Goal: Task Accomplishment & Management: Manage account settings

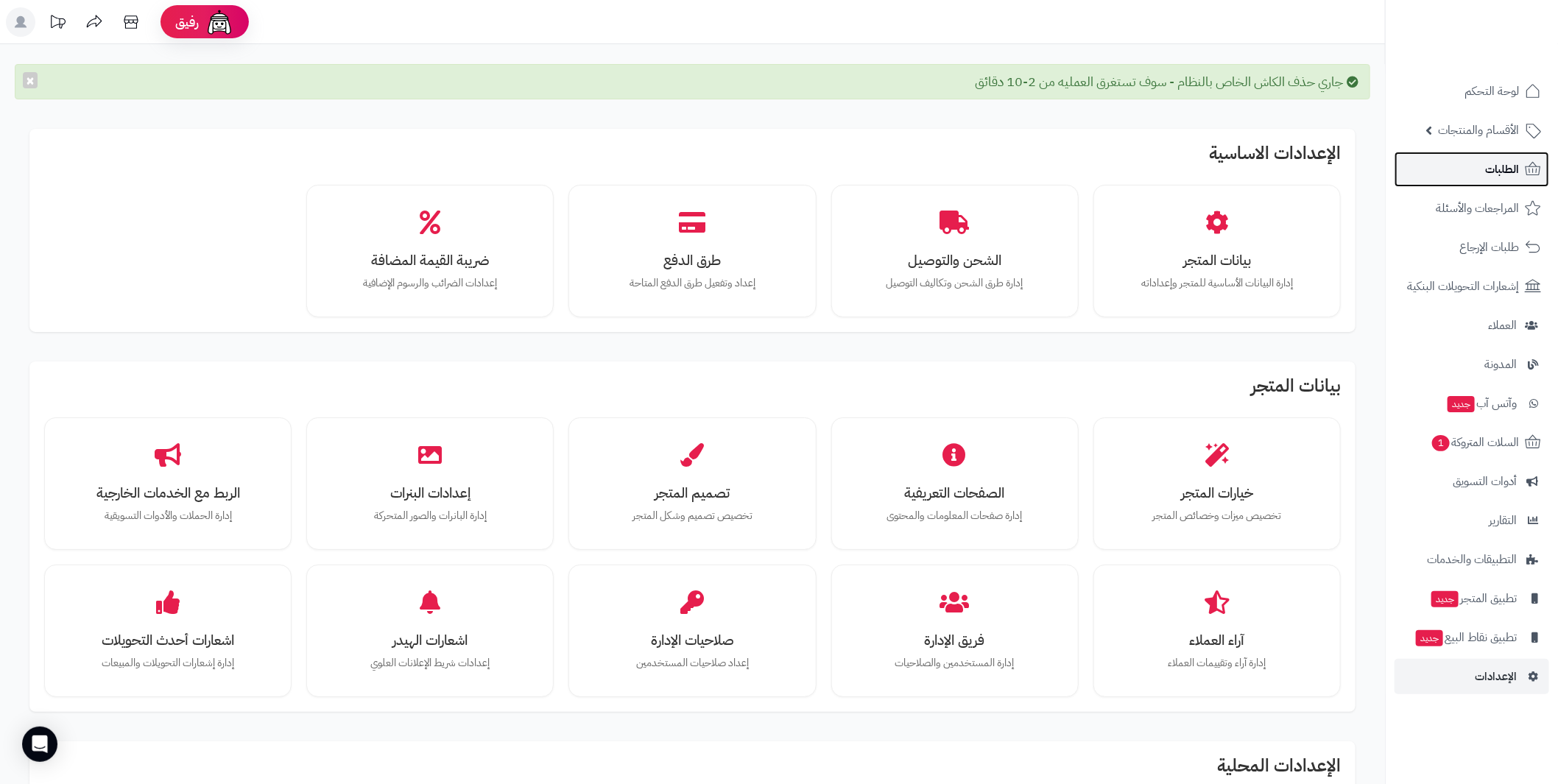
click at [1495, 160] on span "الطلبات" at bounding box center [1502, 169] width 34 height 21
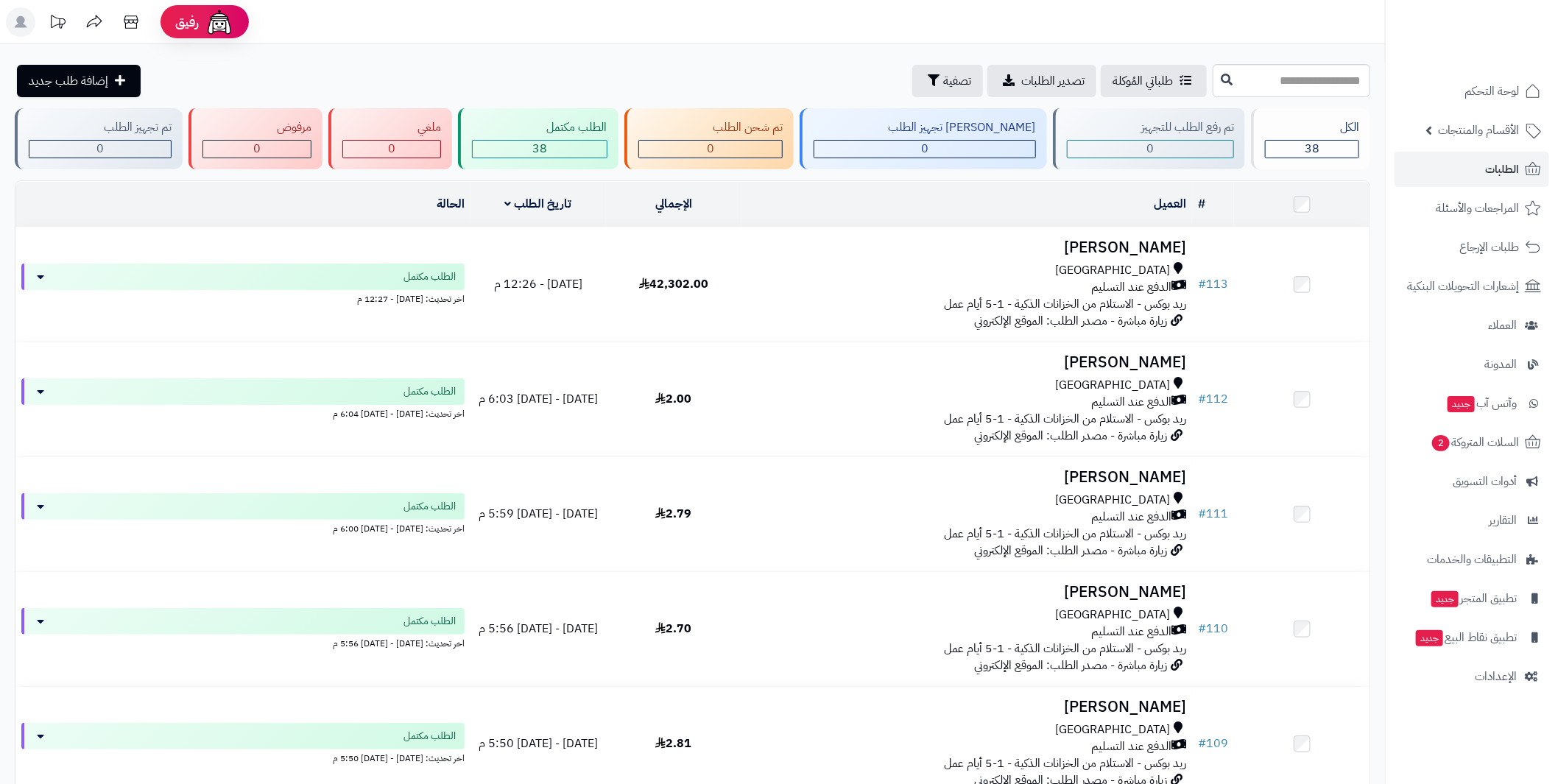
click at [1301, 191] on td at bounding box center [1302, 205] width 136 height 45
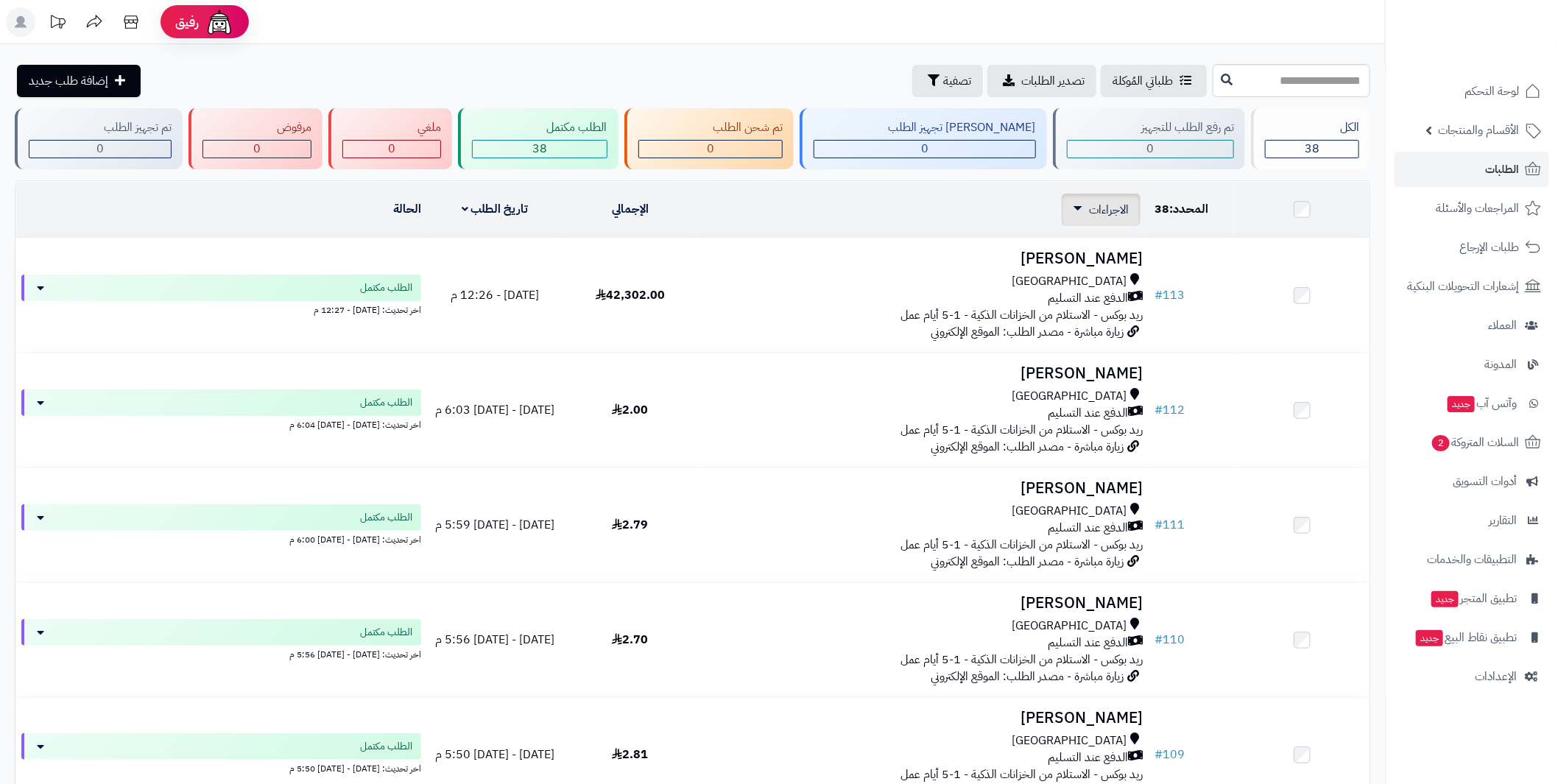
click at [1080, 207] on icon at bounding box center [1078, 208] width 9 height 4
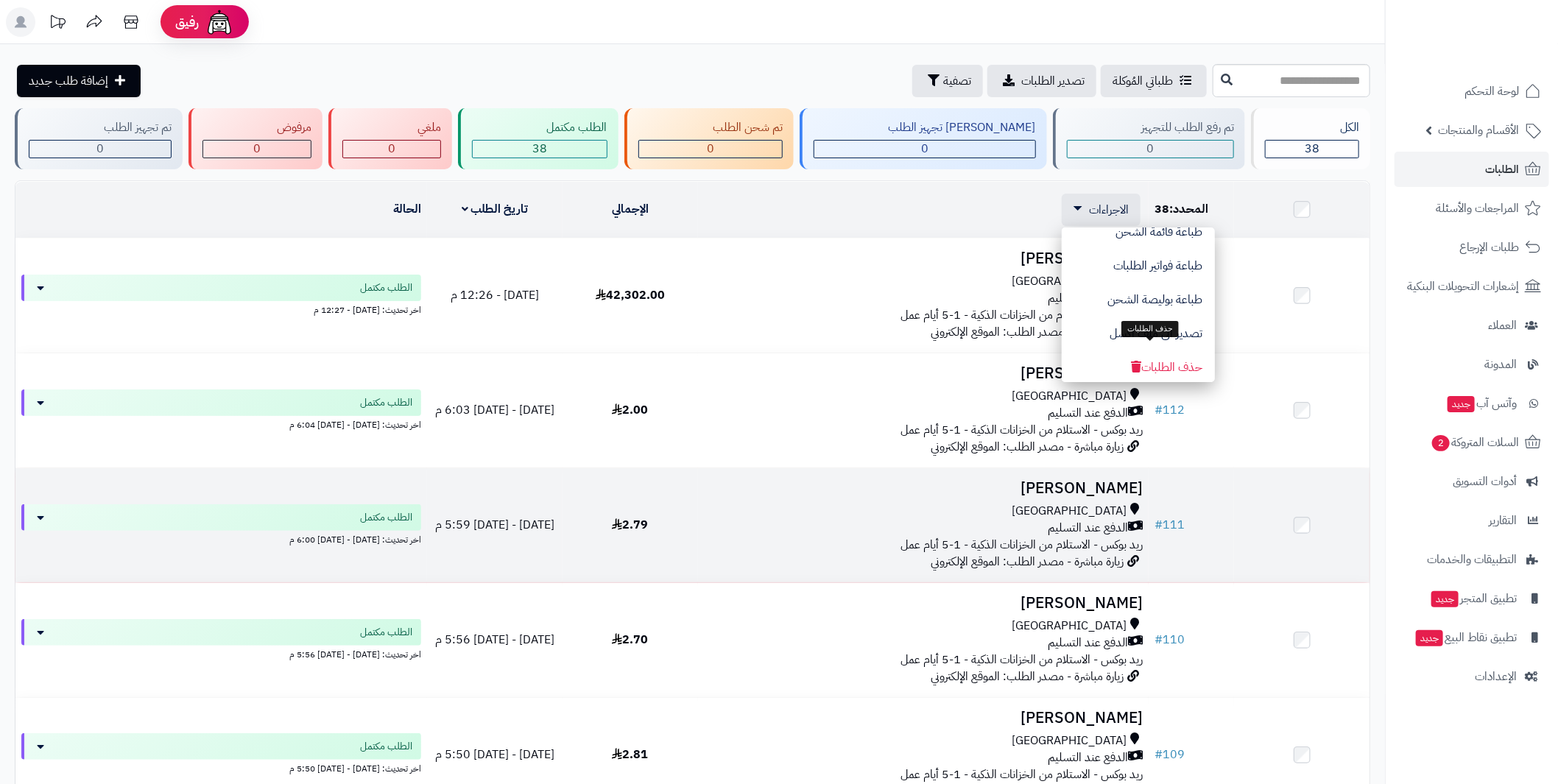
scroll to position [147, 0]
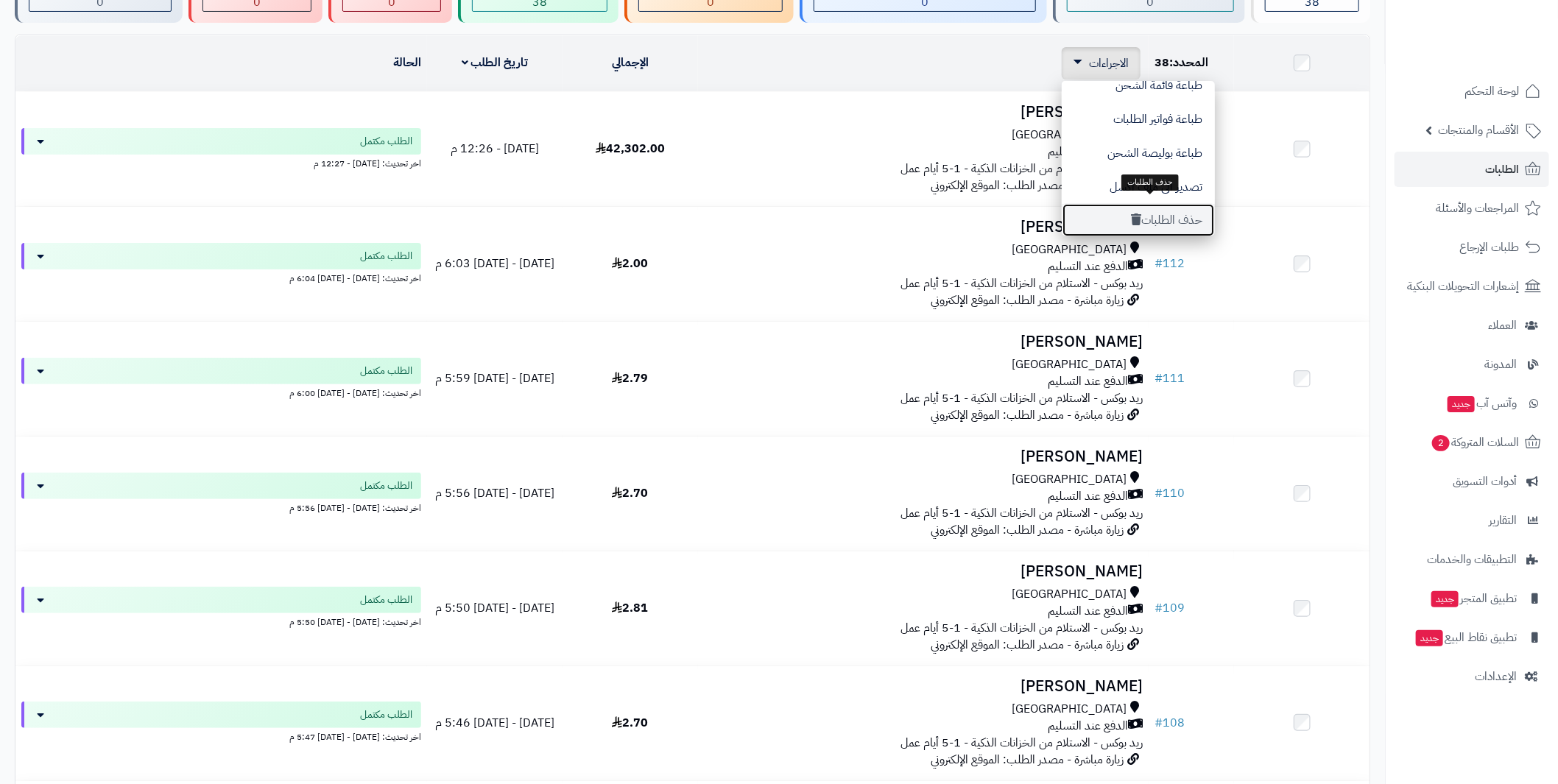
click at [1172, 208] on button "حذف الطلبات" at bounding box center [1138, 220] width 153 height 34
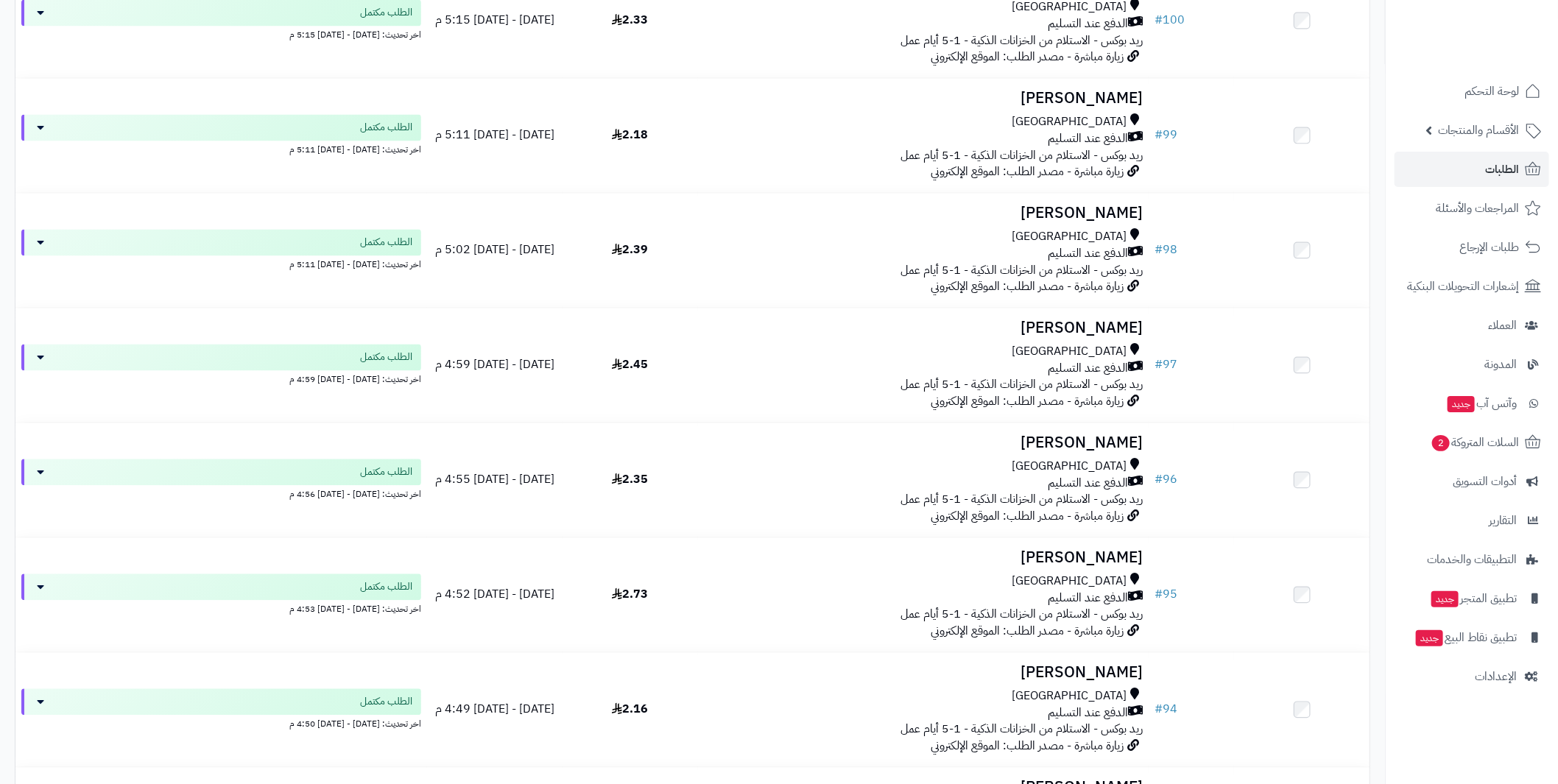
scroll to position [2053, 0]
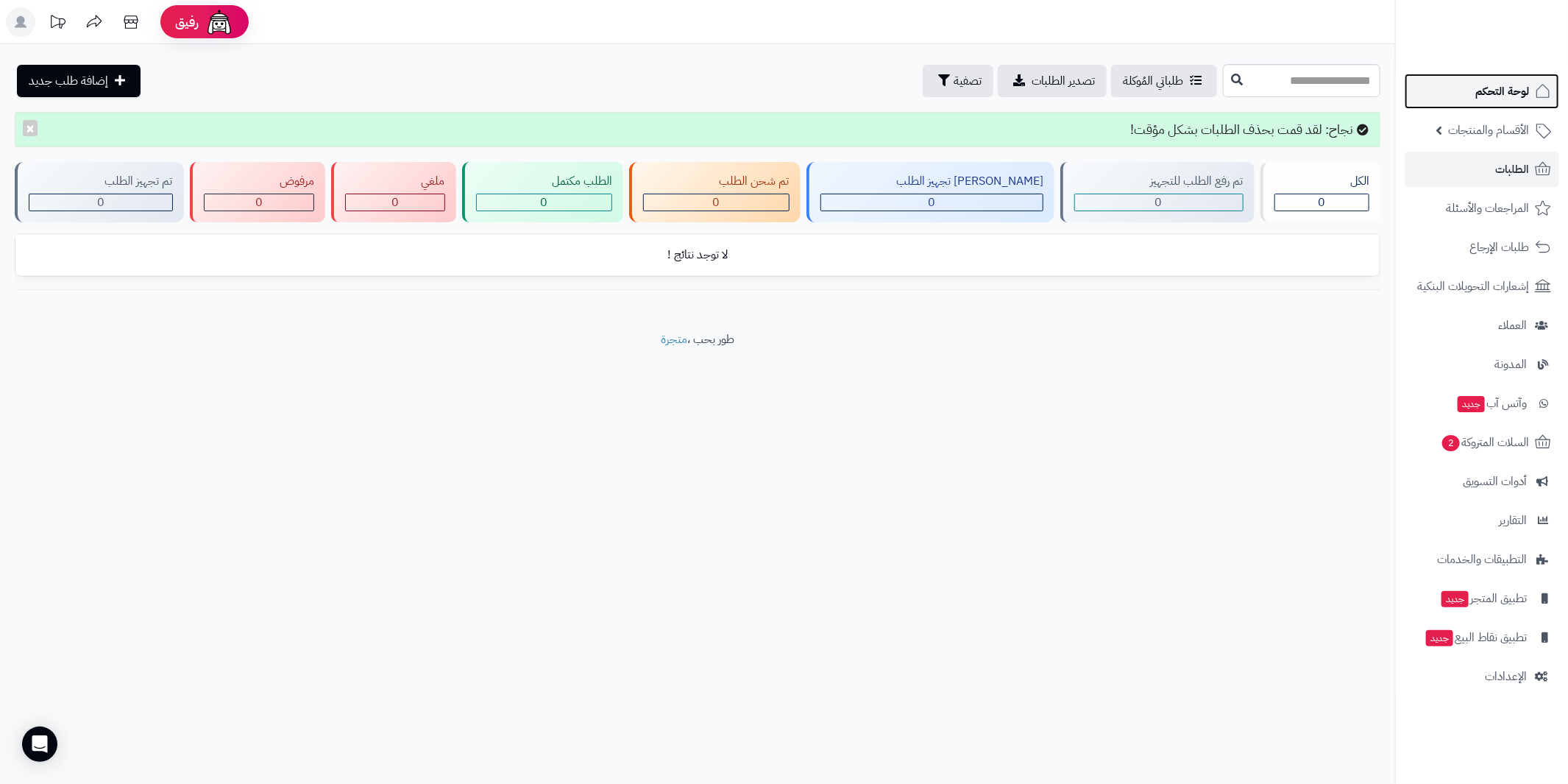
click at [1512, 86] on span "لوحة التحكم" at bounding box center [1503, 91] width 54 height 21
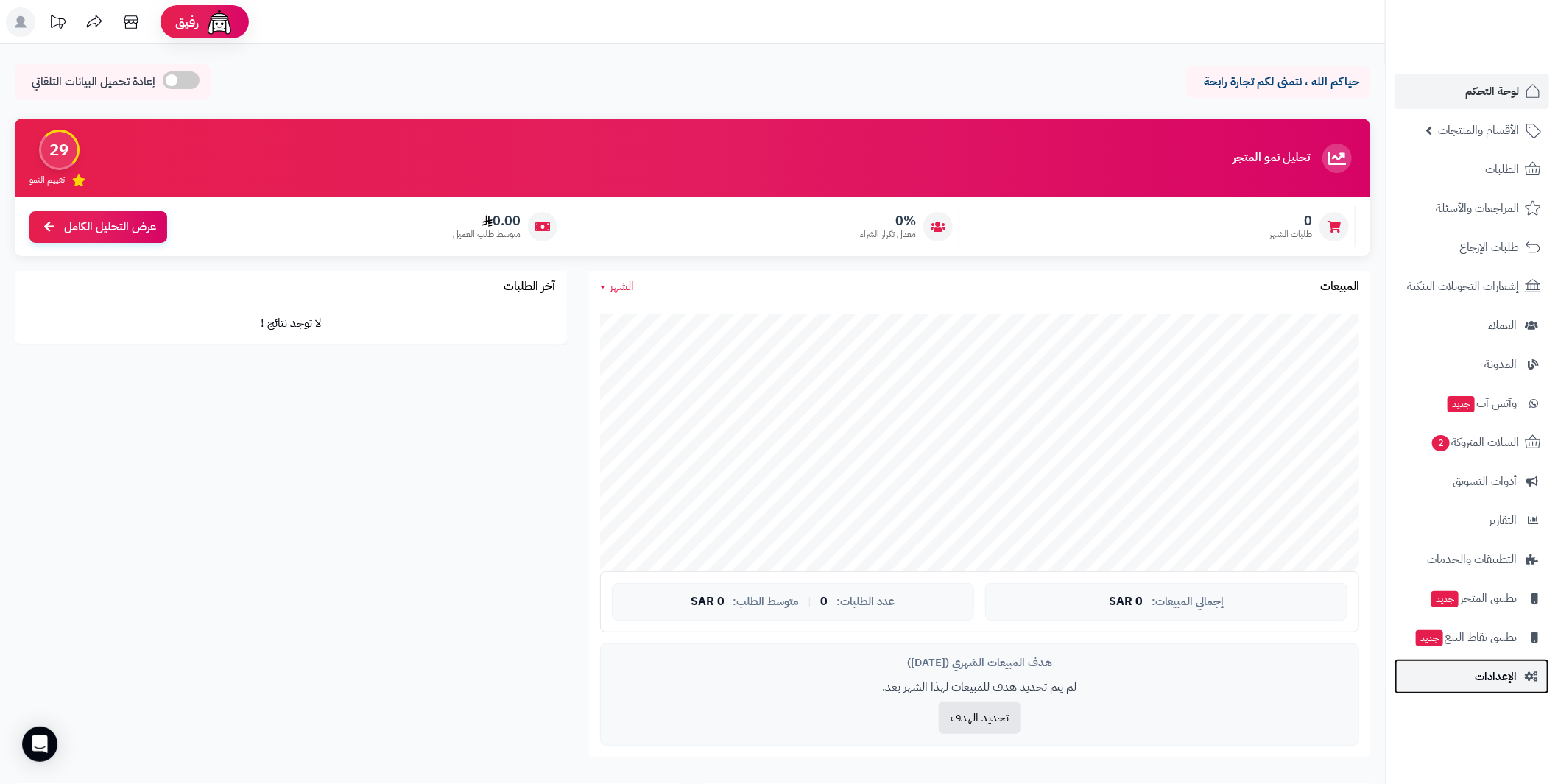
click at [1509, 679] on span "الإعدادات" at bounding box center [1496, 677] width 42 height 21
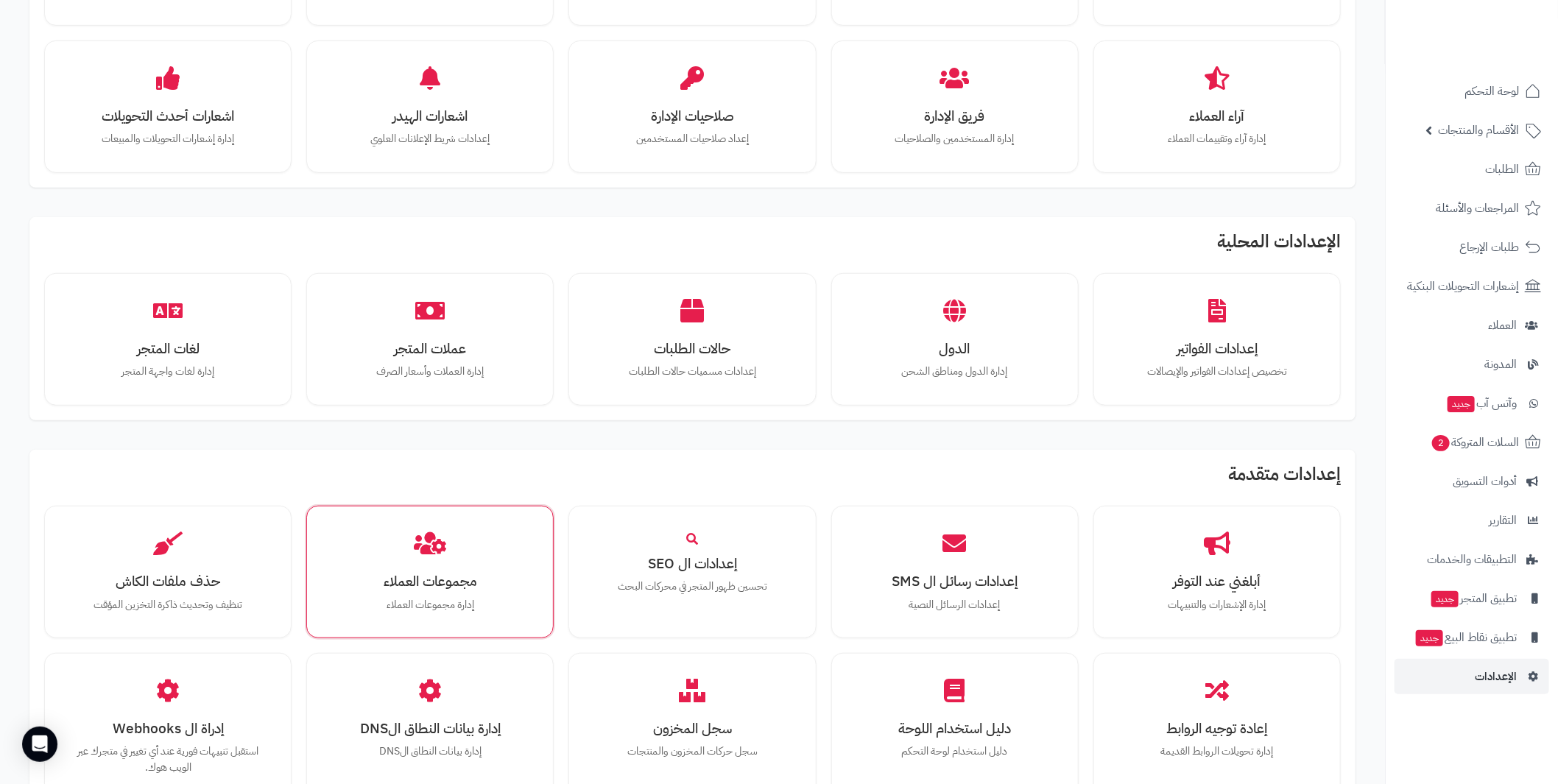
scroll to position [515, 0]
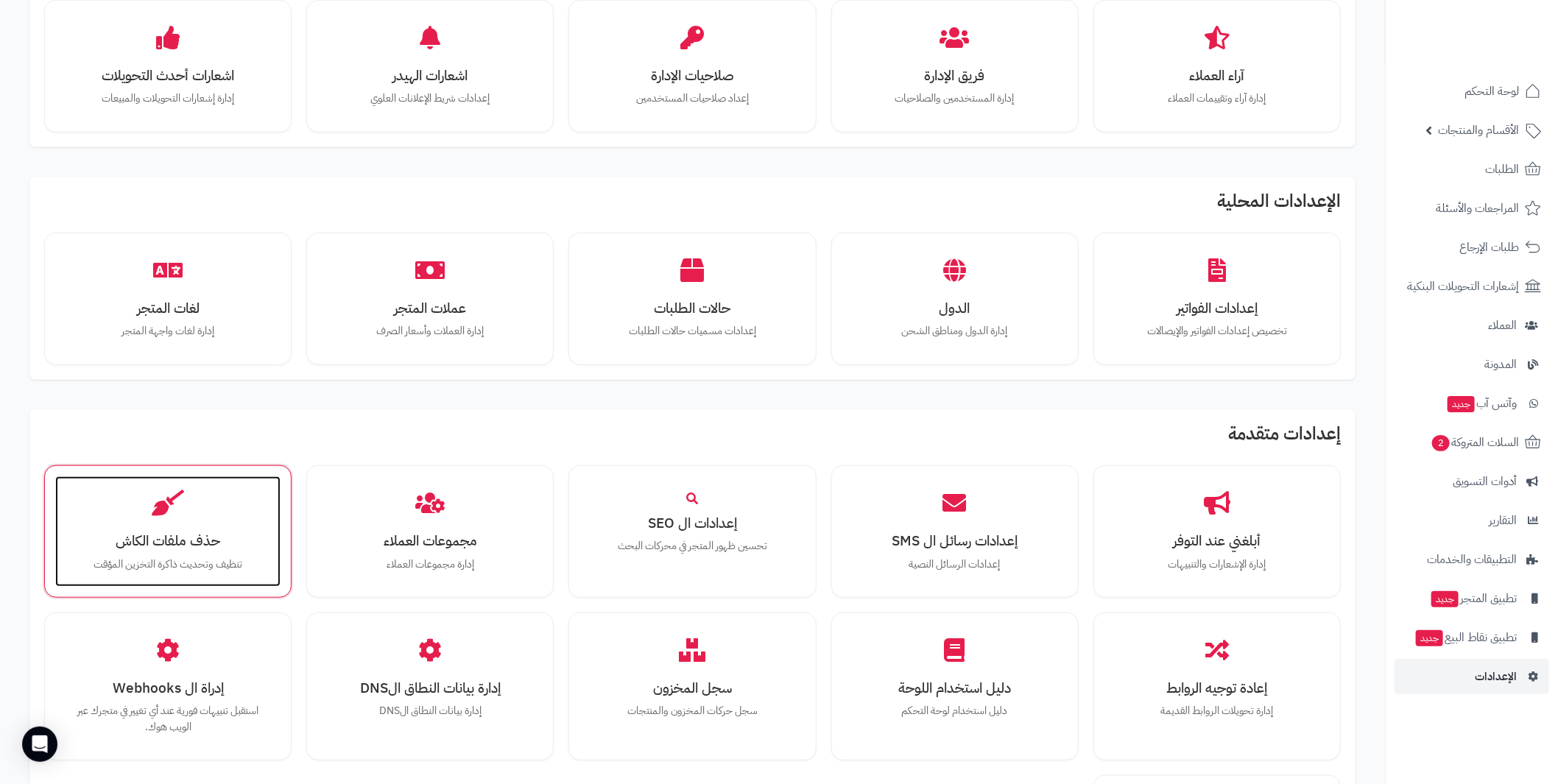
click at [157, 533] on h3 "حذف ملفات الكاش" at bounding box center [168, 541] width 196 height 15
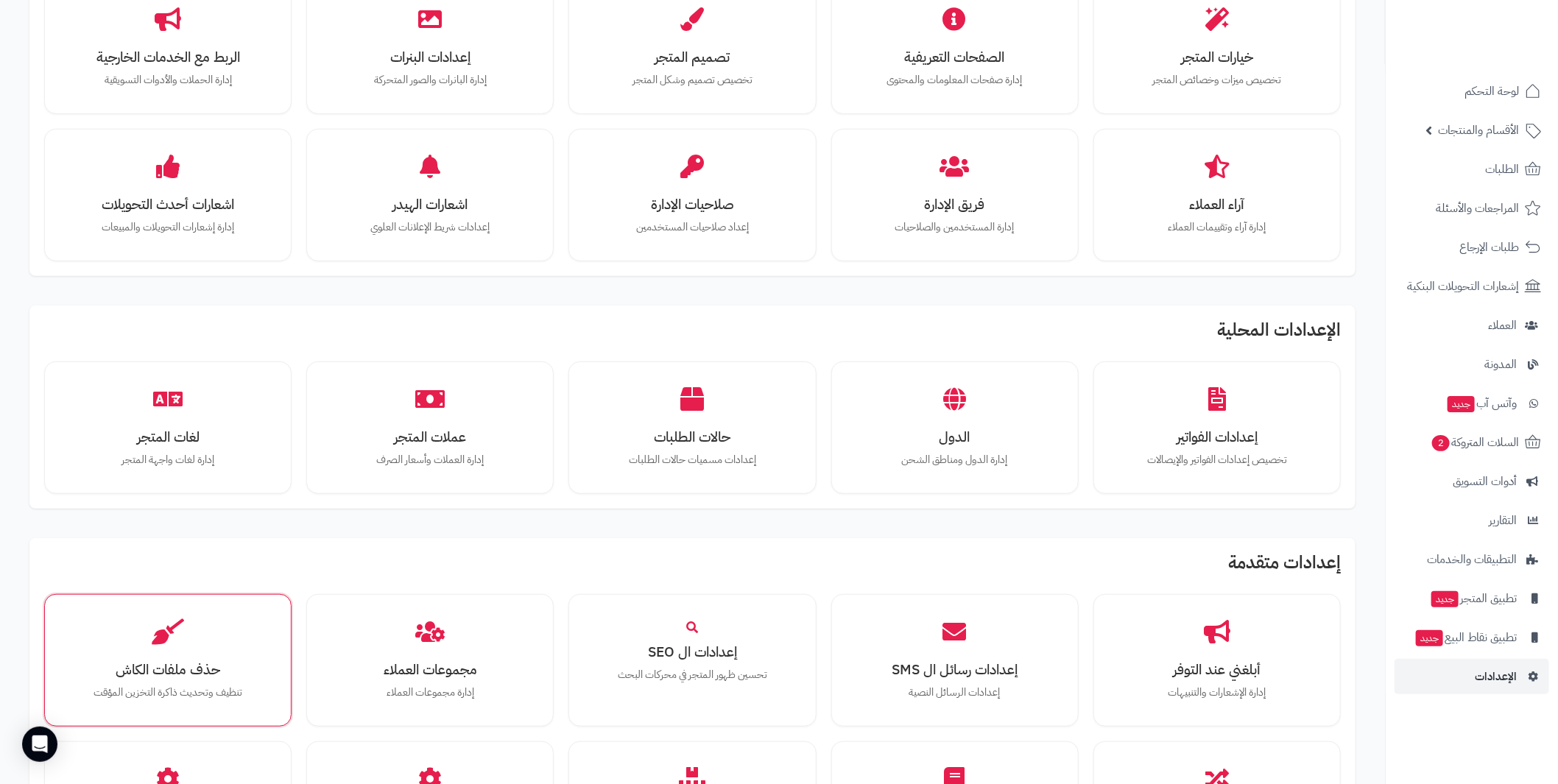
scroll to position [441, 0]
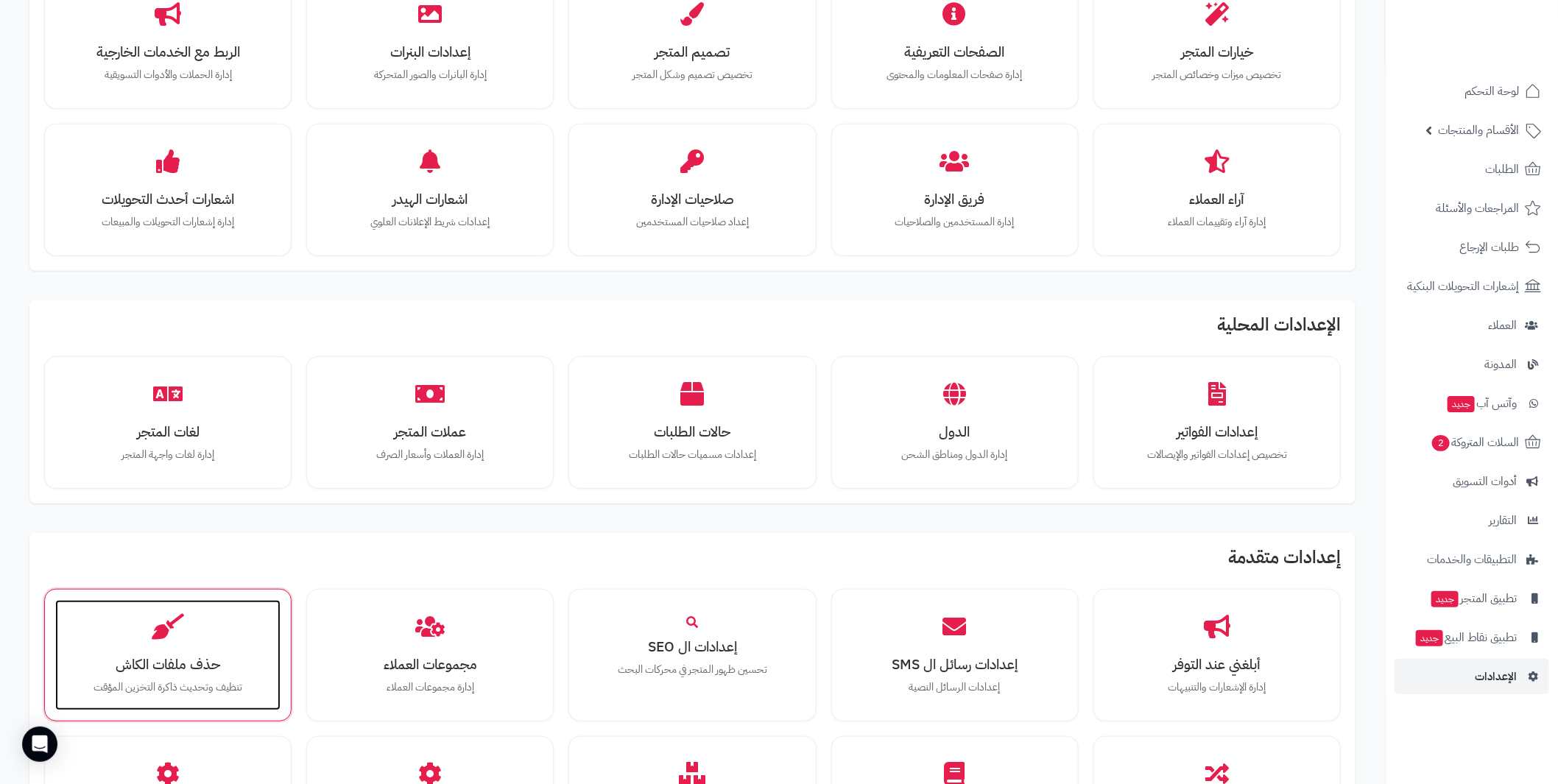
click at [183, 625] on icon at bounding box center [168, 626] width 33 height 26
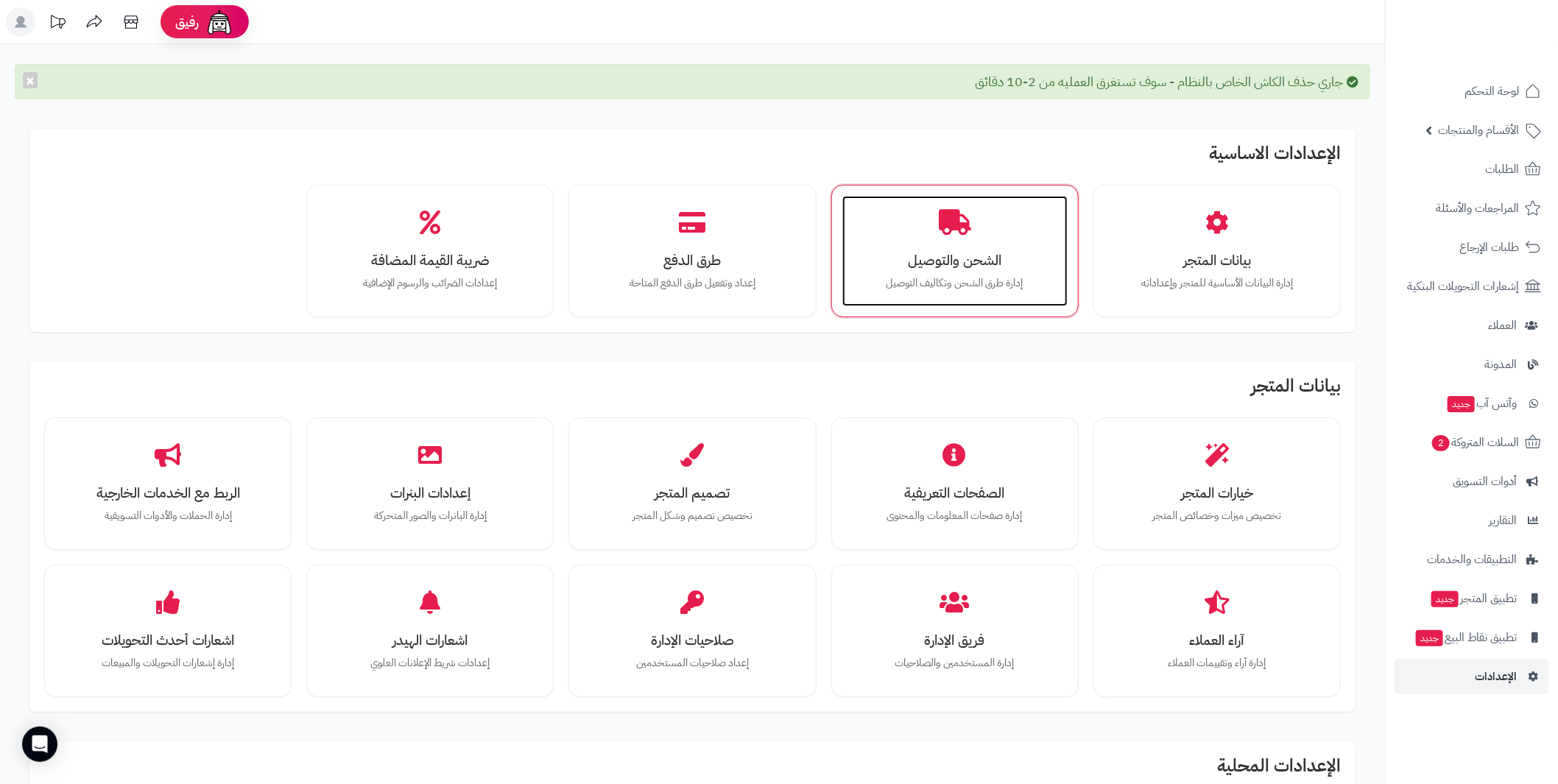
click at [984, 267] on h3 "الشحن والتوصيل" at bounding box center [955, 260] width 196 height 15
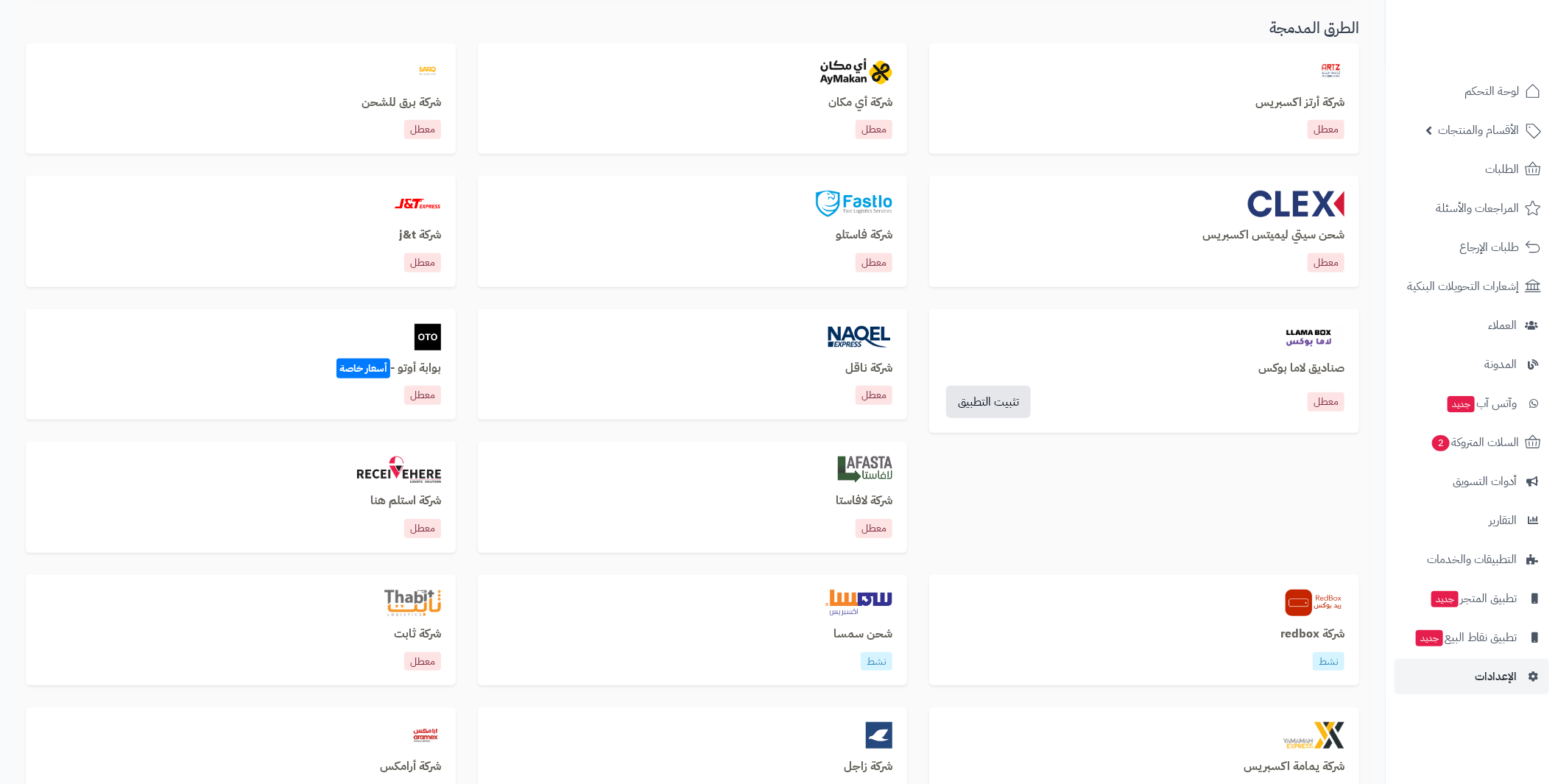
scroll to position [649, 0]
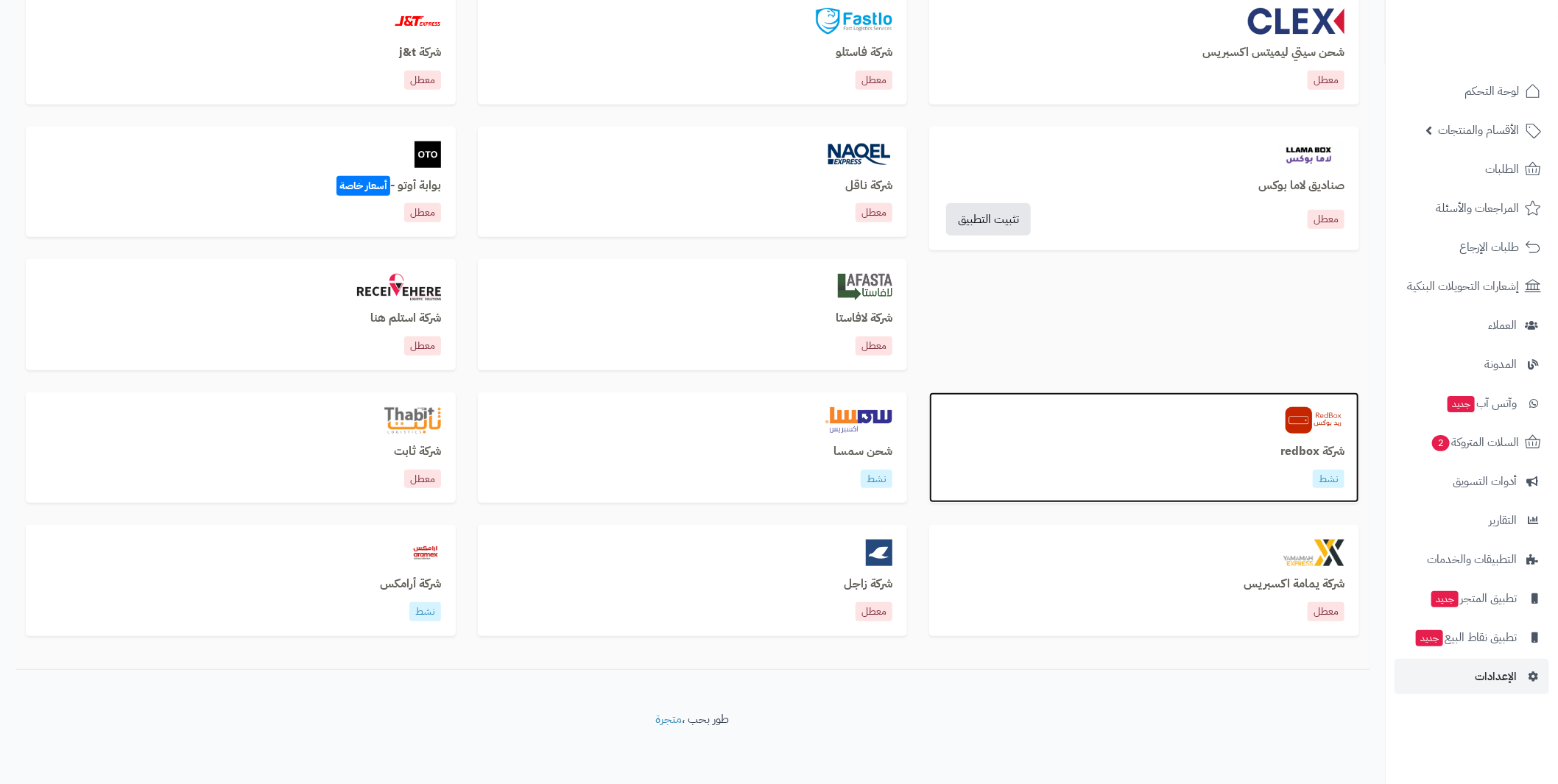
click at [1317, 447] on h3 "شركة redbox" at bounding box center [1145, 452] width 401 height 13
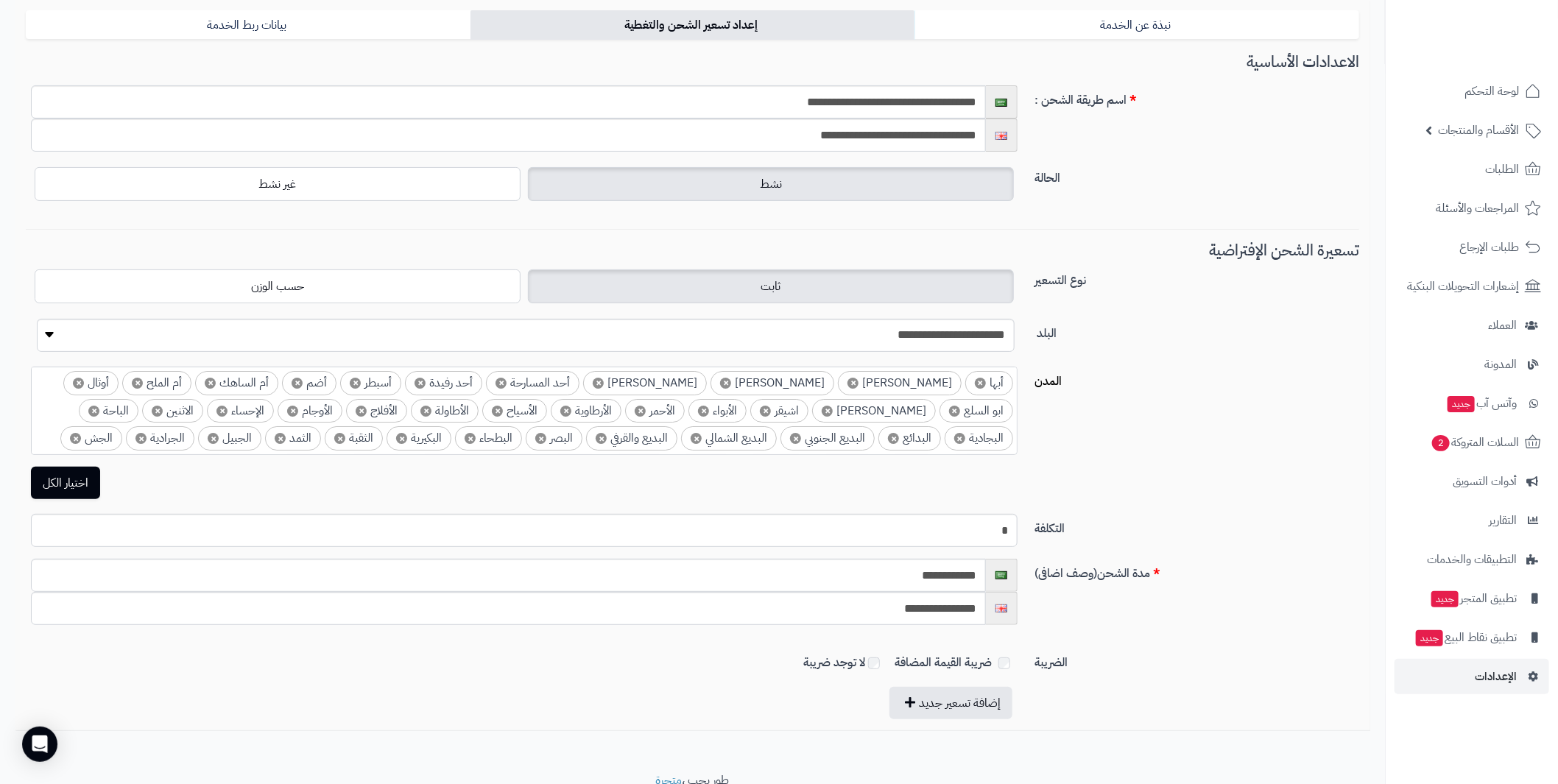
scroll to position [170, 0]
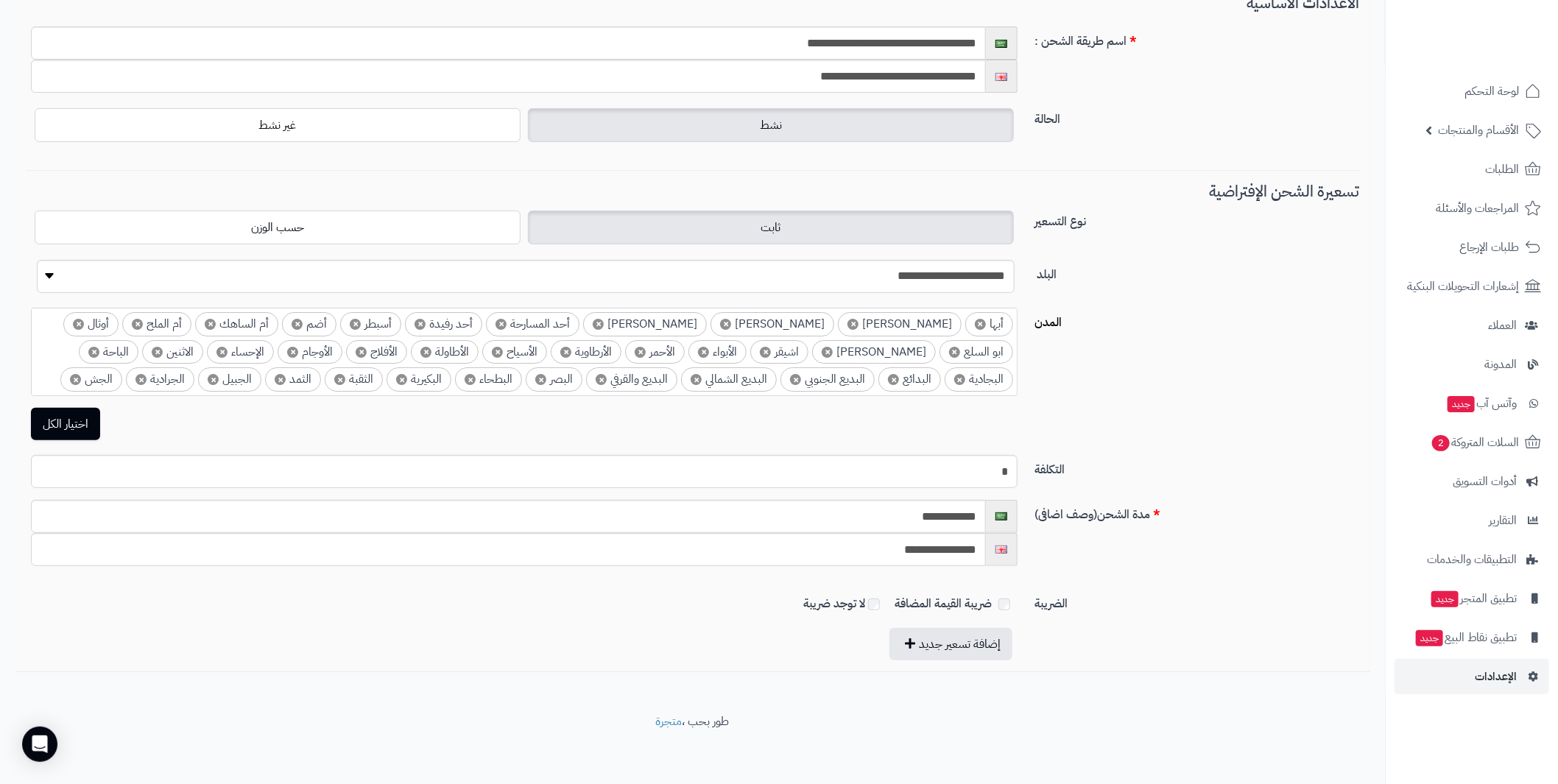
click at [1337, 721] on footer "طور بحب ، متجرة" at bounding box center [693, 750] width 1385 height 74
click at [761, 506] on input "**********" at bounding box center [508, 517] width 955 height 34
click at [823, 469] on input "*" at bounding box center [524, 472] width 987 height 34
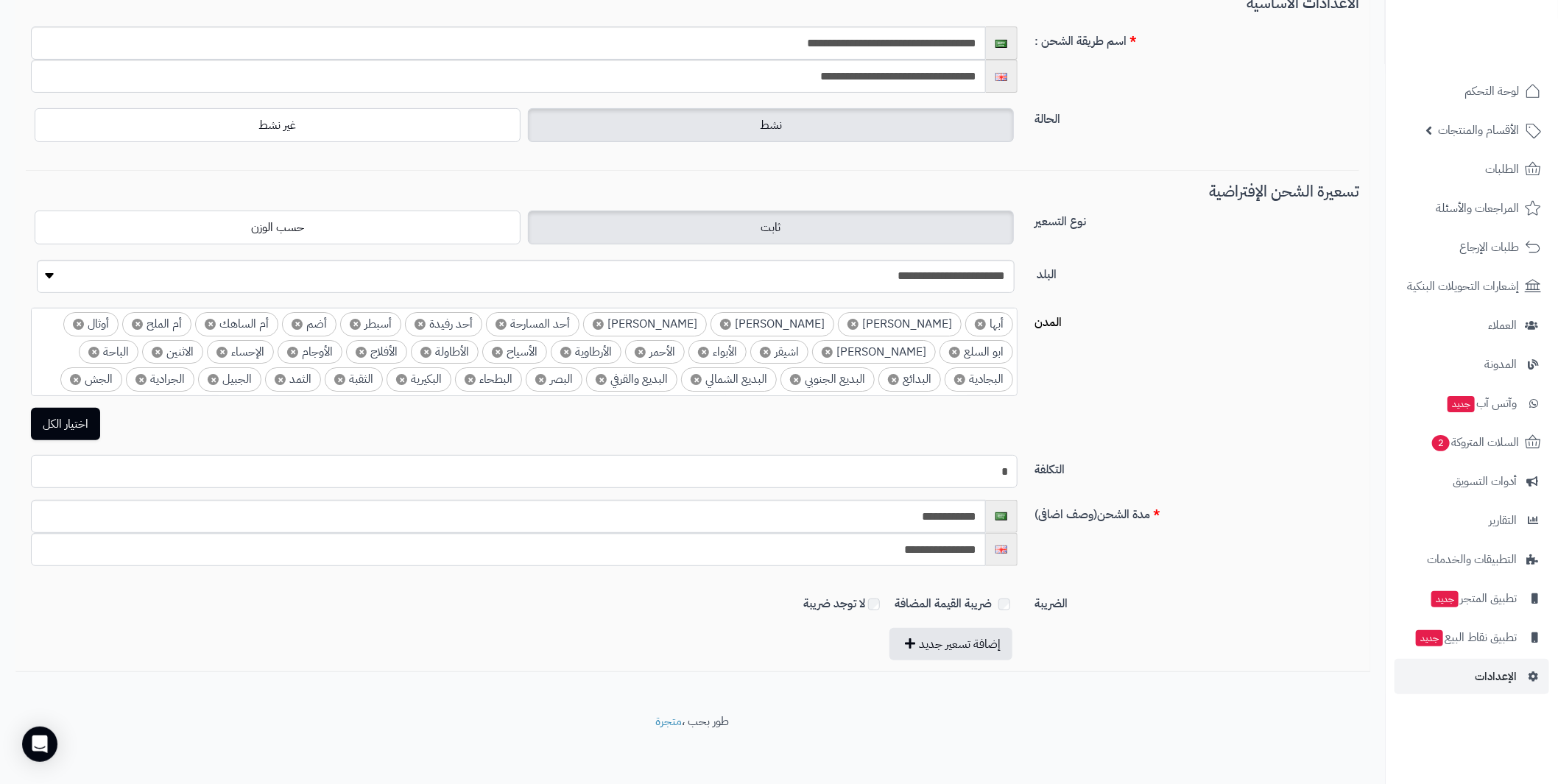
click at [823, 469] on input "*" at bounding box center [524, 472] width 987 height 34
paste input "*****"
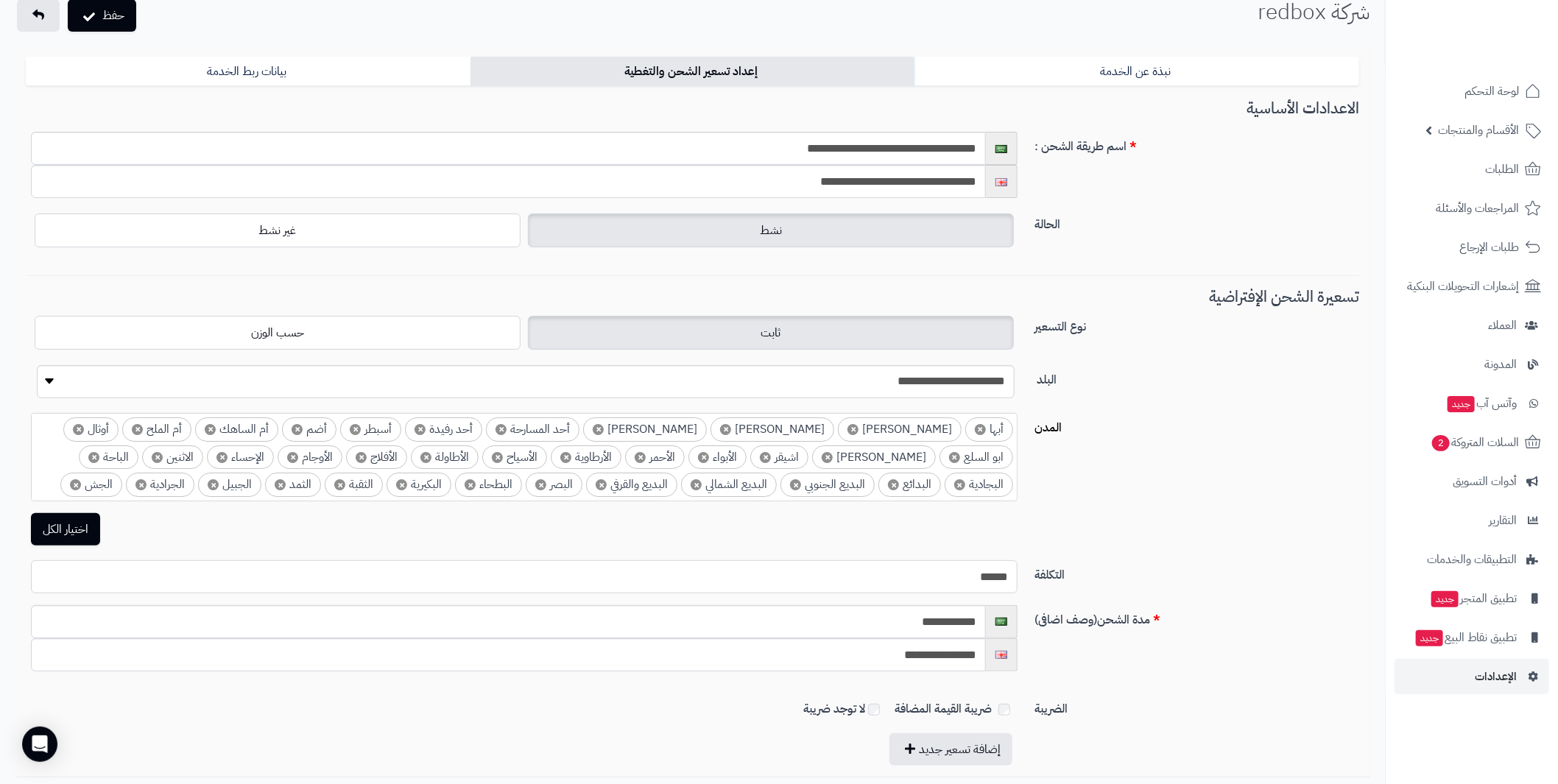
scroll to position [0, 0]
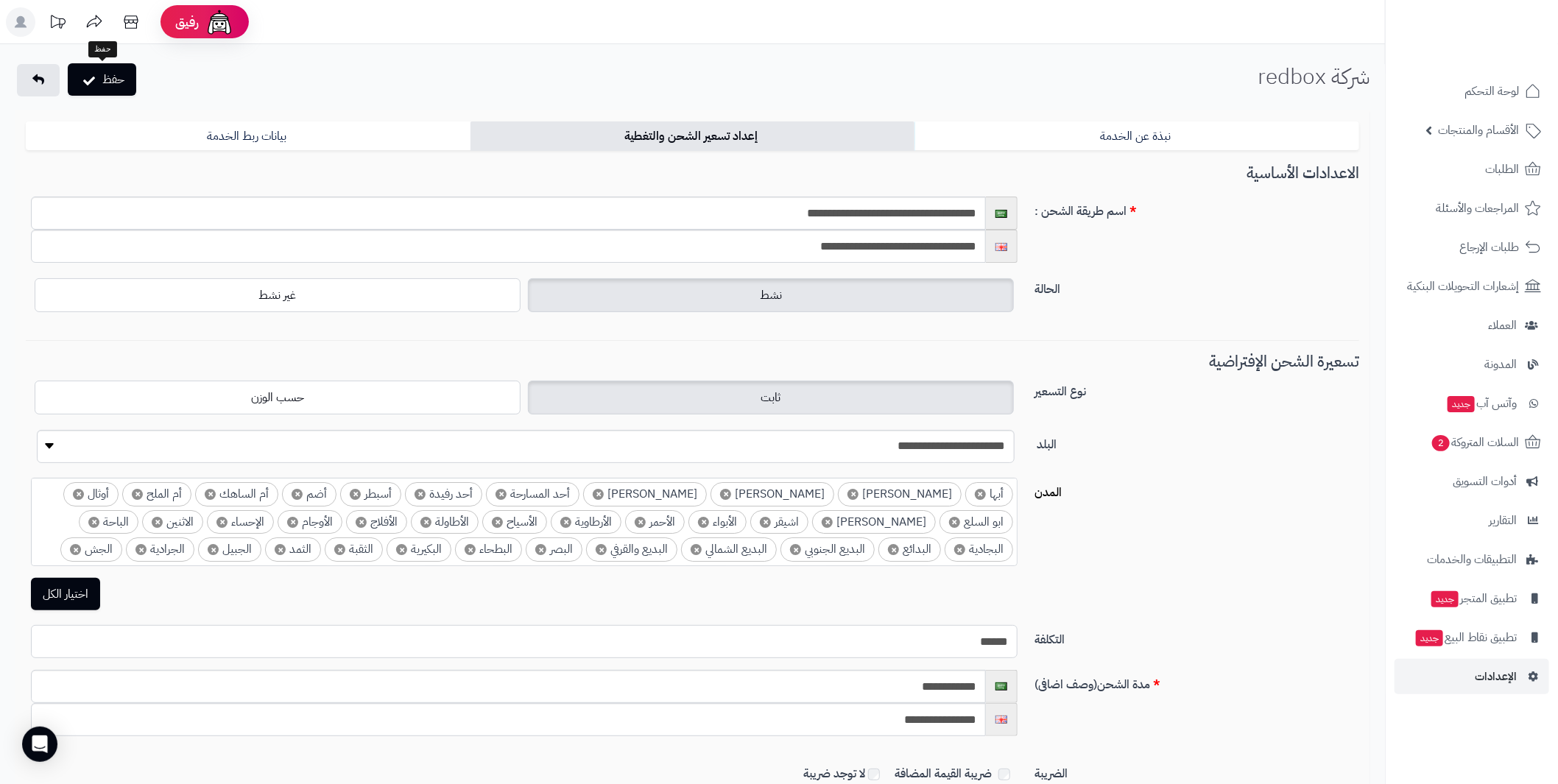
type input "******"
click at [109, 69] on button "حفظ" at bounding box center [102, 80] width 69 height 33
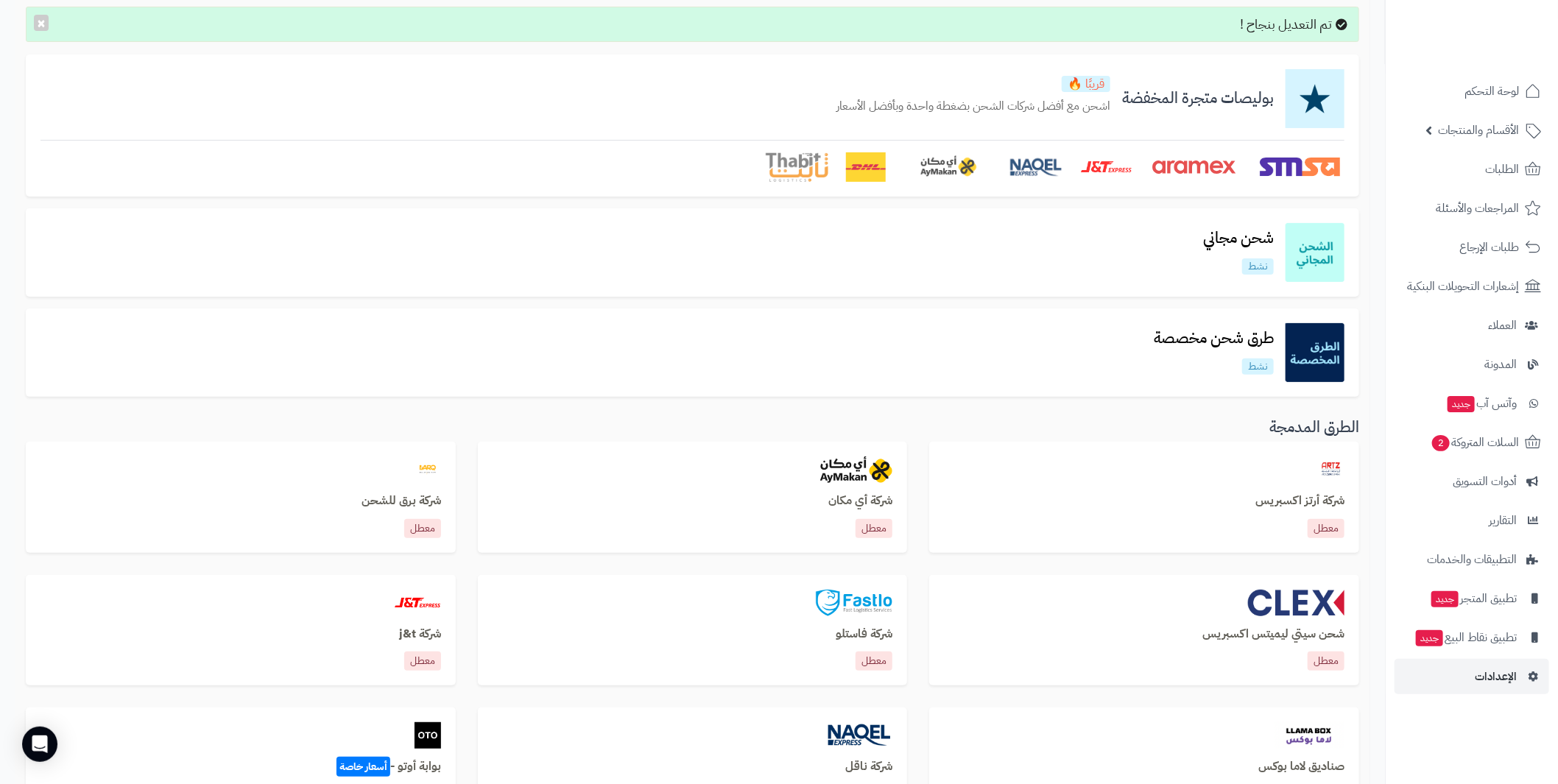
scroll to position [106, 0]
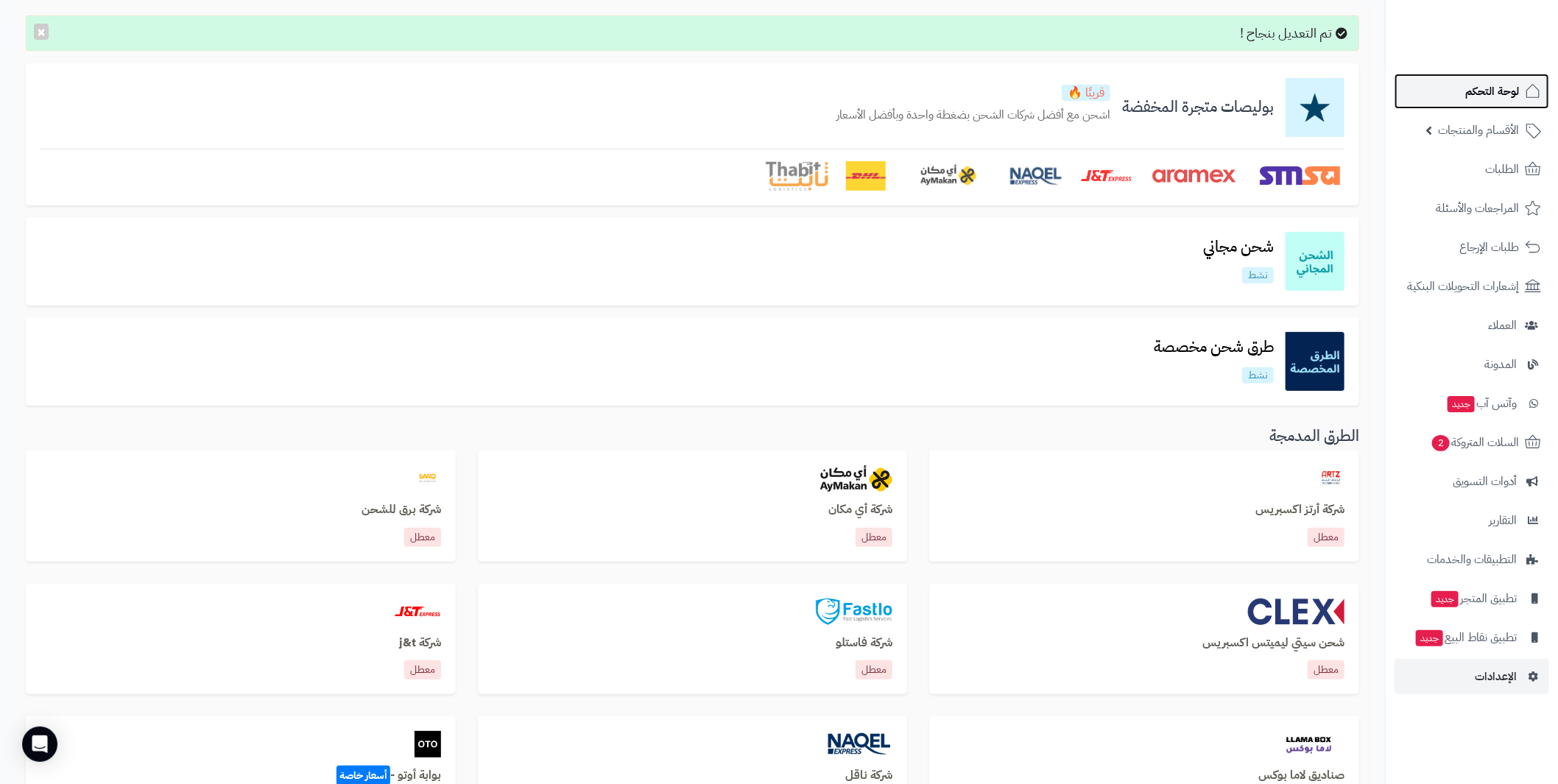
click at [1495, 77] on link "لوحة التحكم" at bounding box center [1472, 91] width 154 height 35
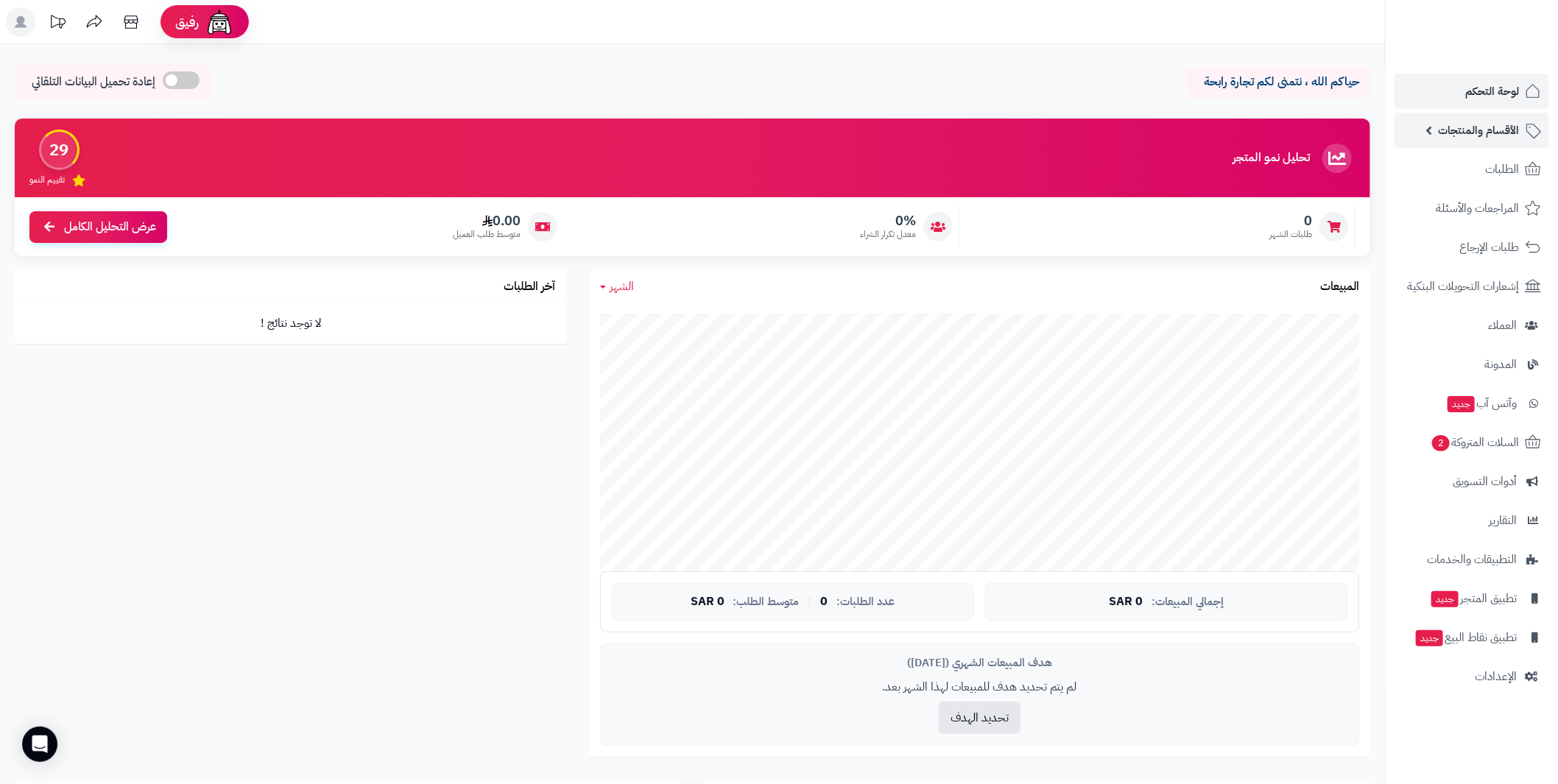
click at [1436, 124] on link "الأقسام والمنتجات" at bounding box center [1472, 130] width 154 height 35
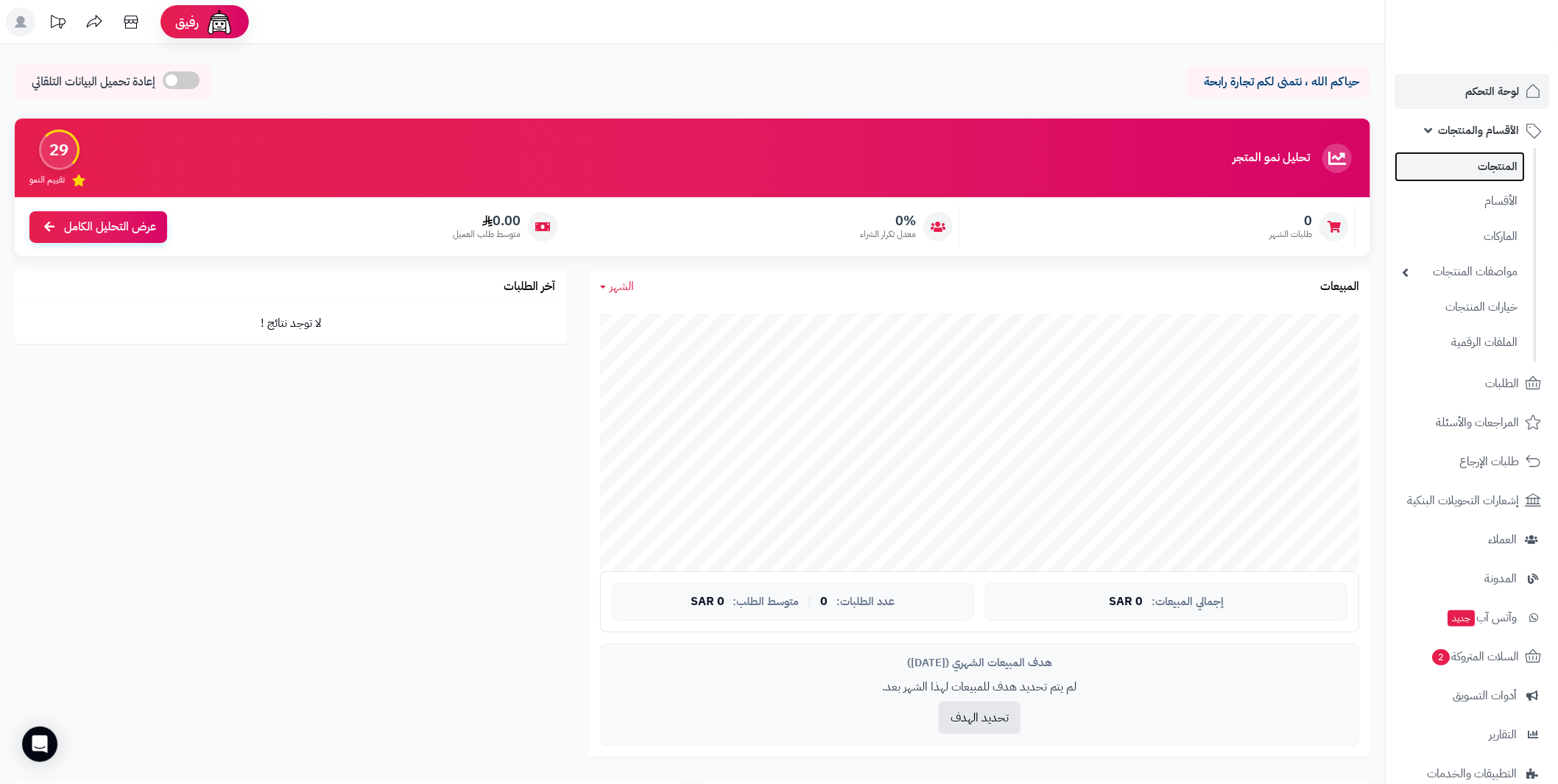
click at [1490, 164] on link "المنتجات" at bounding box center [1459, 167] width 130 height 30
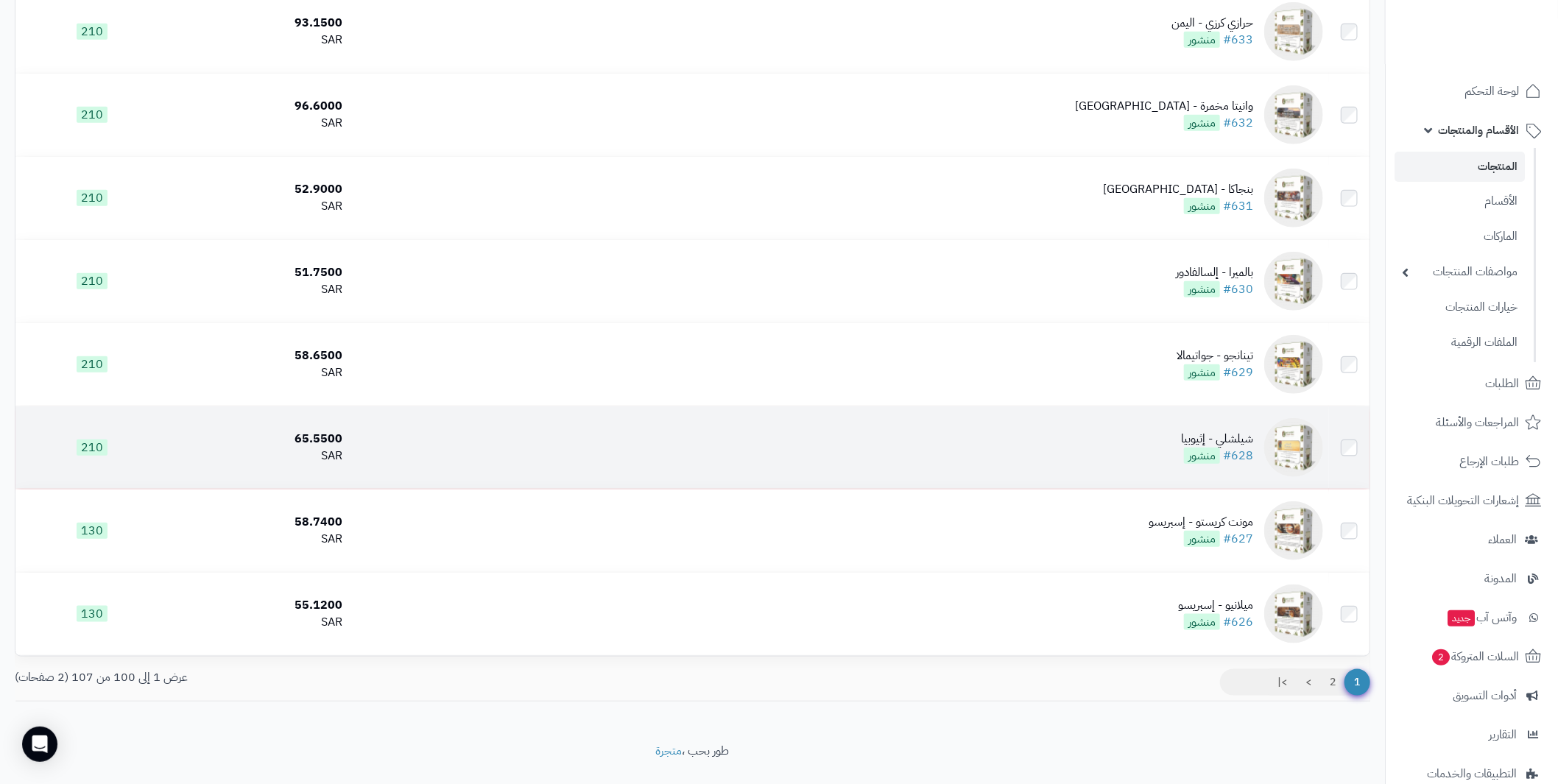
scroll to position [7878, 0]
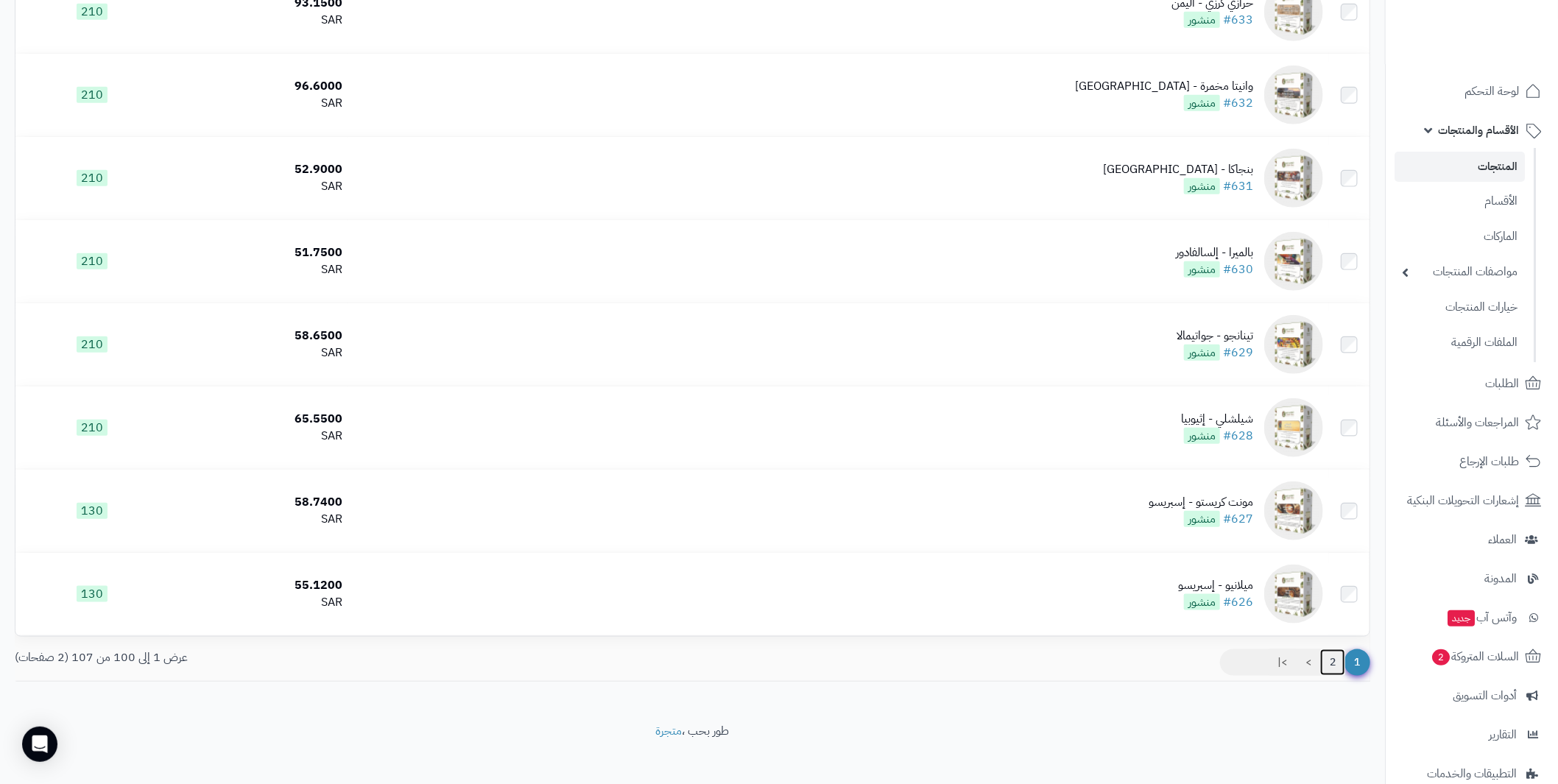
click at [1330, 666] on link "2" at bounding box center [1332, 662] width 25 height 27
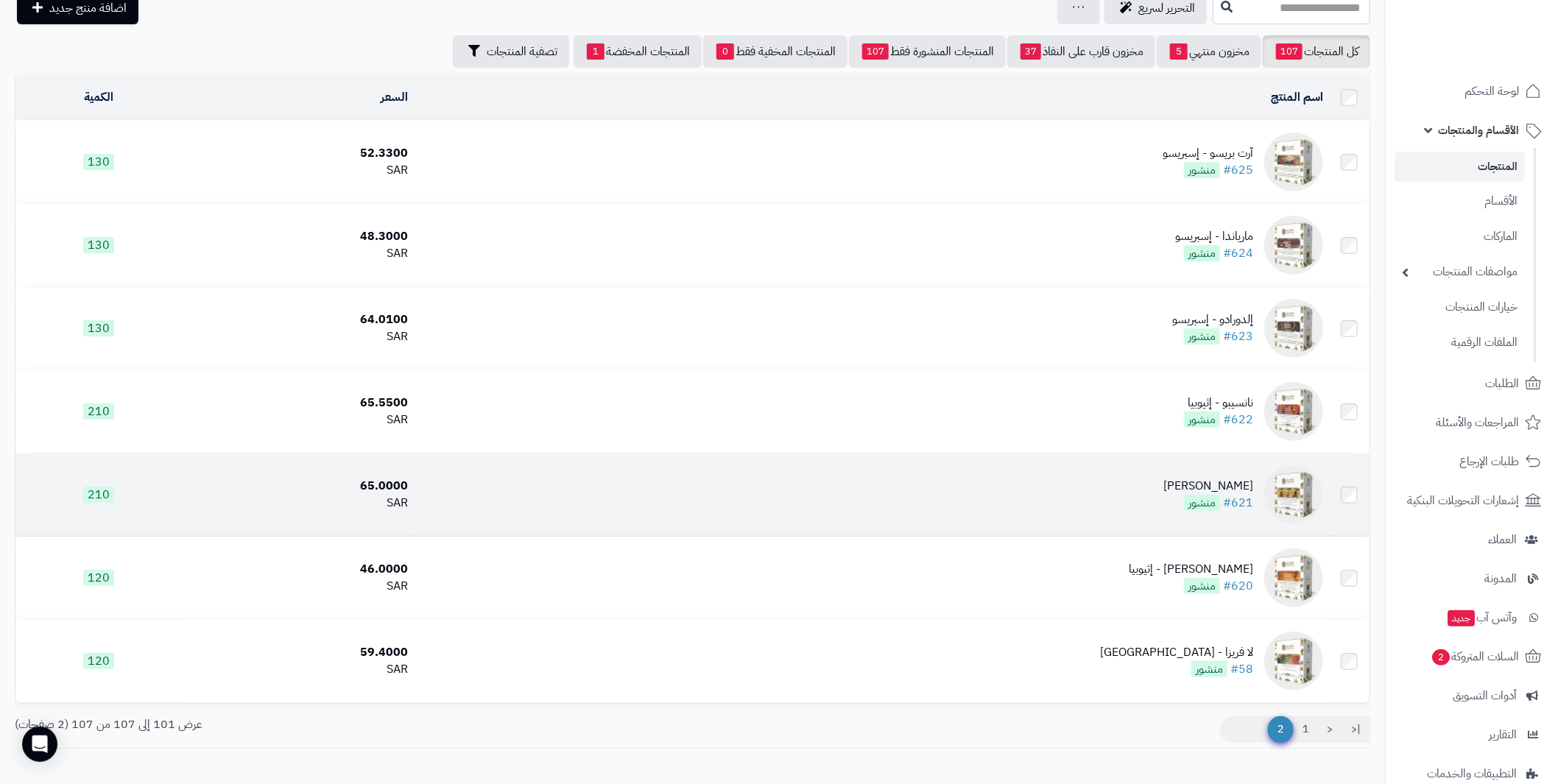
scroll to position [147, 0]
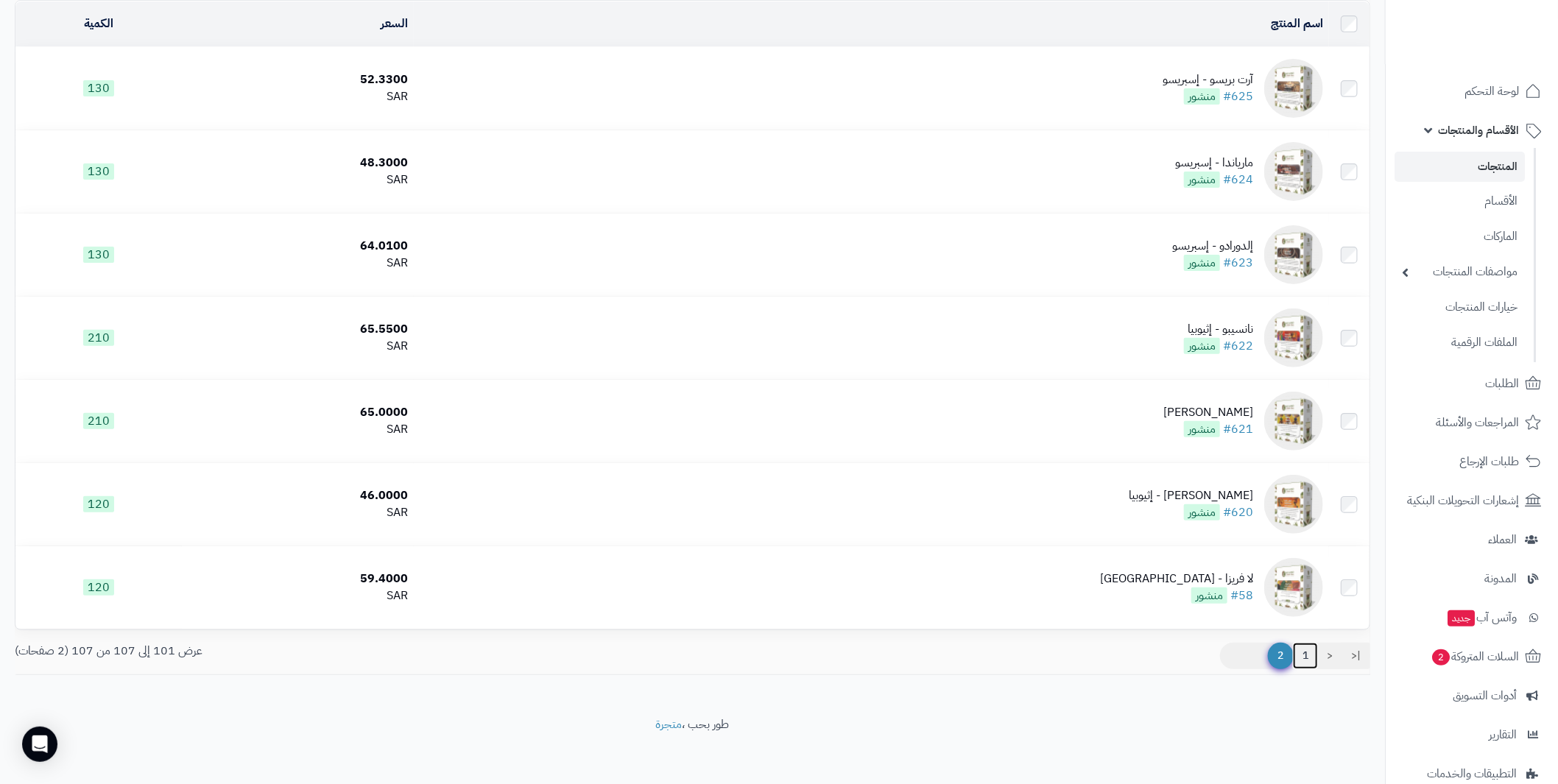
click at [1305, 653] on link "1" at bounding box center [1306, 657] width 25 height 27
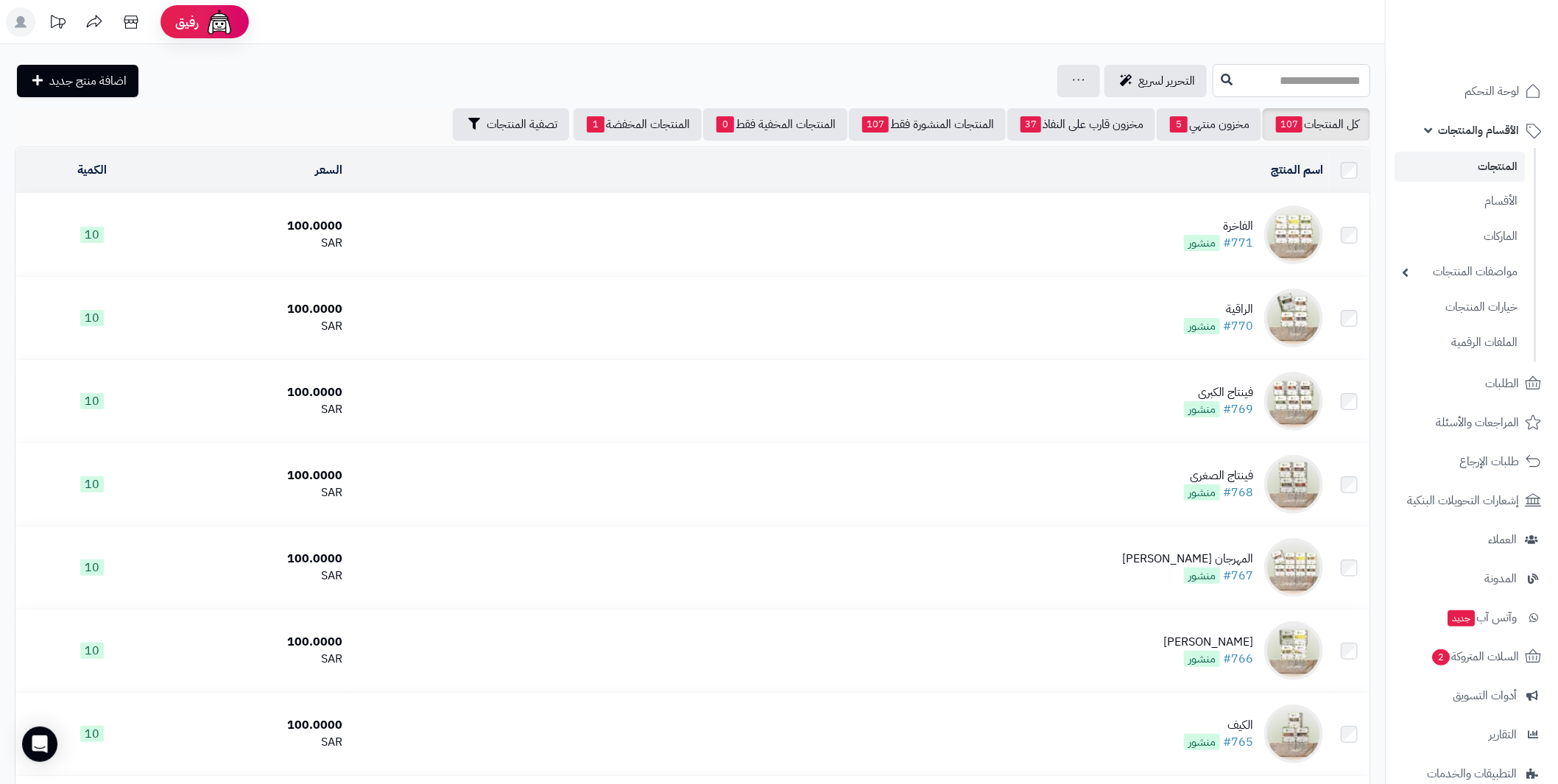
click at [1301, 74] on input "text" at bounding box center [1291, 80] width 158 height 34
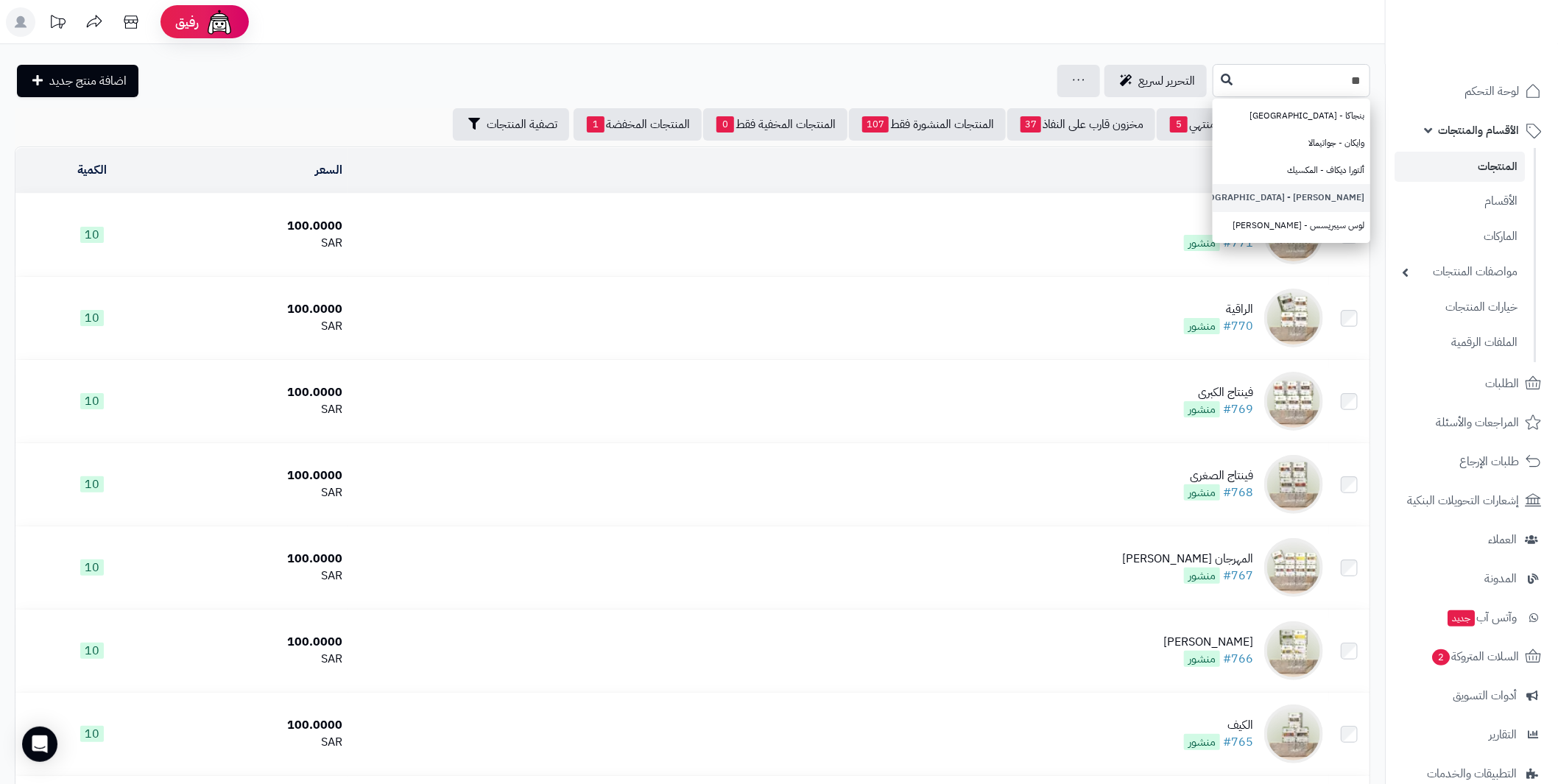
type input "**"
click at [1332, 184] on link "[PERSON_NAME] - [GEOGRAPHIC_DATA]" at bounding box center [1291, 198] width 158 height 27
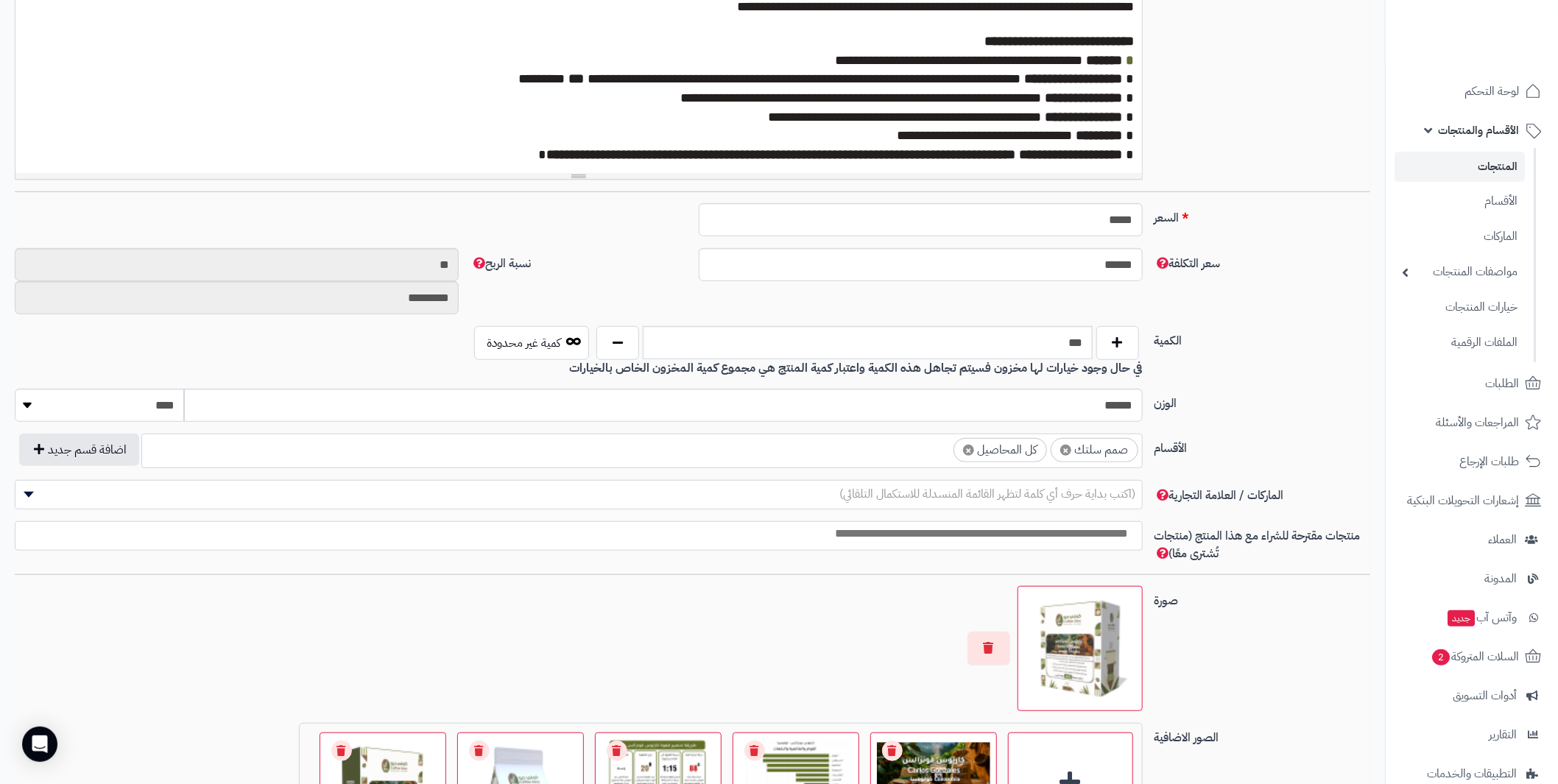
scroll to position [515, 0]
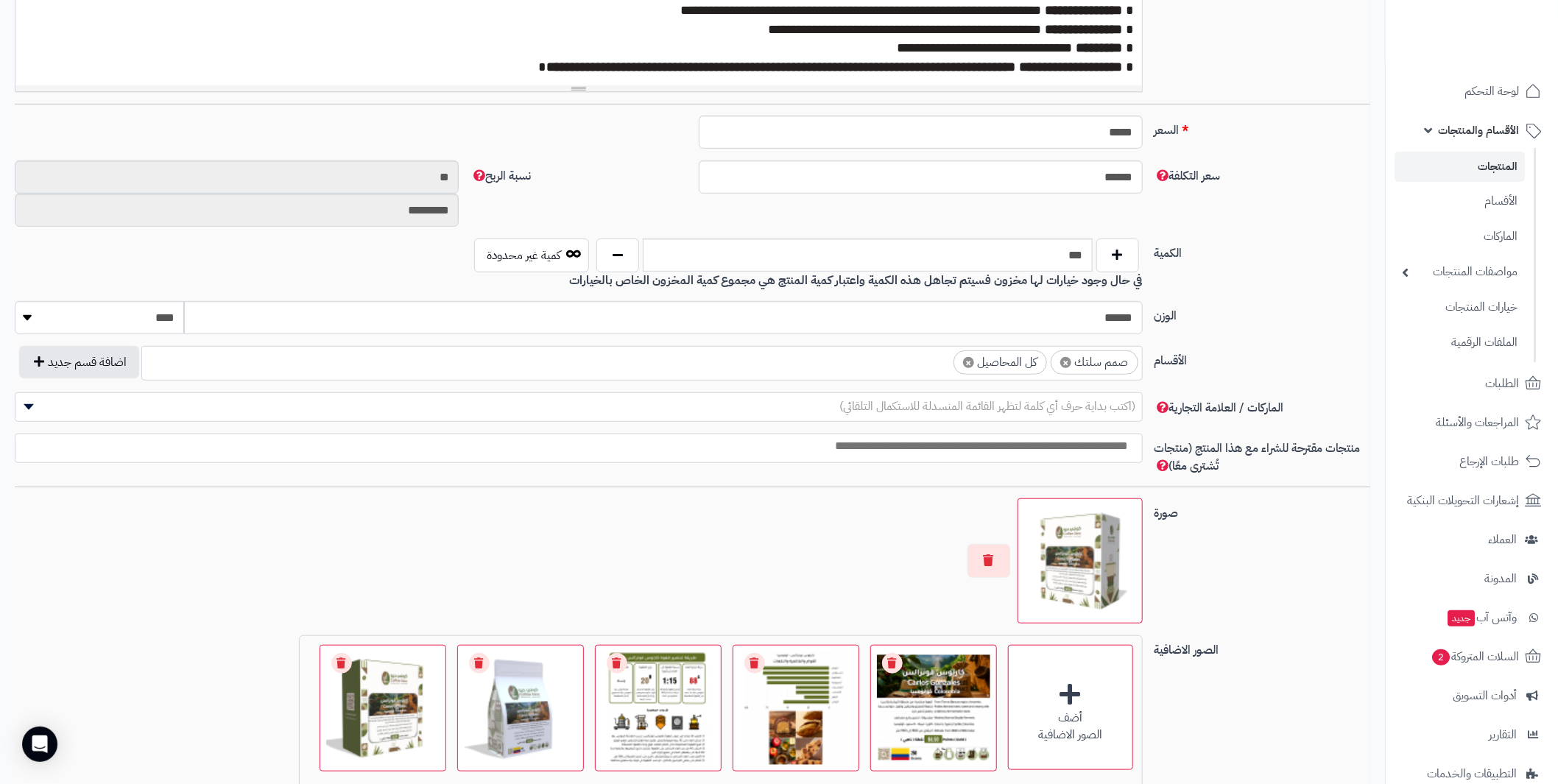
click at [809, 372] on span "× صمم سلتك × كل المحاصيل" at bounding box center [642, 363] width 1001 height 34
click at [813, 357] on ul "× صمم سلتك × كل المحاصيل" at bounding box center [641, 361] width 1000 height 28
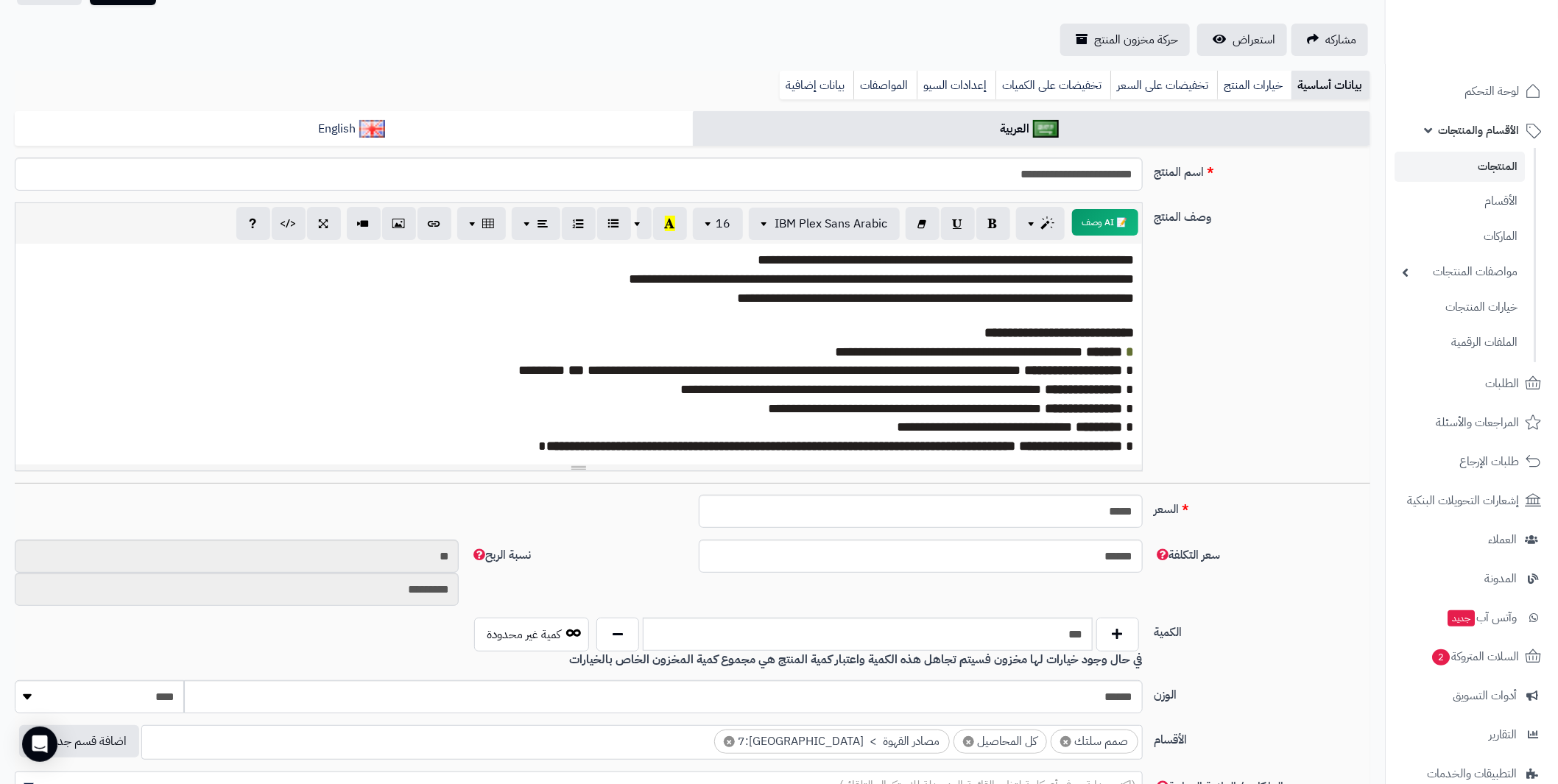
scroll to position [0, 0]
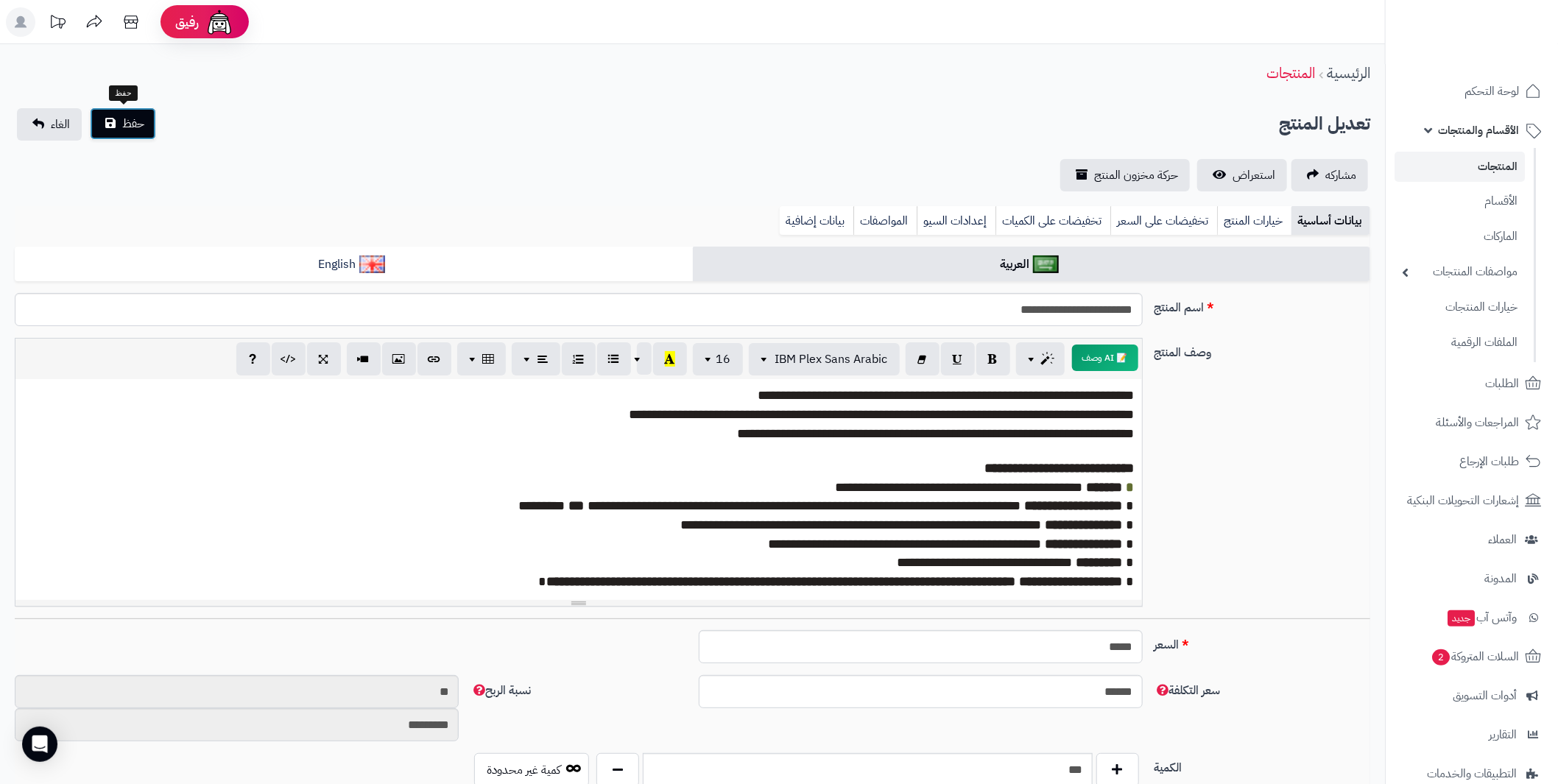
click at [111, 124] on button "حفظ" at bounding box center [122, 123] width 66 height 33
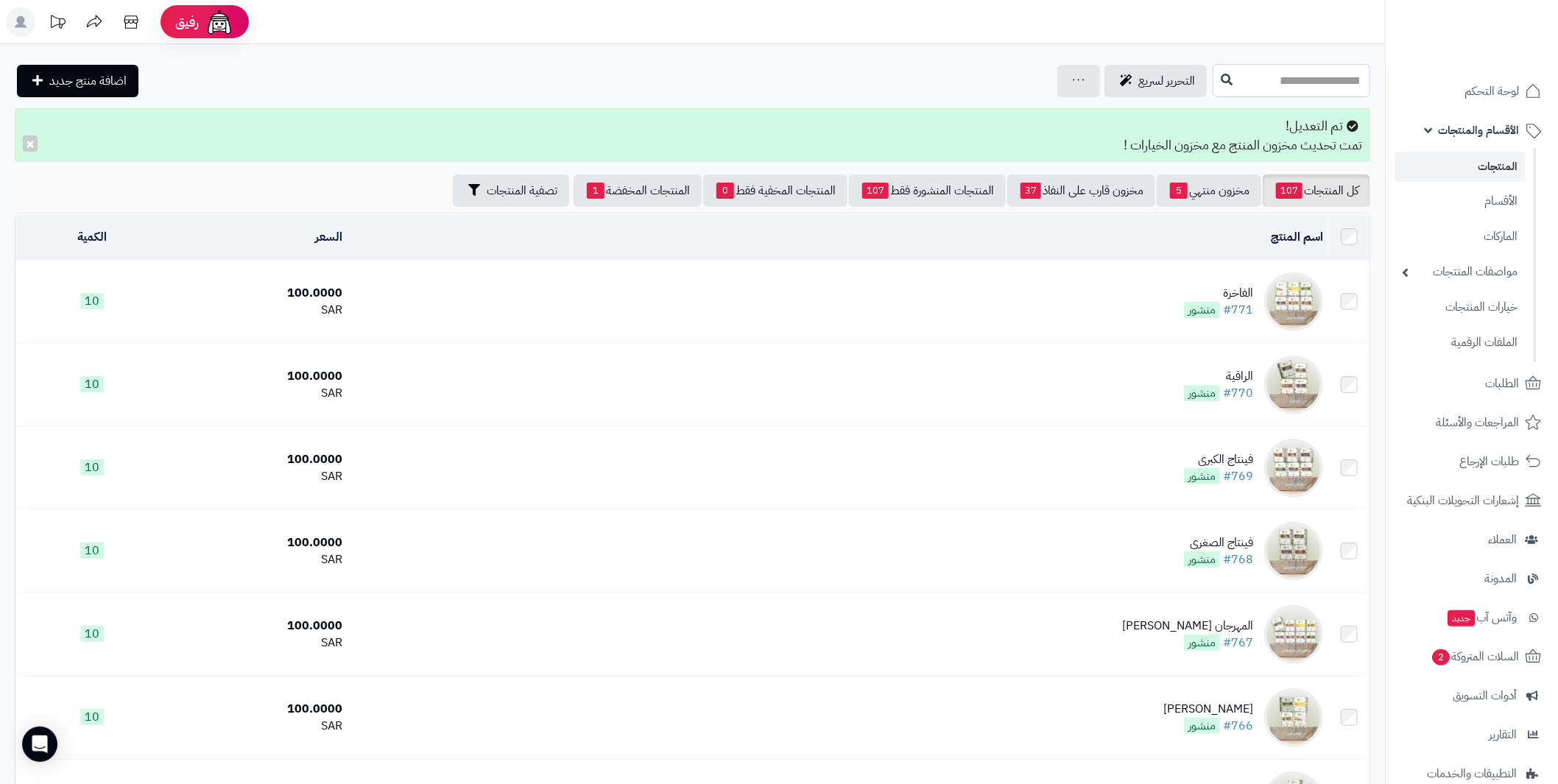
click at [1267, 80] on input "text" at bounding box center [1291, 80] width 158 height 34
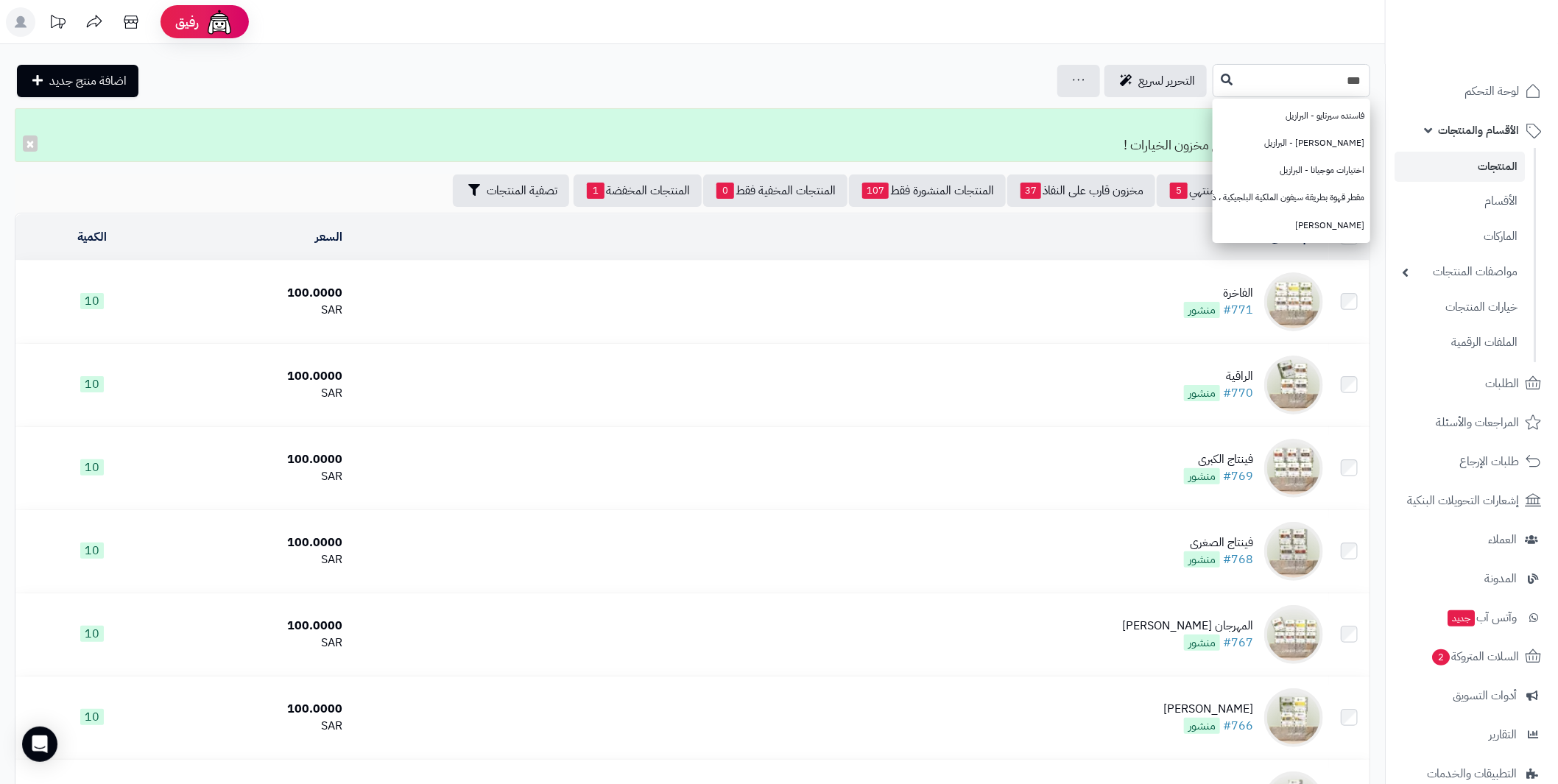
drag, startPoint x: 1231, startPoint y: 75, endPoint x: 1382, endPoint y: 75, distance: 151.0
click at [1382, 75] on div "*** فاسنده سيرتايو - البرازيل سيرا نيجرا - البرازيل اختيارات موجيانا - البرازيل…" at bounding box center [693, 80] width 1385 height 34
paste input "****"
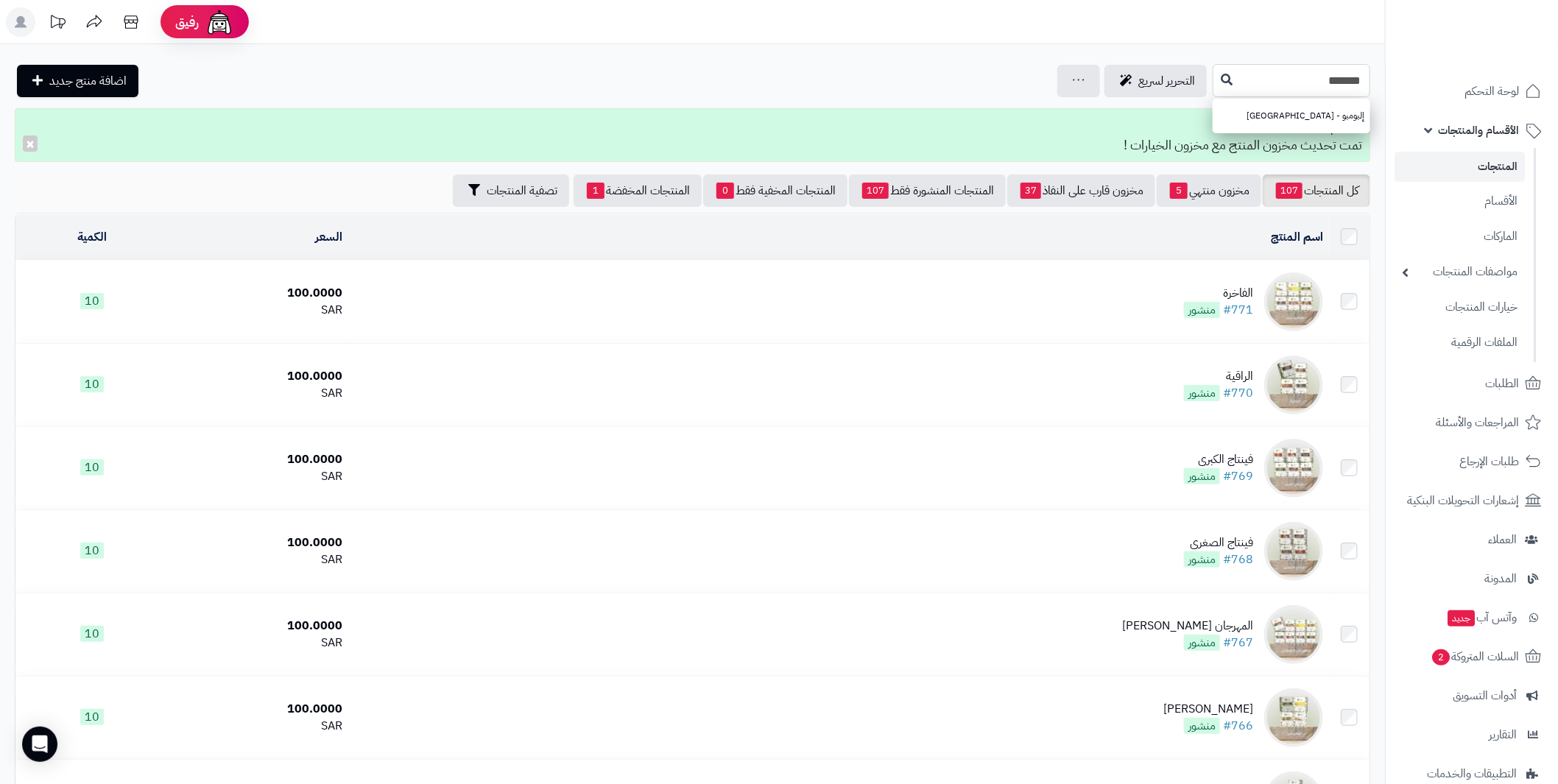
type input "*******"
click at [1311, 107] on link "إلبومبو - كولومبيا" at bounding box center [1291, 116] width 158 height 27
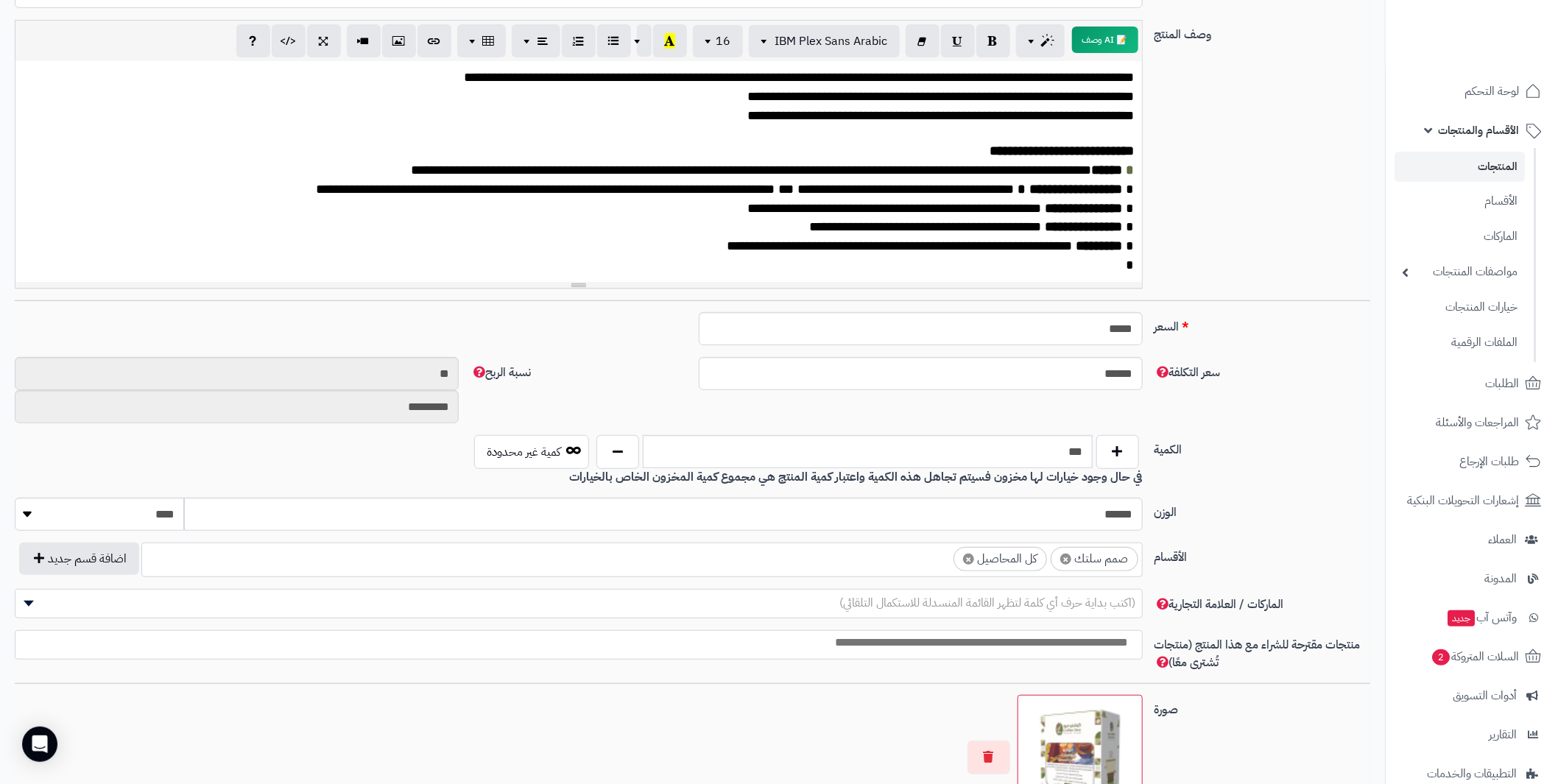
scroll to position [441, 0]
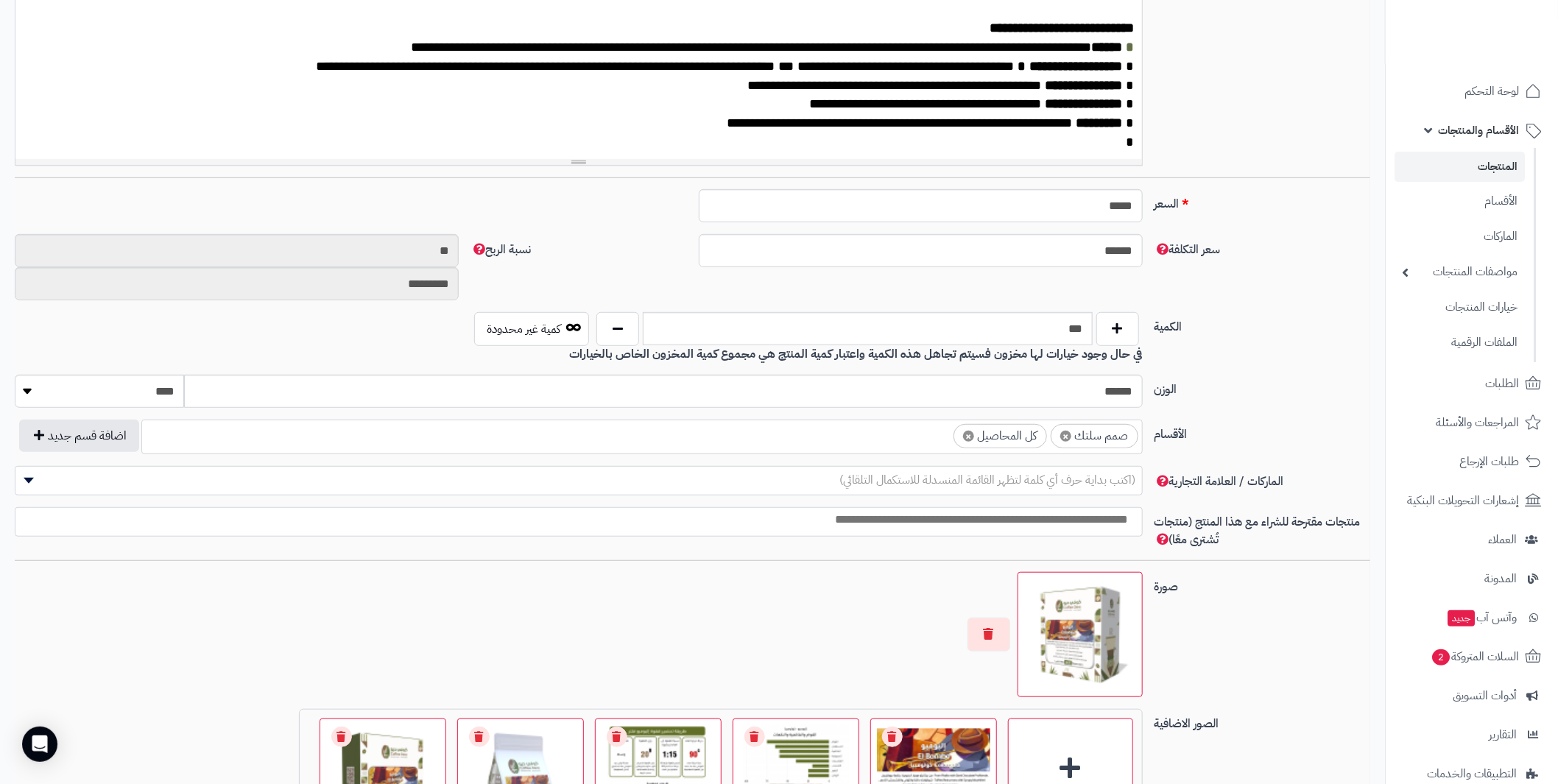
click at [802, 440] on ul "× صمم سلتك × كل المحاصيل" at bounding box center [641, 434] width 1000 height 28
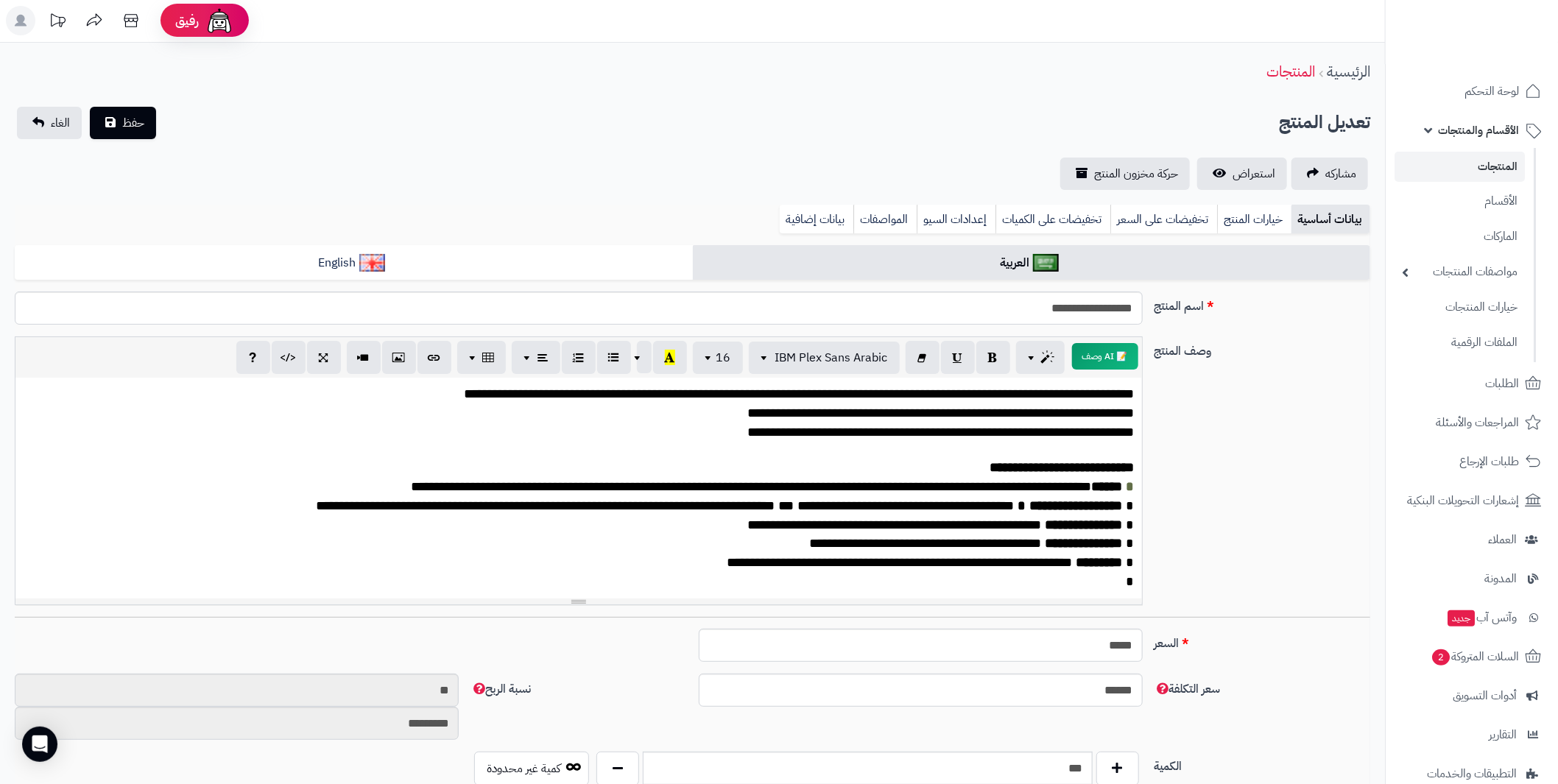
scroll to position [0, 0]
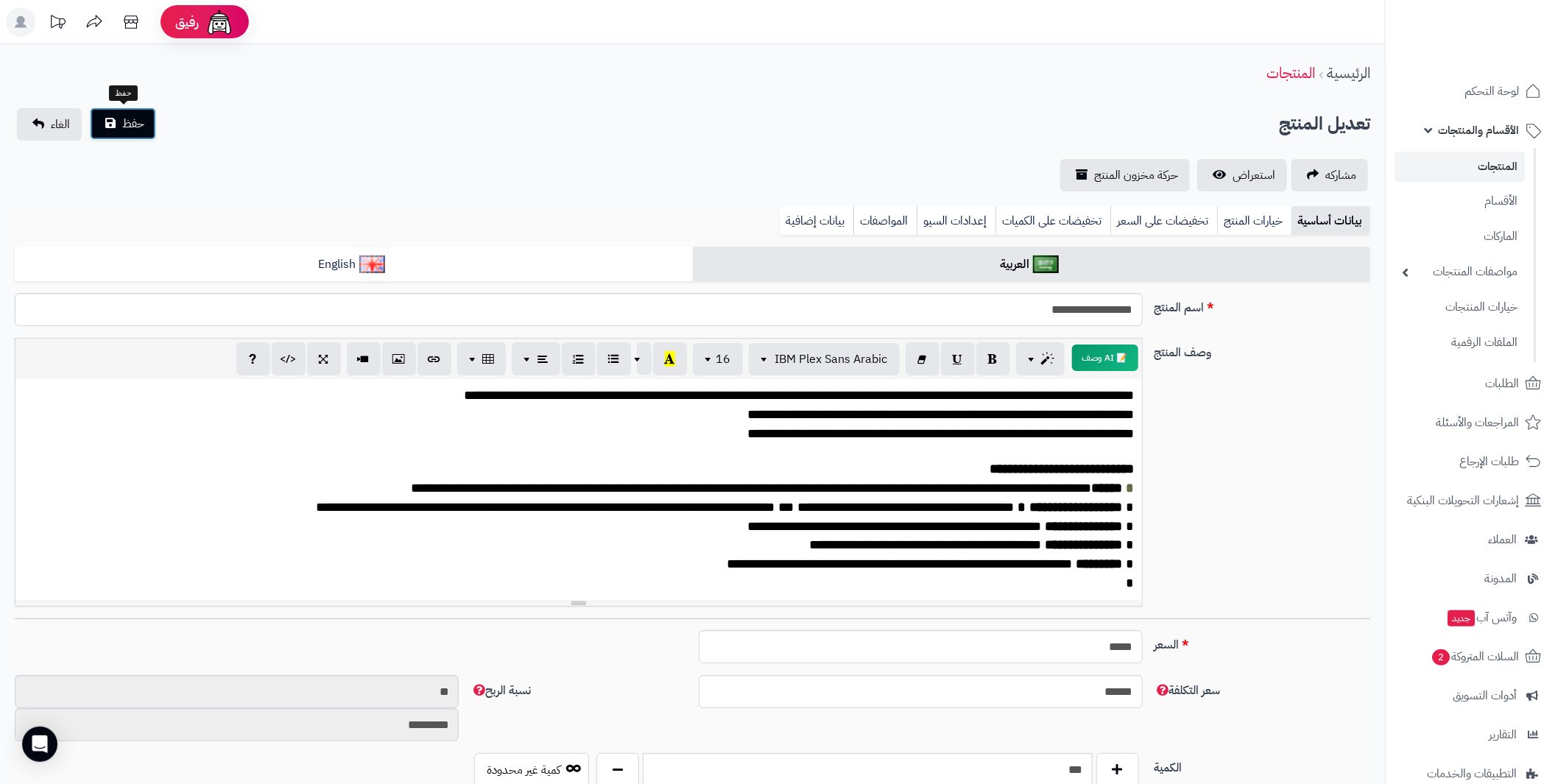
click at [126, 131] on span "حفظ" at bounding box center [133, 123] width 22 height 18
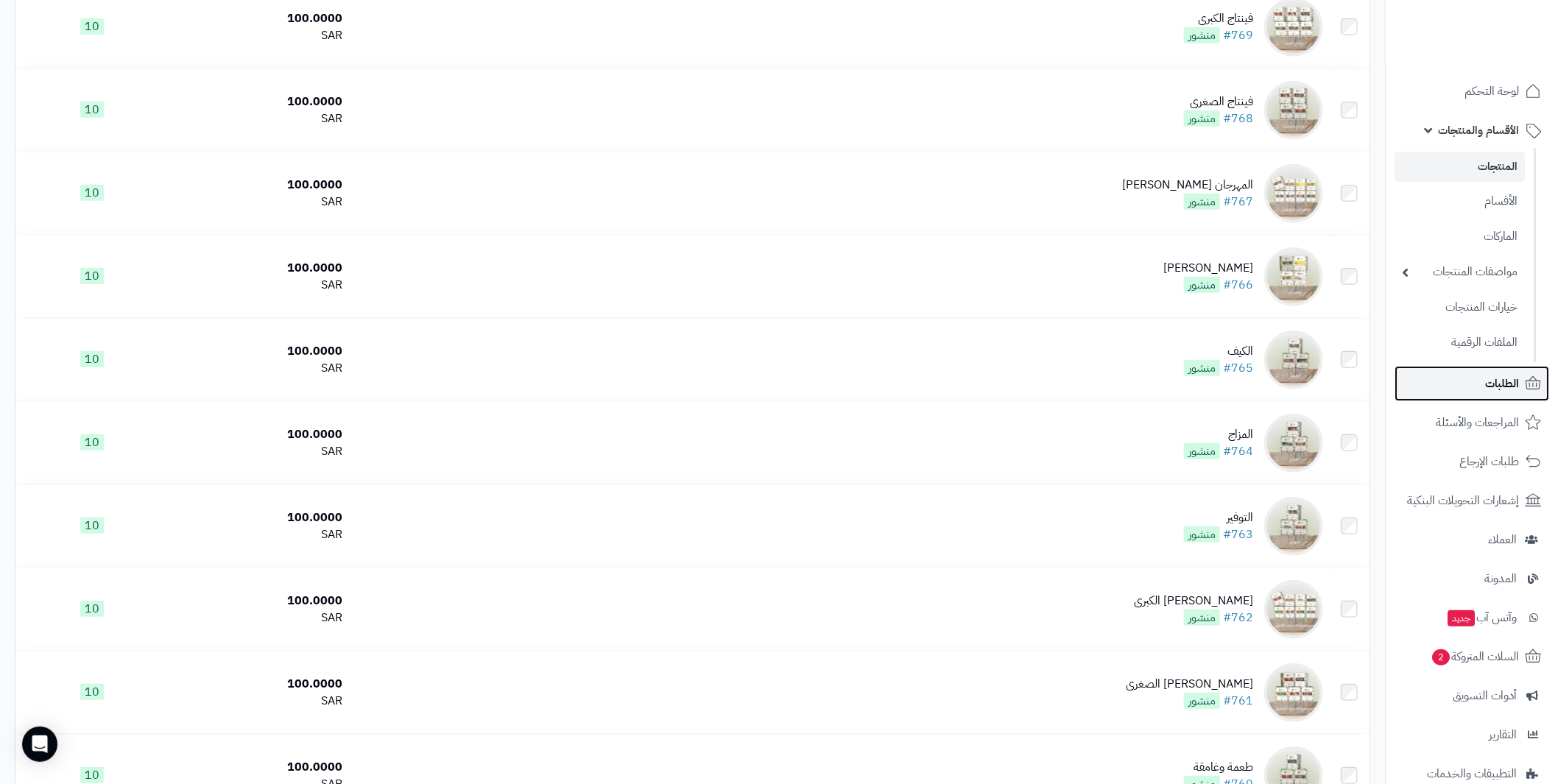
click at [1508, 369] on link "الطلبات" at bounding box center [1472, 383] width 154 height 35
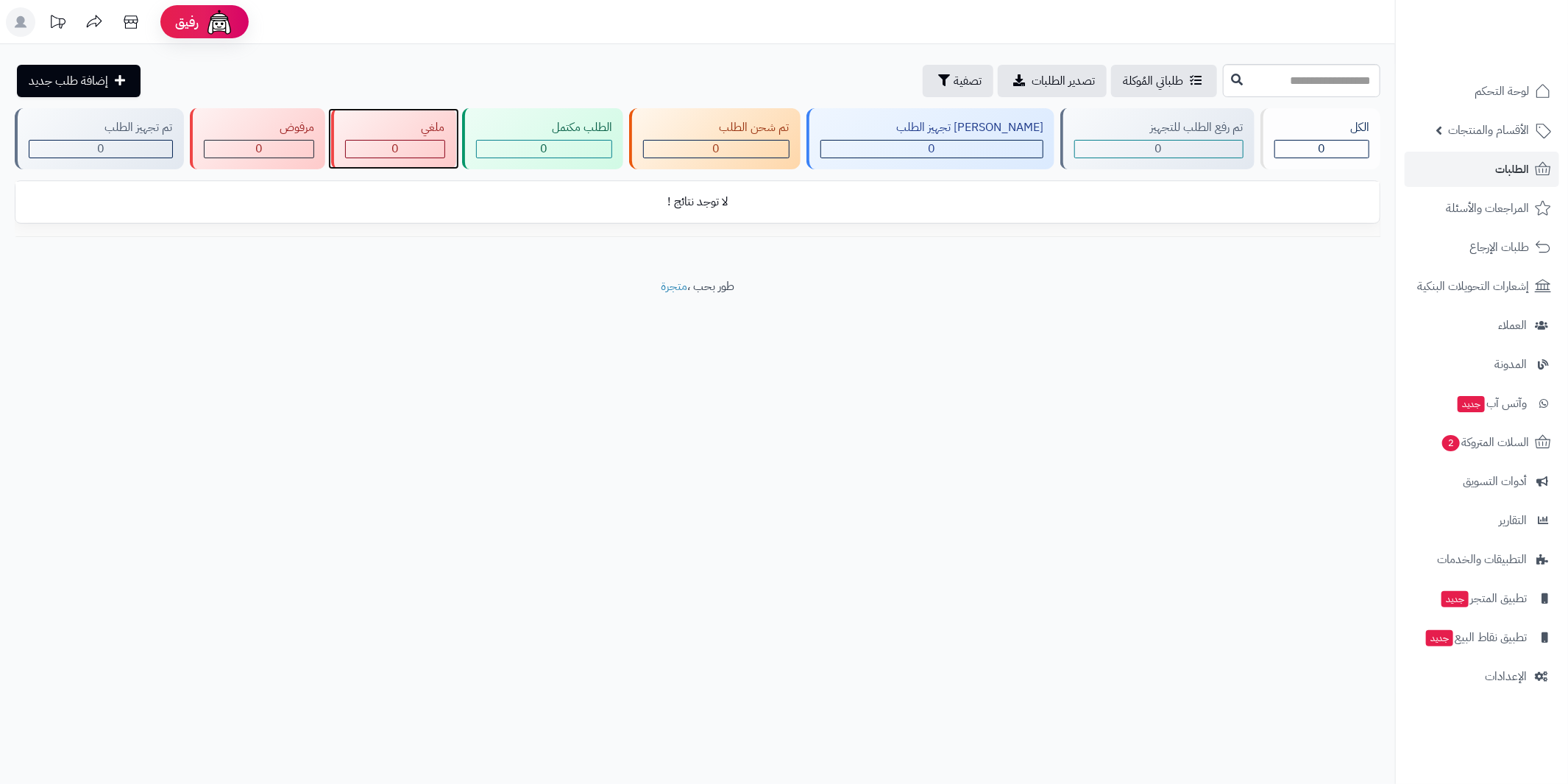
click at [402, 125] on div "ملغي" at bounding box center [395, 127] width 100 height 17
click at [1510, 159] on span "الطلبات" at bounding box center [1512, 169] width 34 height 21
click at [1514, 166] on span "الطلبات" at bounding box center [1512, 169] width 34 height 21
click at [1486, 169] on link "الطلبات" at bounding box center [1482, 169] width 154 height 35
click at [1508, 679] on span "الإعدادات" at bounding box center [1506, 677] width 42 height 21
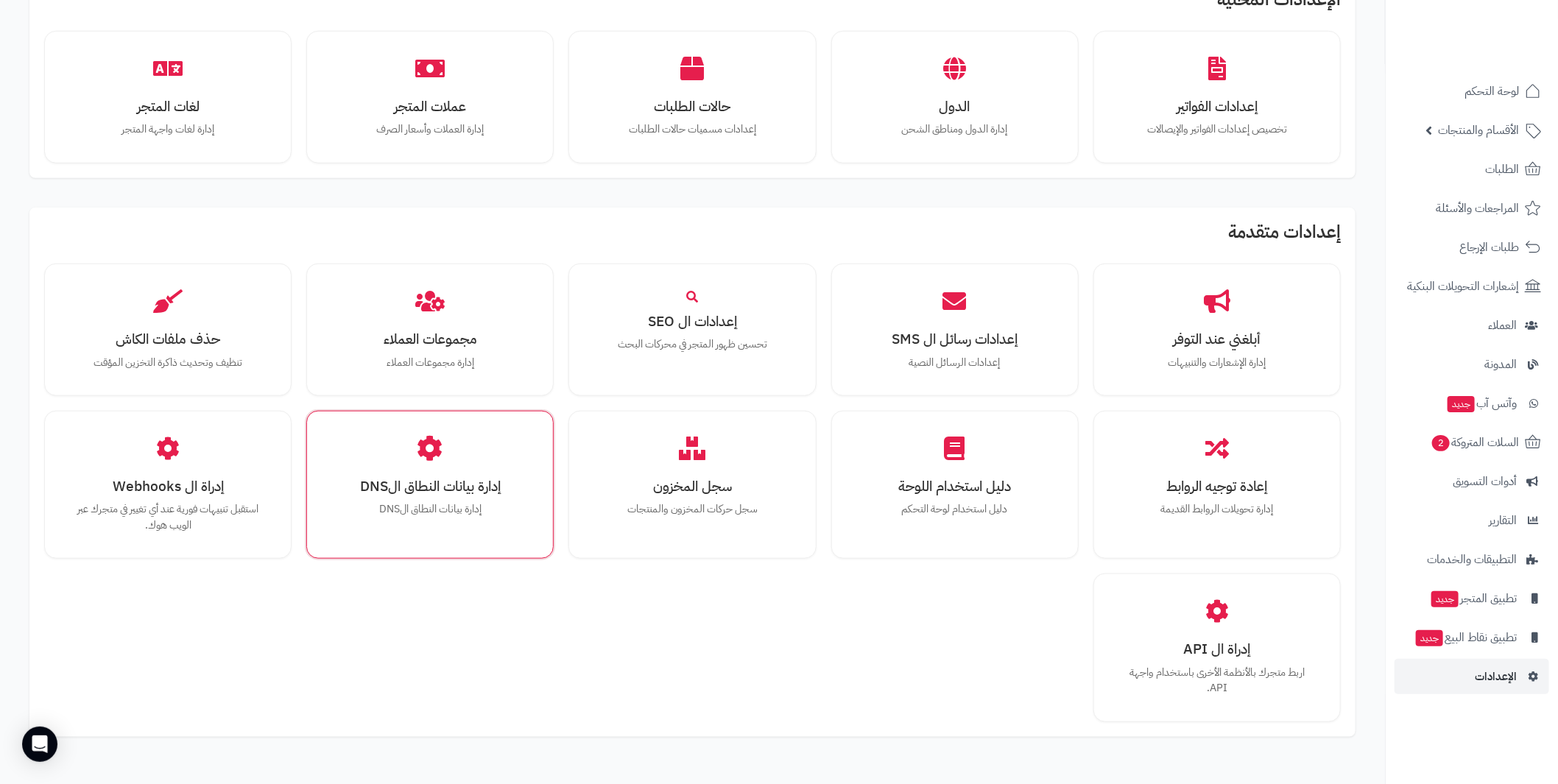
scroll to position [735, 0]
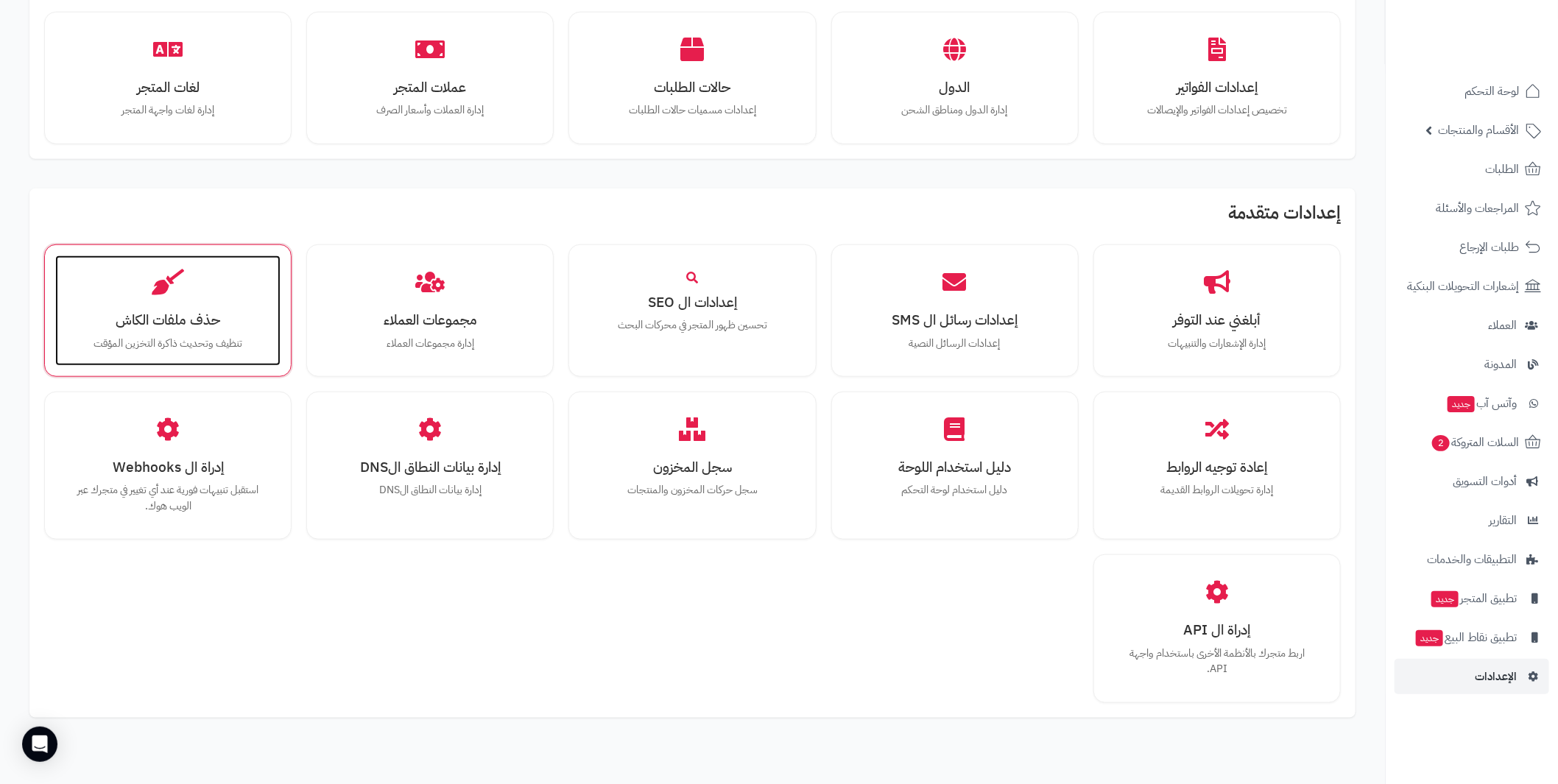
click at [168, 330] on div "حذف ملفات الكاش تنظيف وتحديث ذاكرة التخزين المؤقت" at bounding box center [168, 311] width 226 height 111
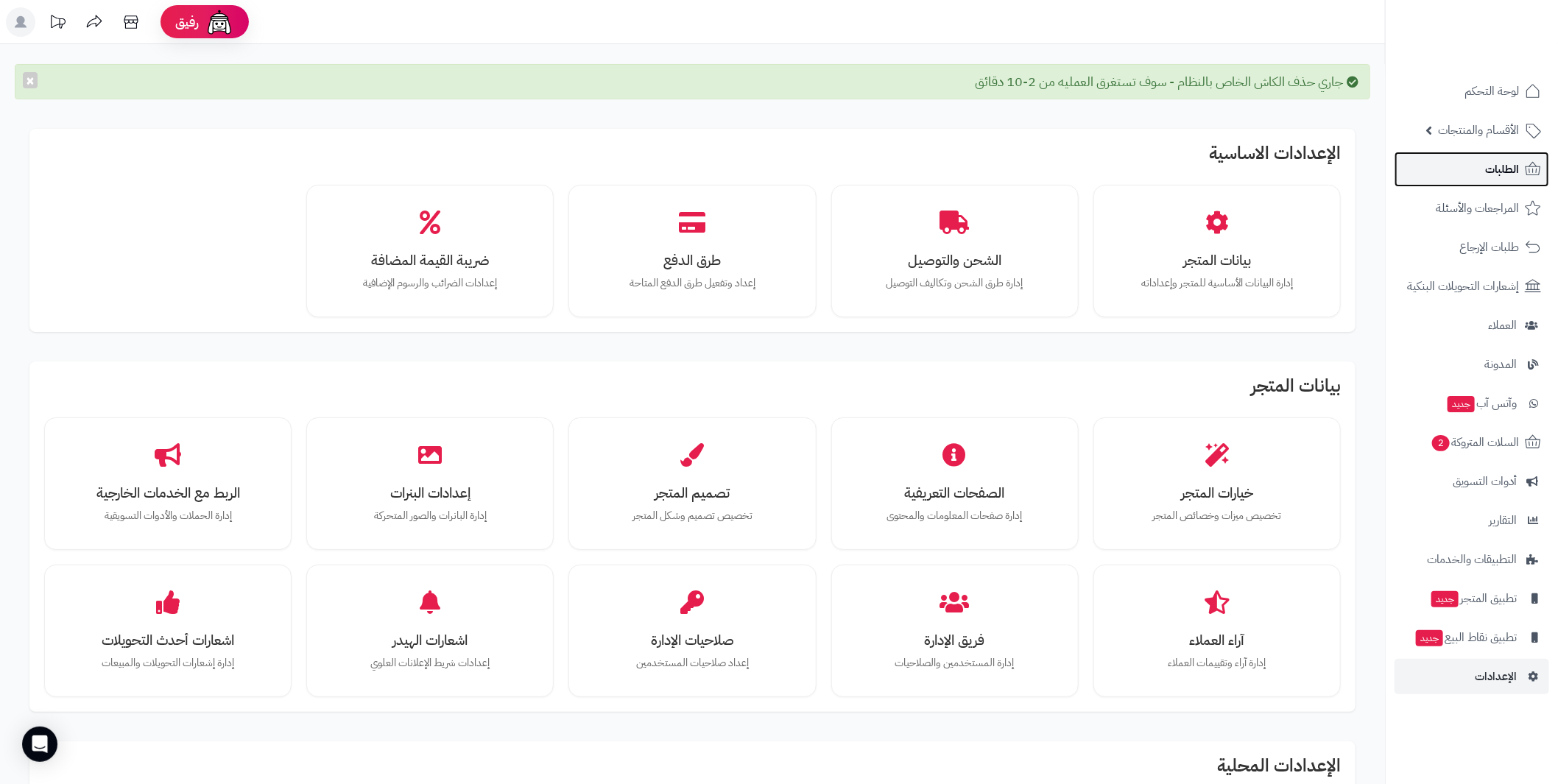
click at [1522, 174] on link "الطلبات" at bounding box center [1472, 169] width 154 height 35
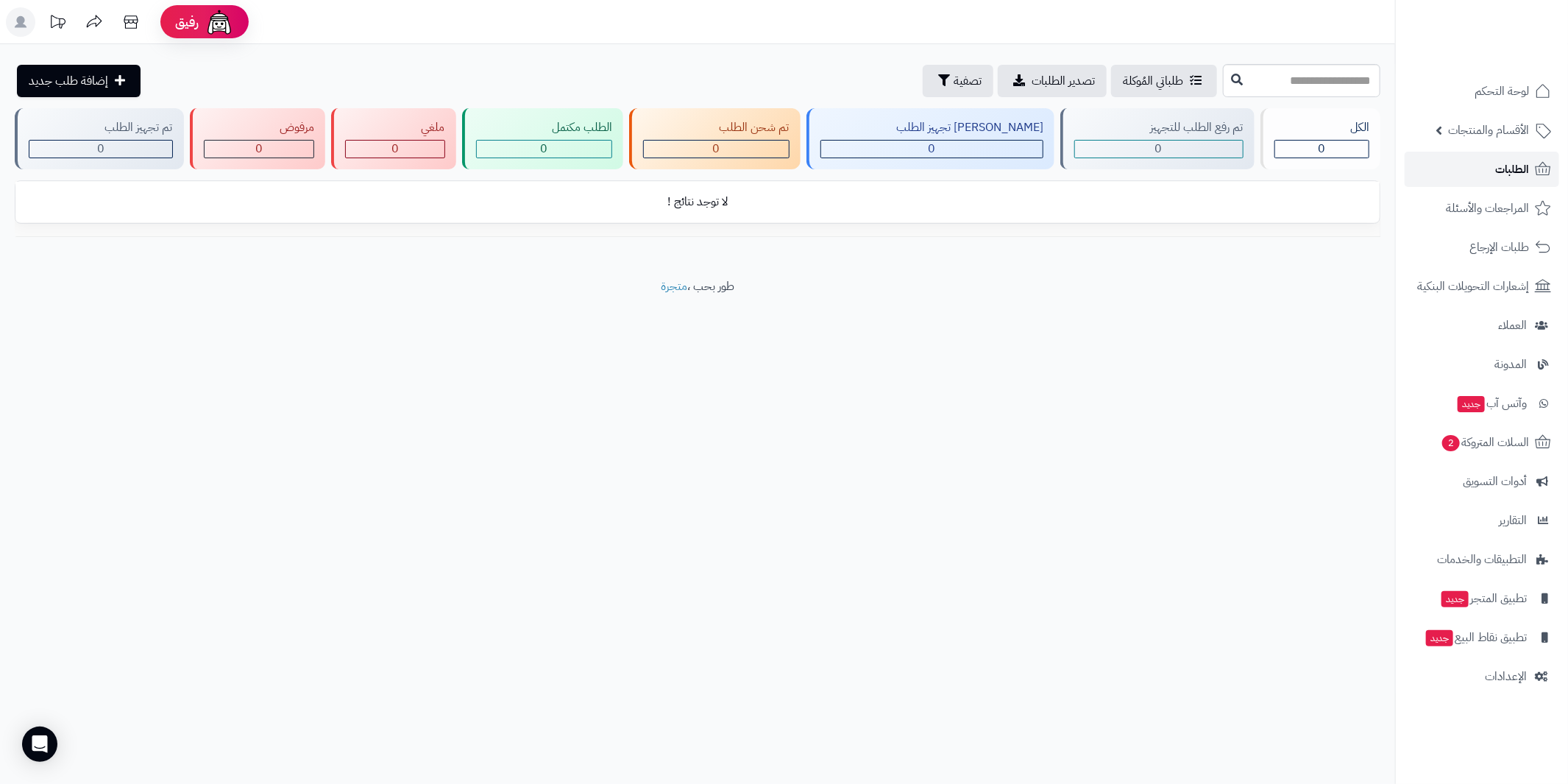
click at [1521, 160] on span "الطلبات" at bounding box center [1512, 169] width 34 height 21
click at [541, 154] on div "0" at bounding box center [545, 149] width 136 height 17
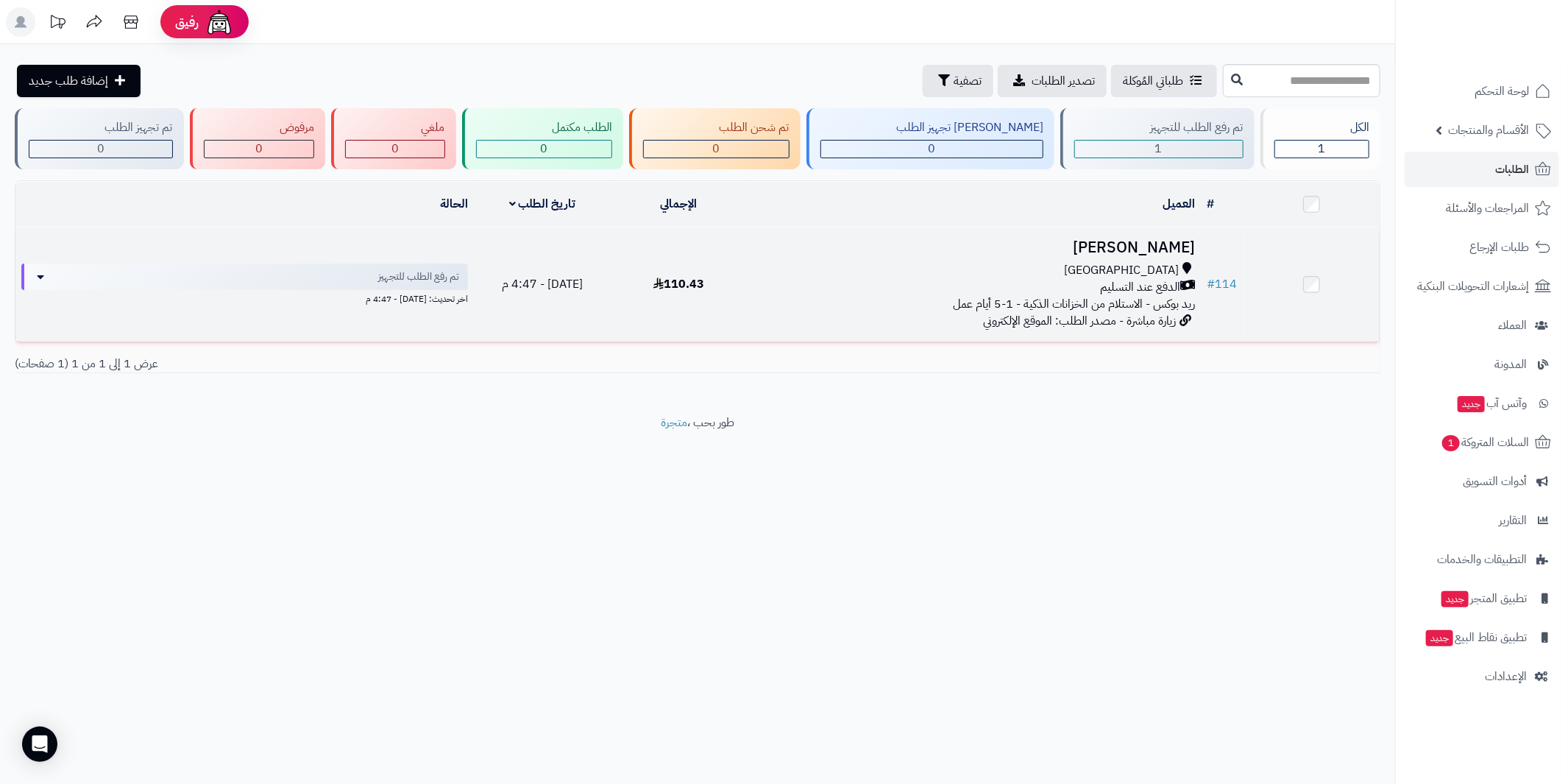
click at [1084, 262] on div "[GEOGRAPHIC_DATA]" at bounding box center [974, 271] width 442 height 17
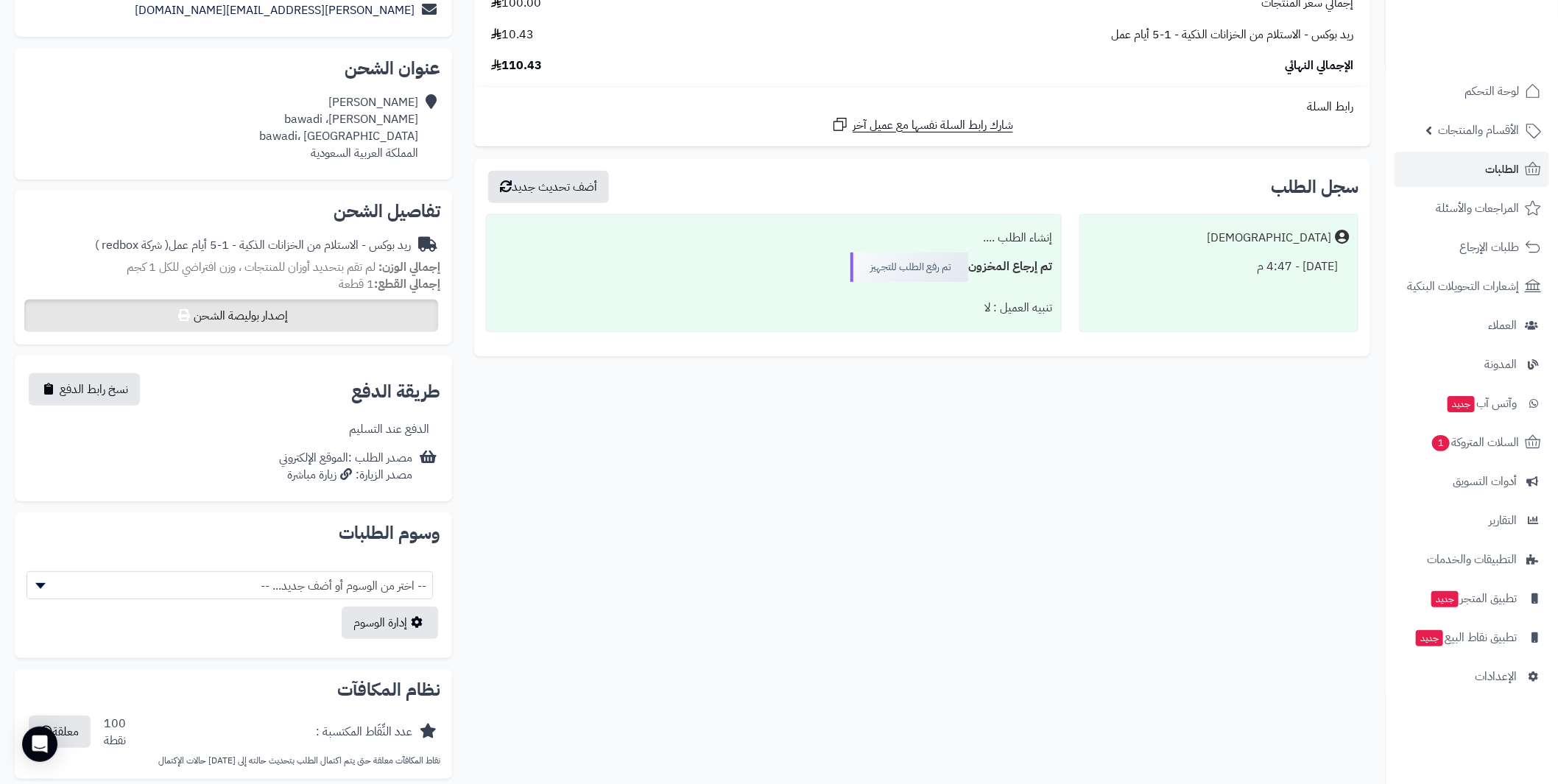
scroll to position [165, 0]
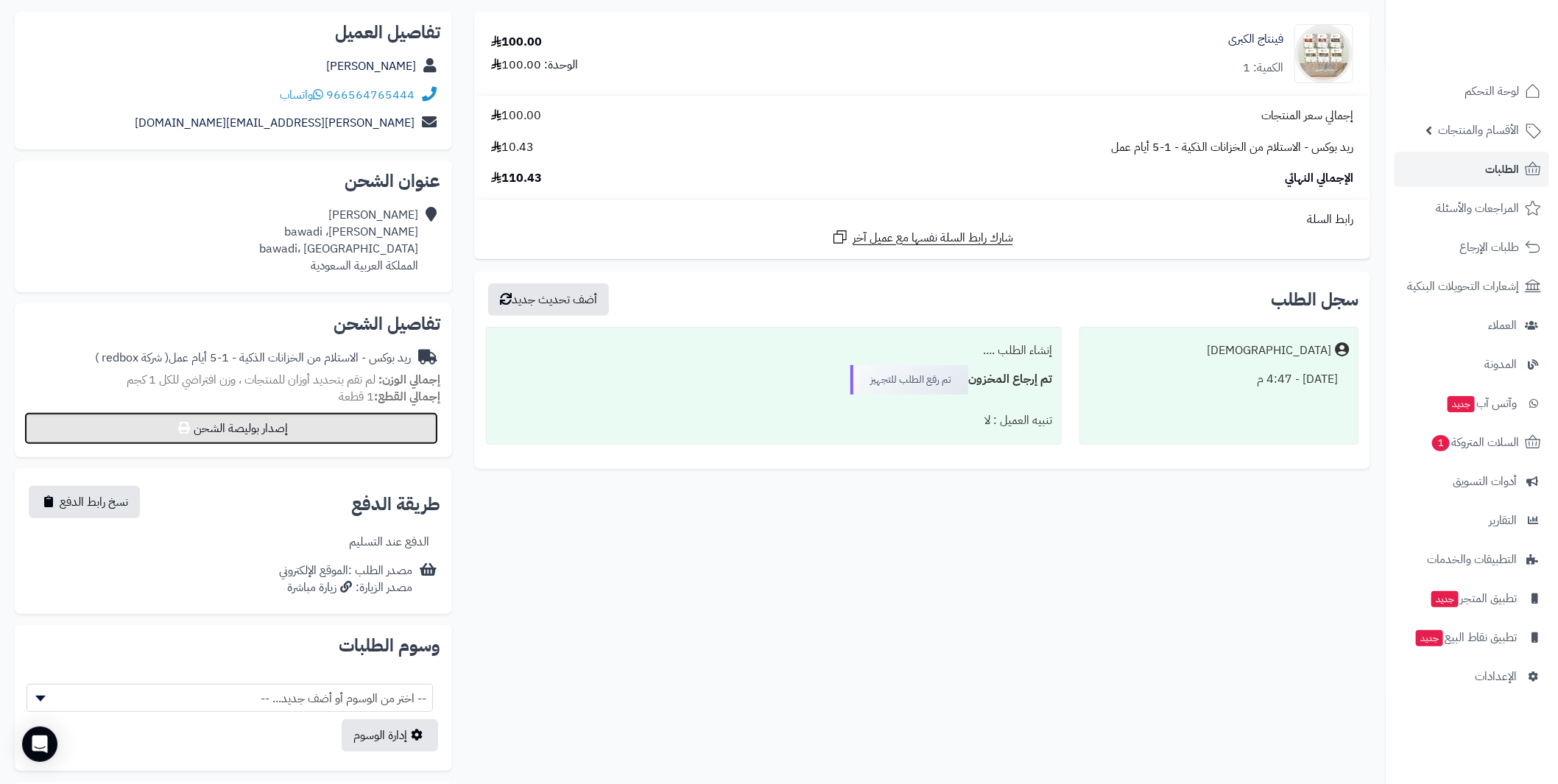
click at [274, 431] on button "إصدار بوليصة الشحن" at bounding box center [231, 428] width 413 height 33
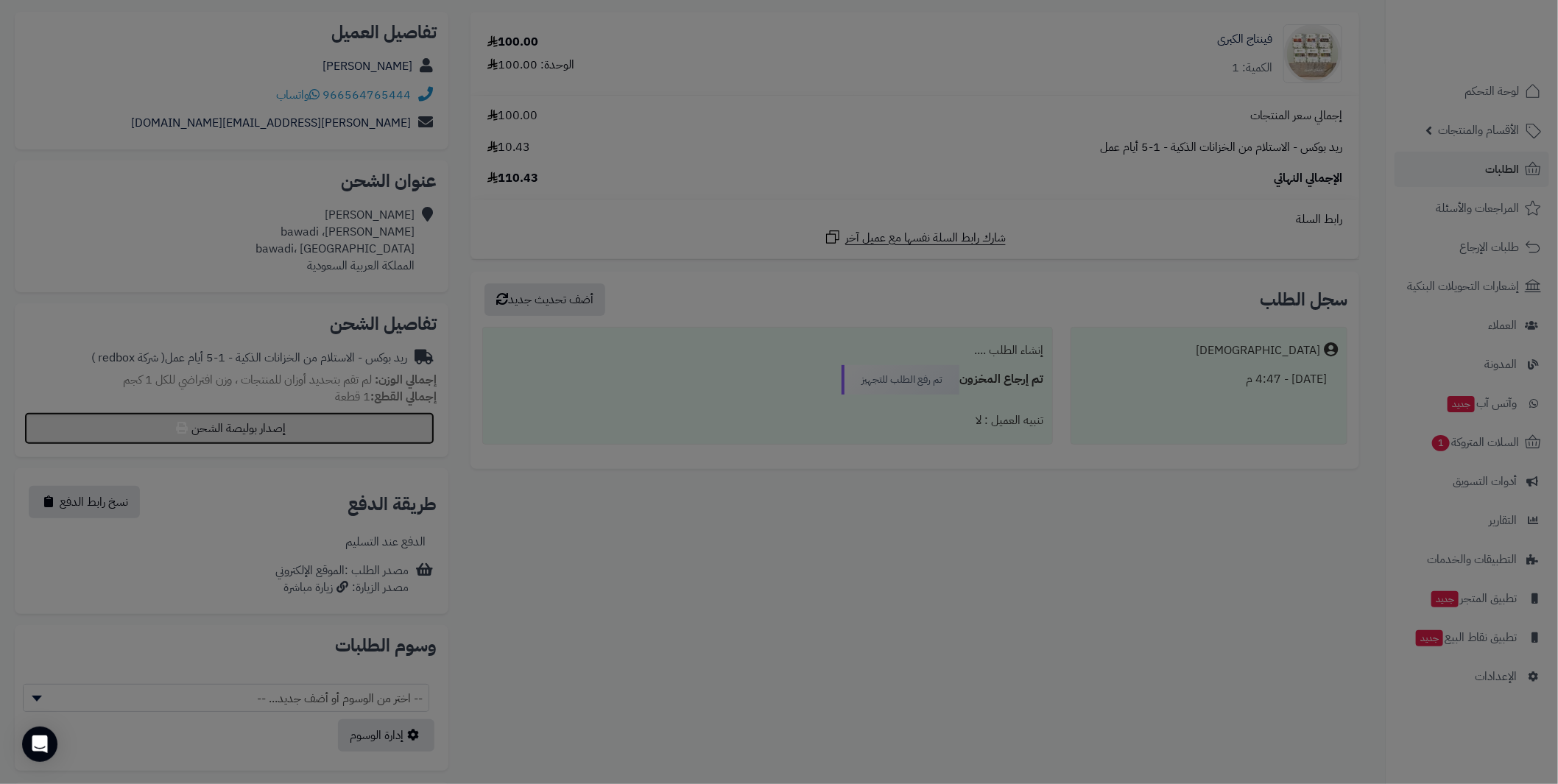
select select "******"
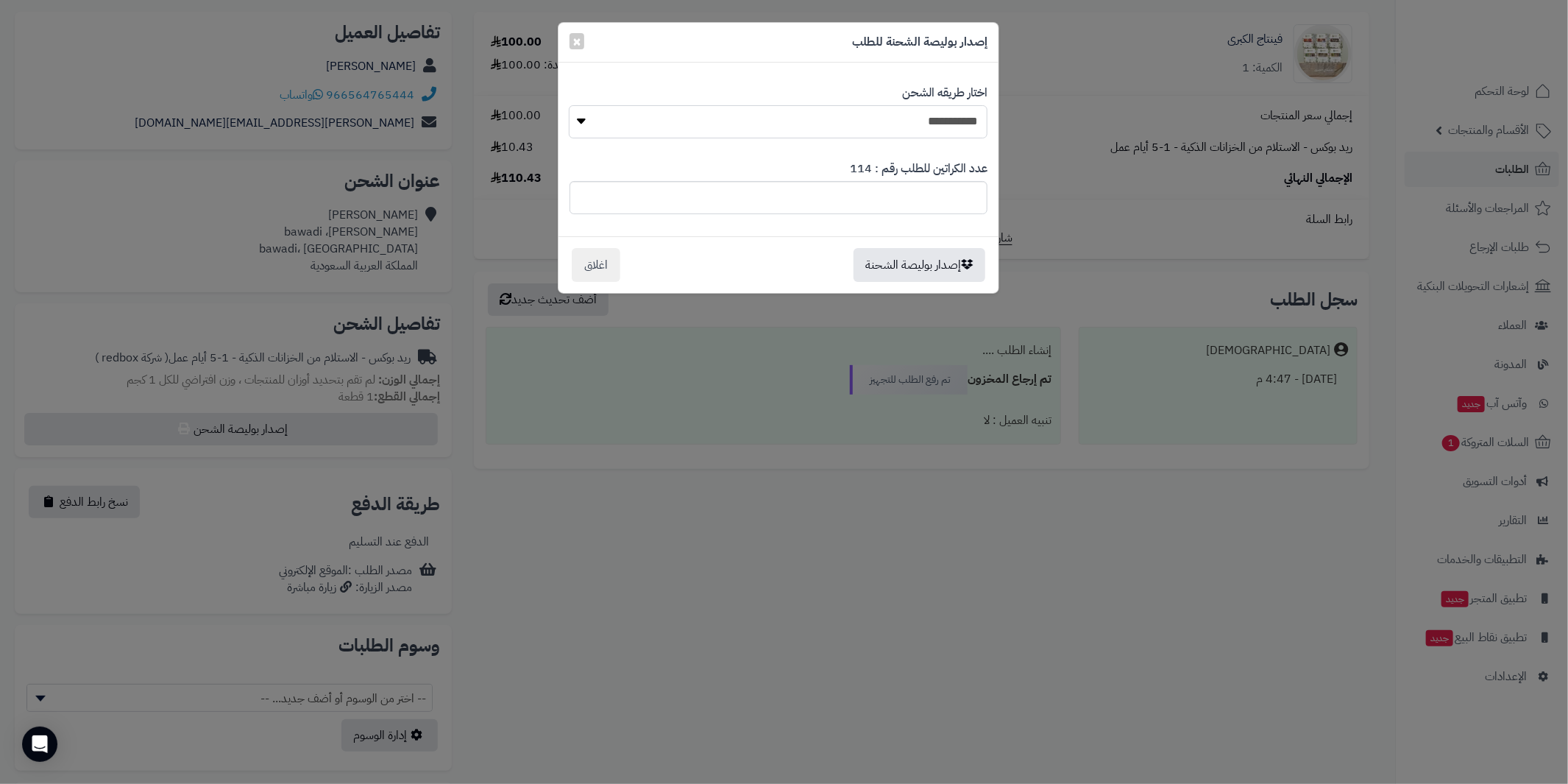
click at [743, 118] on select "**********" at bounding box center [779, 122] width 419 height 34
drag, startPoint x: 1256, startPoint y: 649, endPoint x: 1301, endPoint y: 657, distance: 45.7
click at [1256, 649] on div "**********" at bounding box center [784, 392] width 1568 height 784
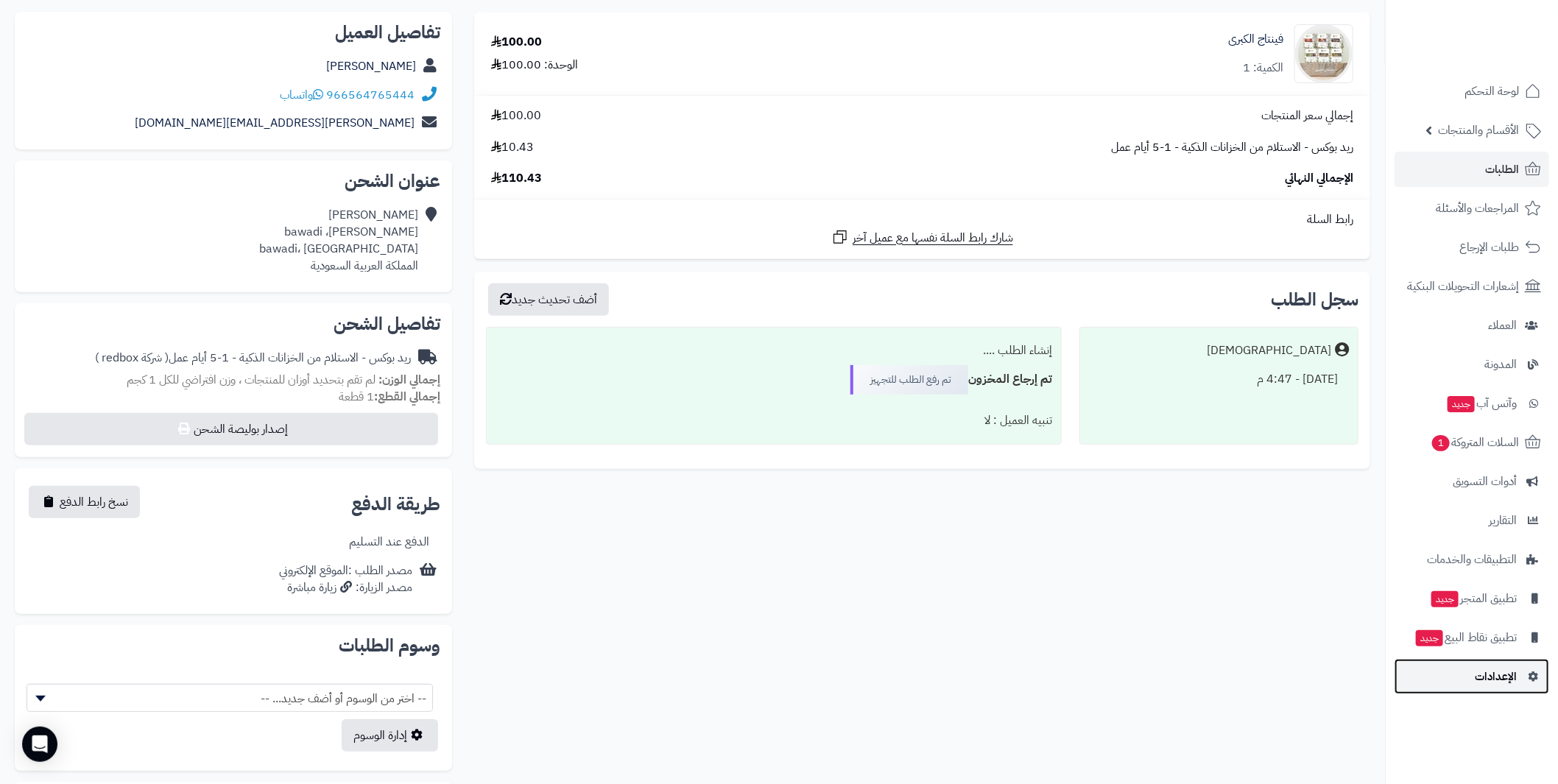
click at [1537, 673] on icon at bounding box center [1532, 677] width 13 height 10
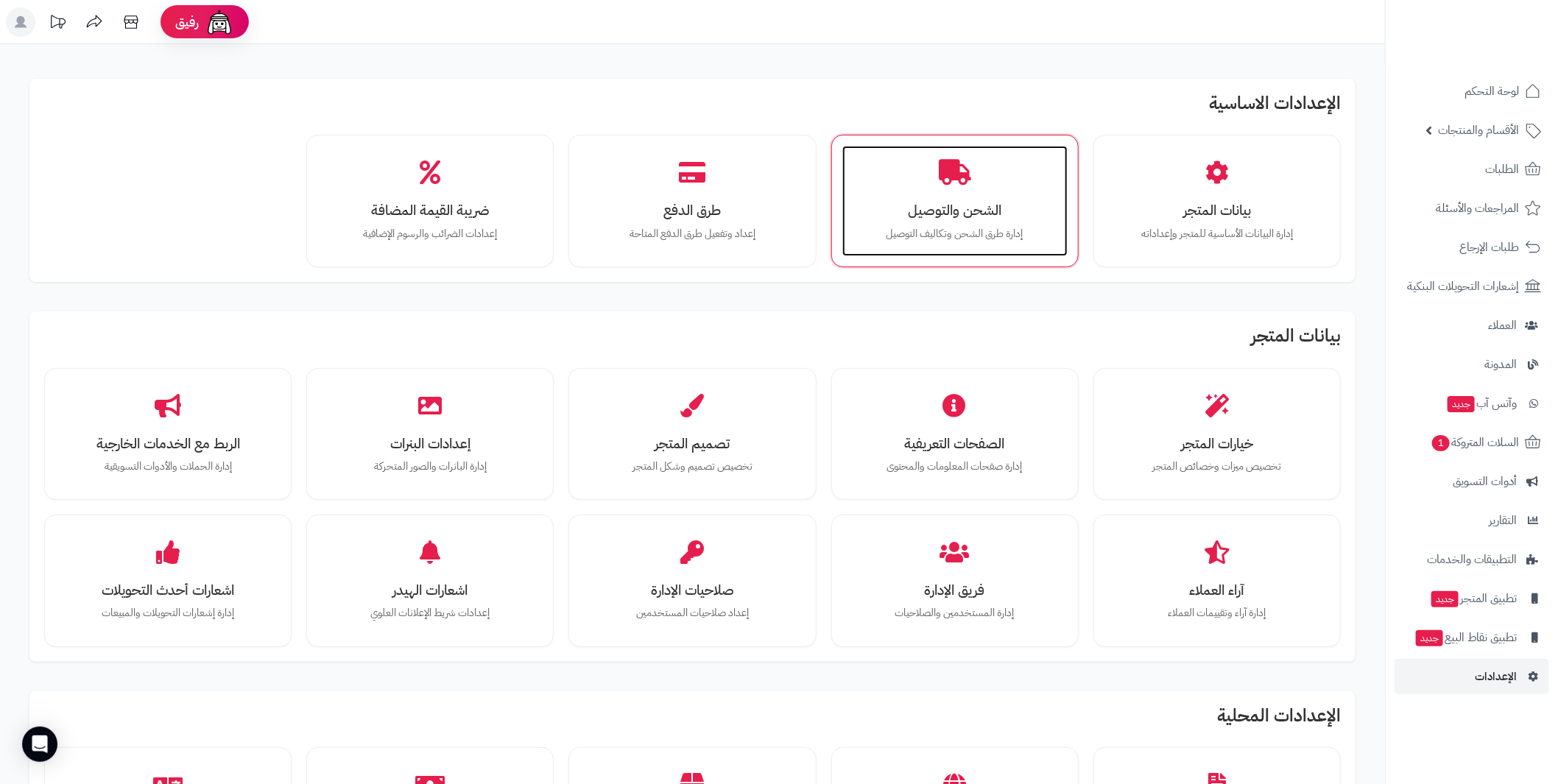
click at [931, 195] on div "الشحن والتوصيل إدارة طرق الشحن وتكاليف التوصيل" at bounding box center [955, 201] width 226 height 111
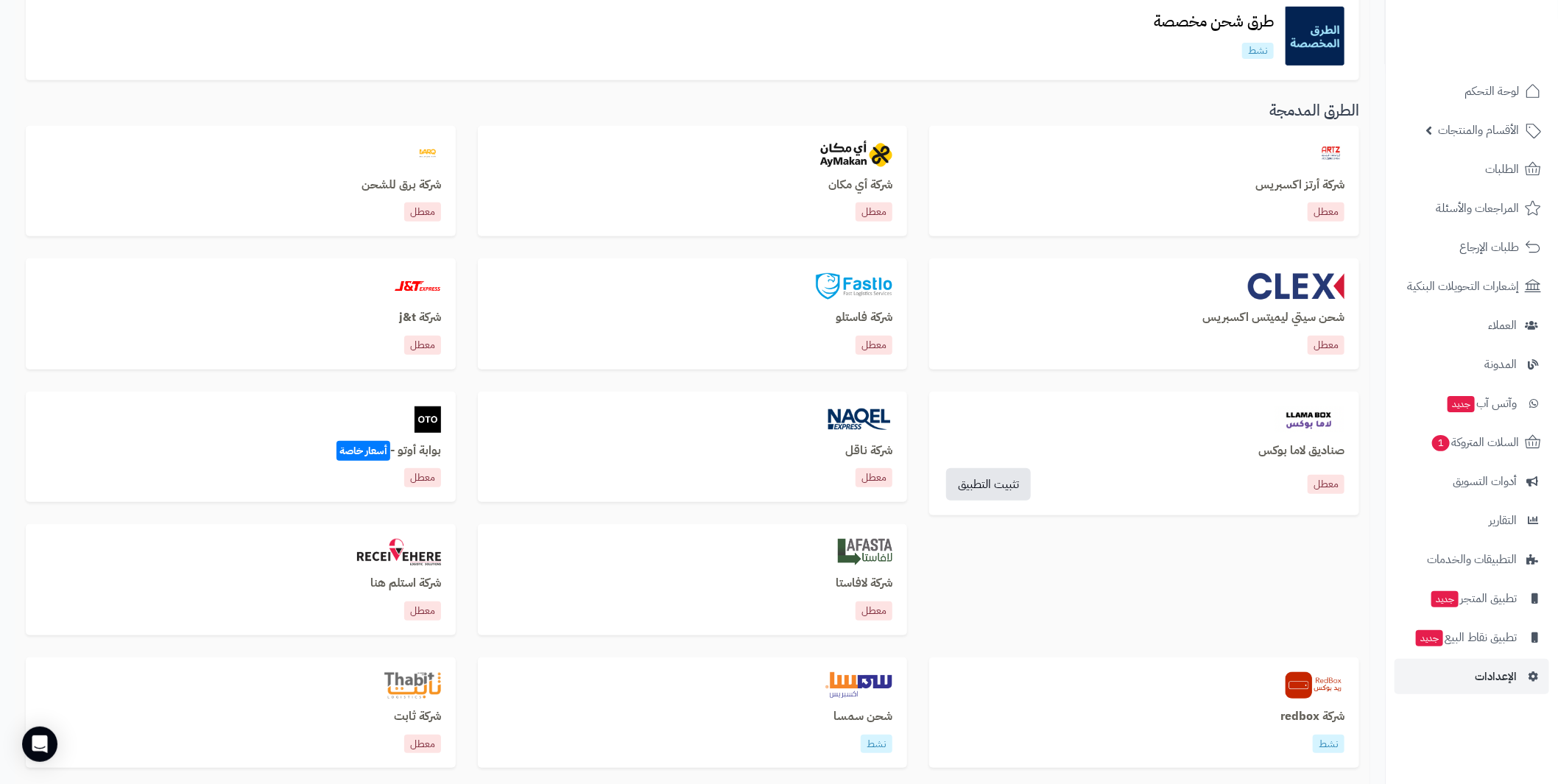
scroll to position [354, 0]
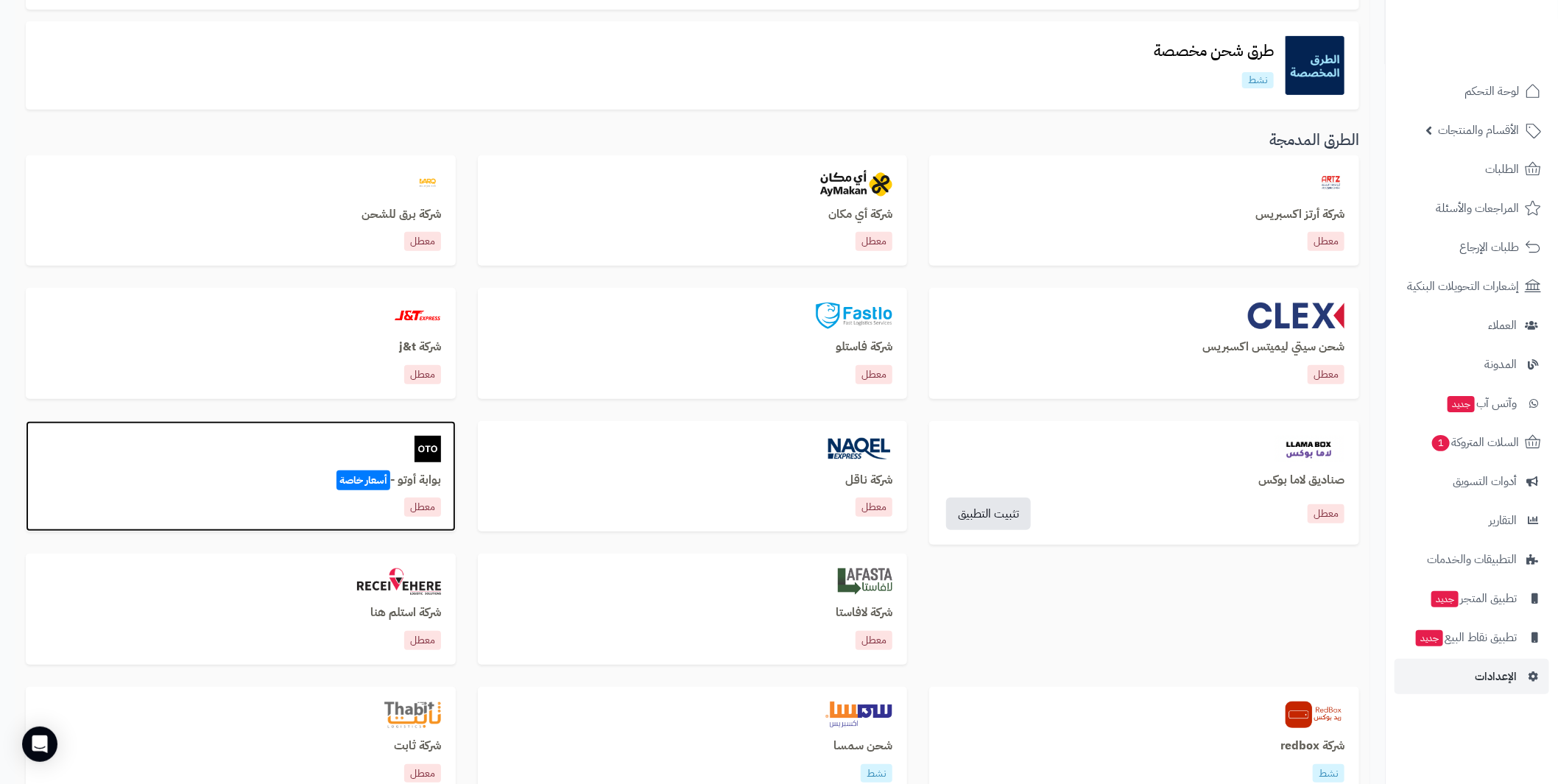
click at [346, 474] on span "أسعار خاصة" at bounding box center [363, 480] width 54 height 20
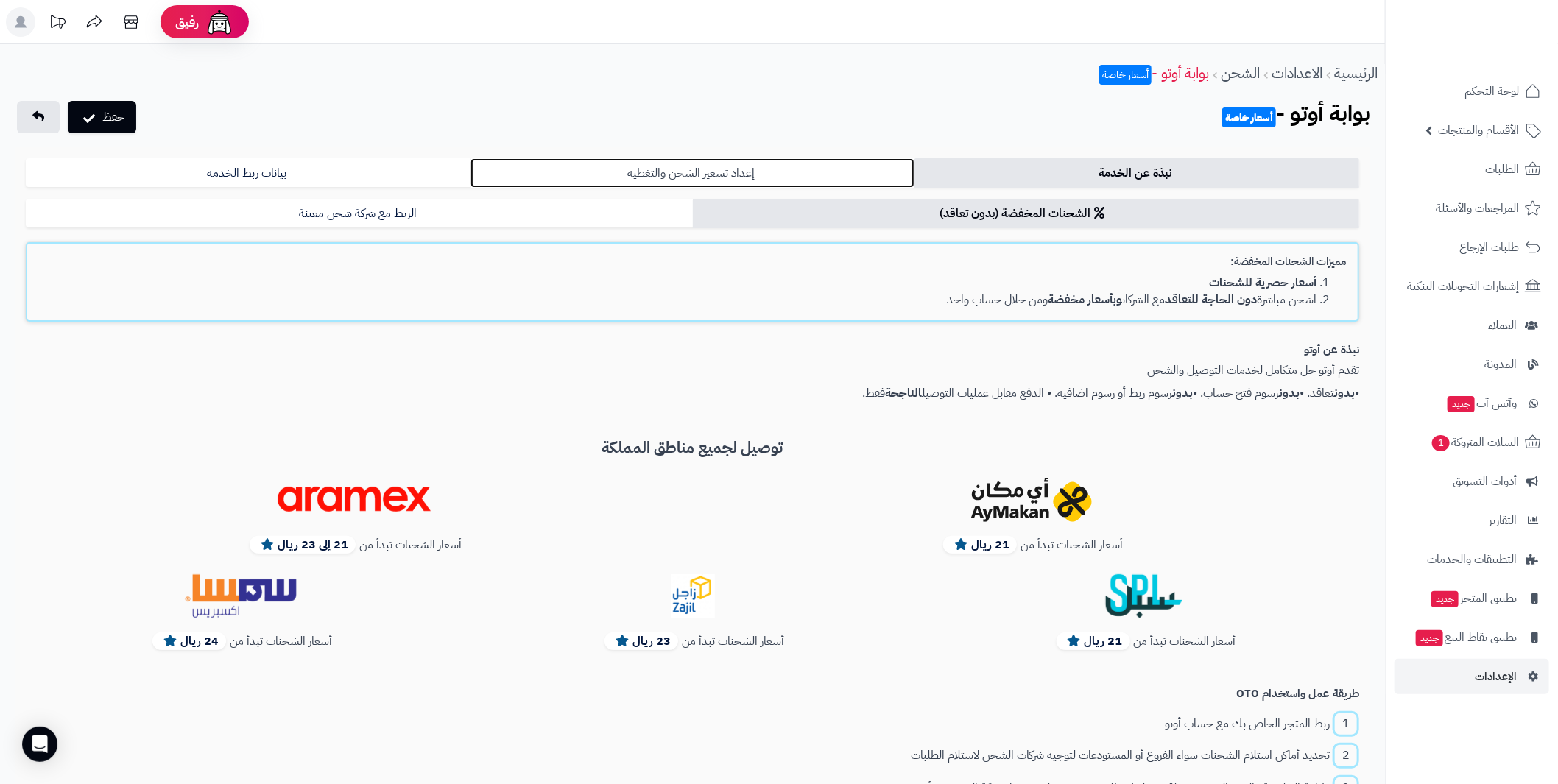
click at [674, 175] on link "إعداد تسعير الشحن والتغطية" at bounding box center [693, 173] width 444 height 29
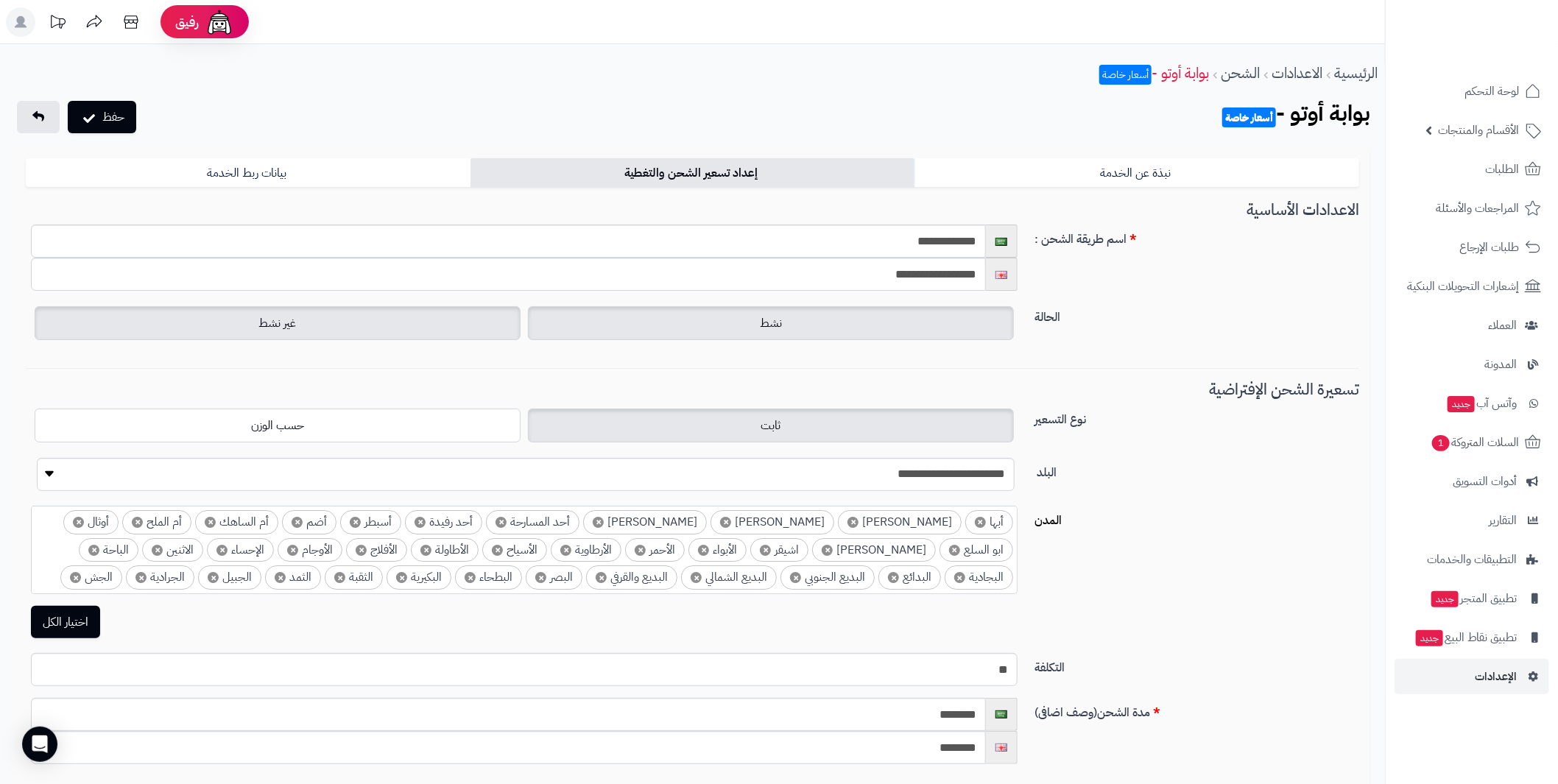
click at [797, 320] on label "نشط" at bounding box center [771, 323] width 486 height 34
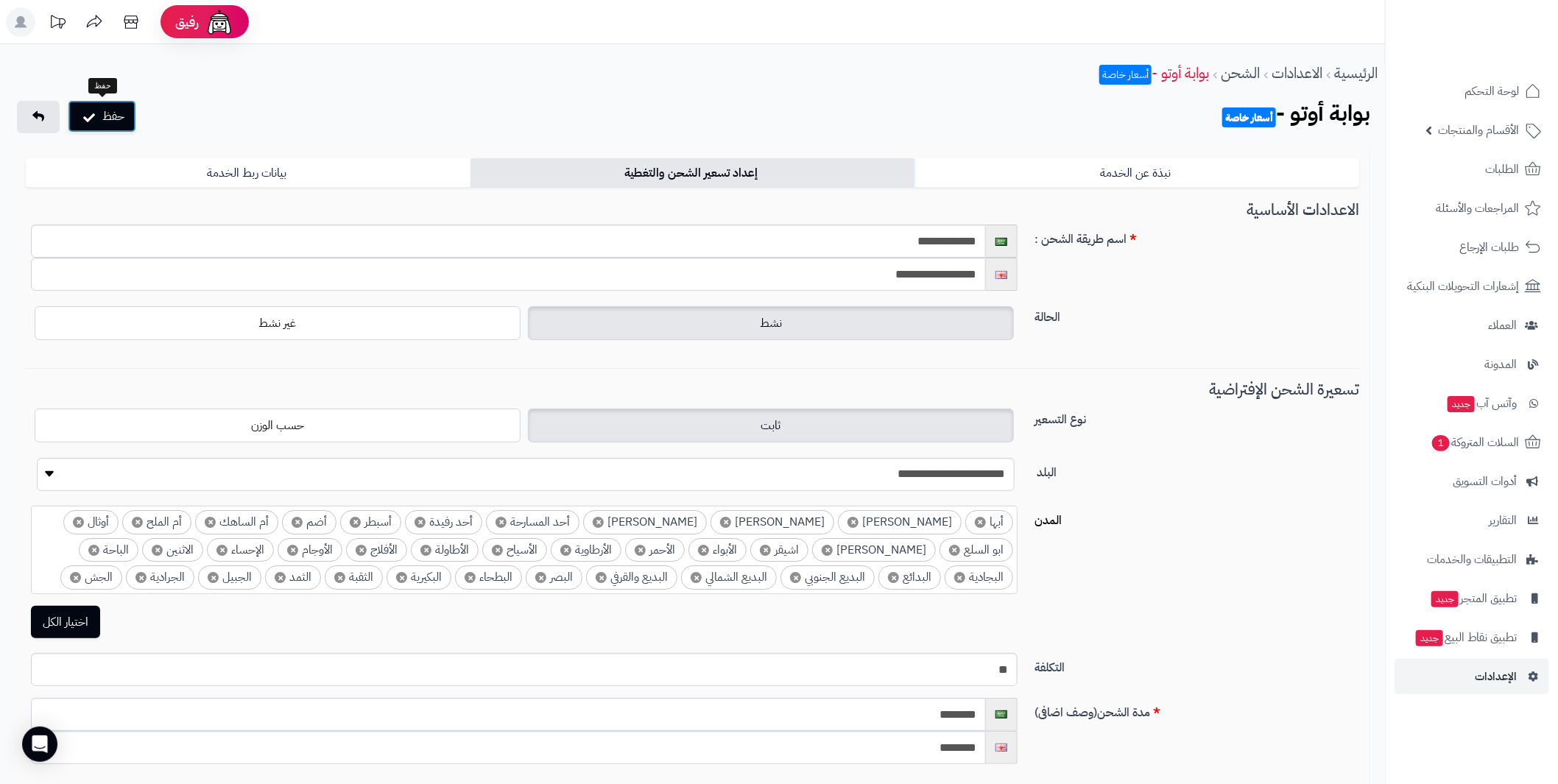
click at [109, 121] on button "حفظ" at bounding box center [102, 116] width 69 height 33
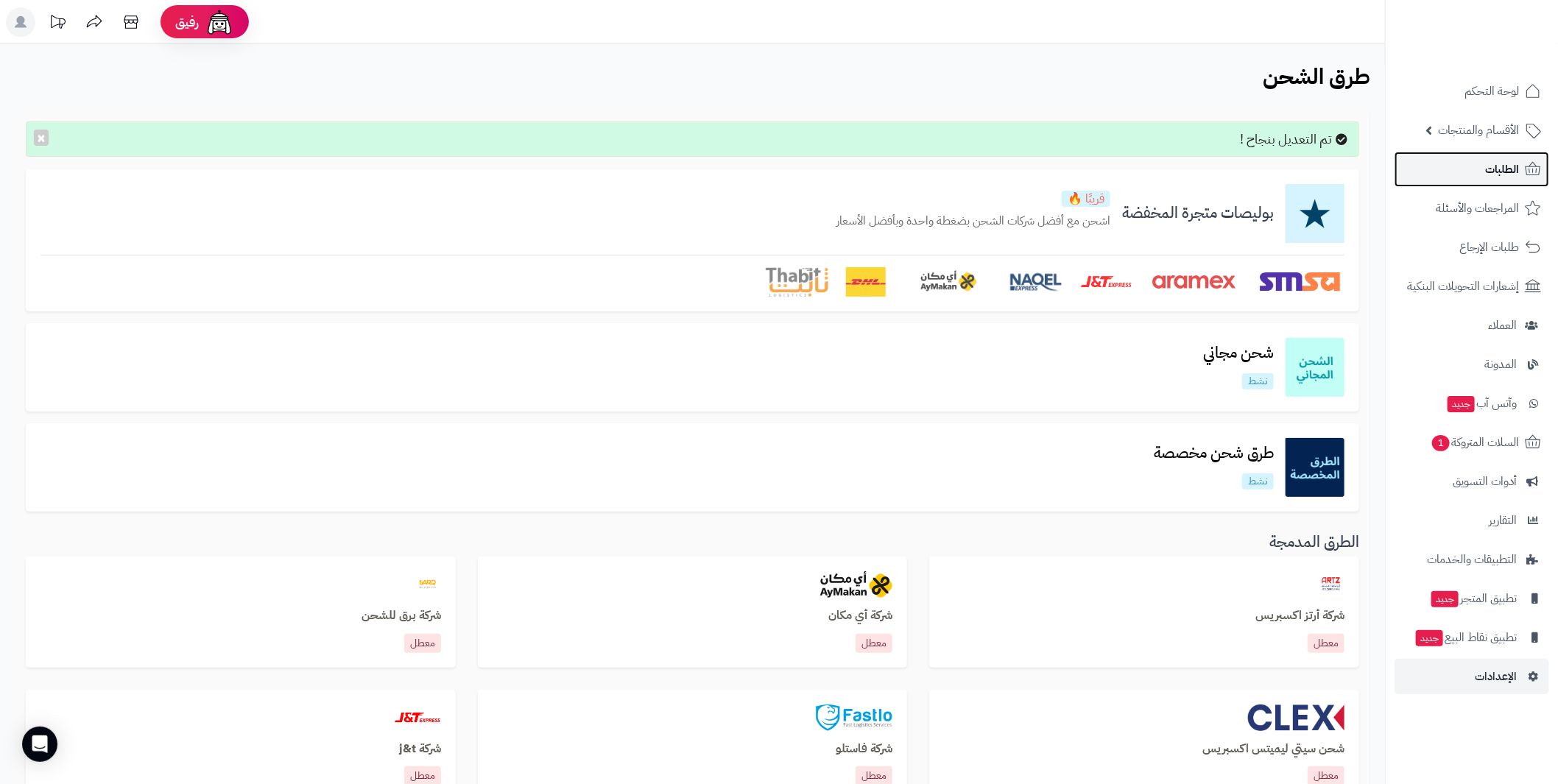
click at [1489, 168] on span "الطلبات" at bounding box center [1502, 169] width 34 height 21
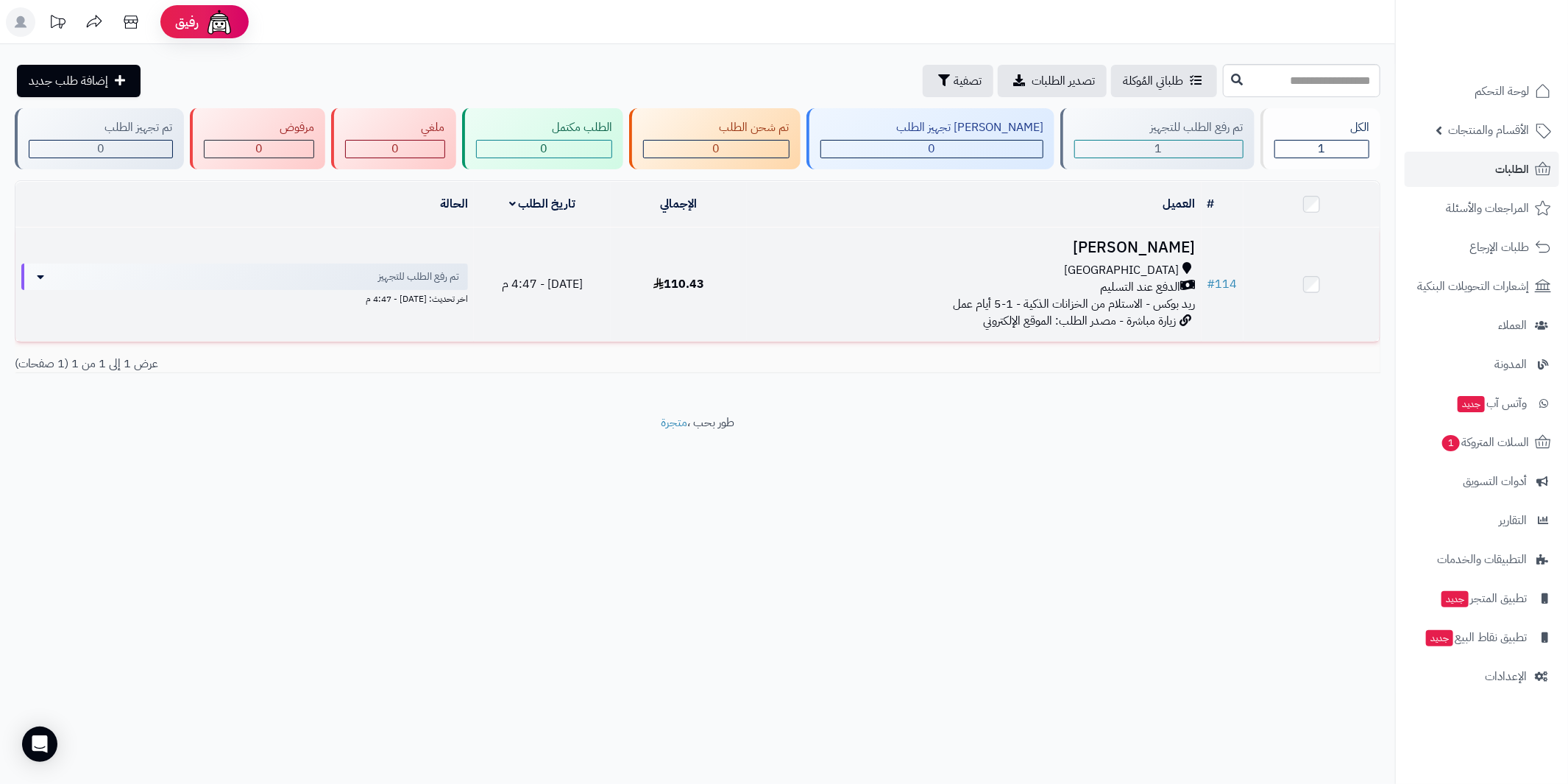
click at [1181, 239] on h3 "Hadi Jumaan" at bounding box center [974, 247] width 442 height 17
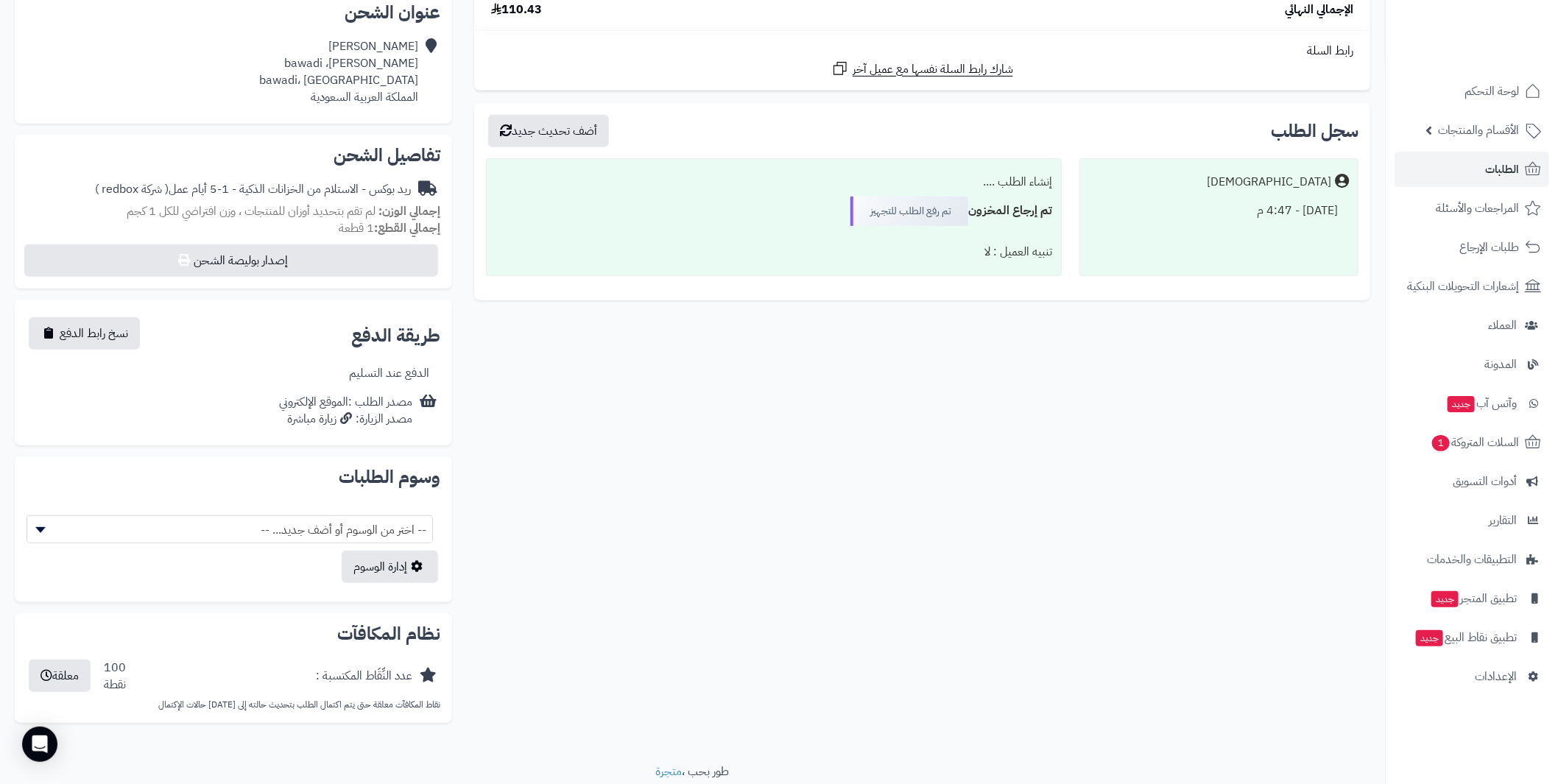
scroll to position [386, 0]
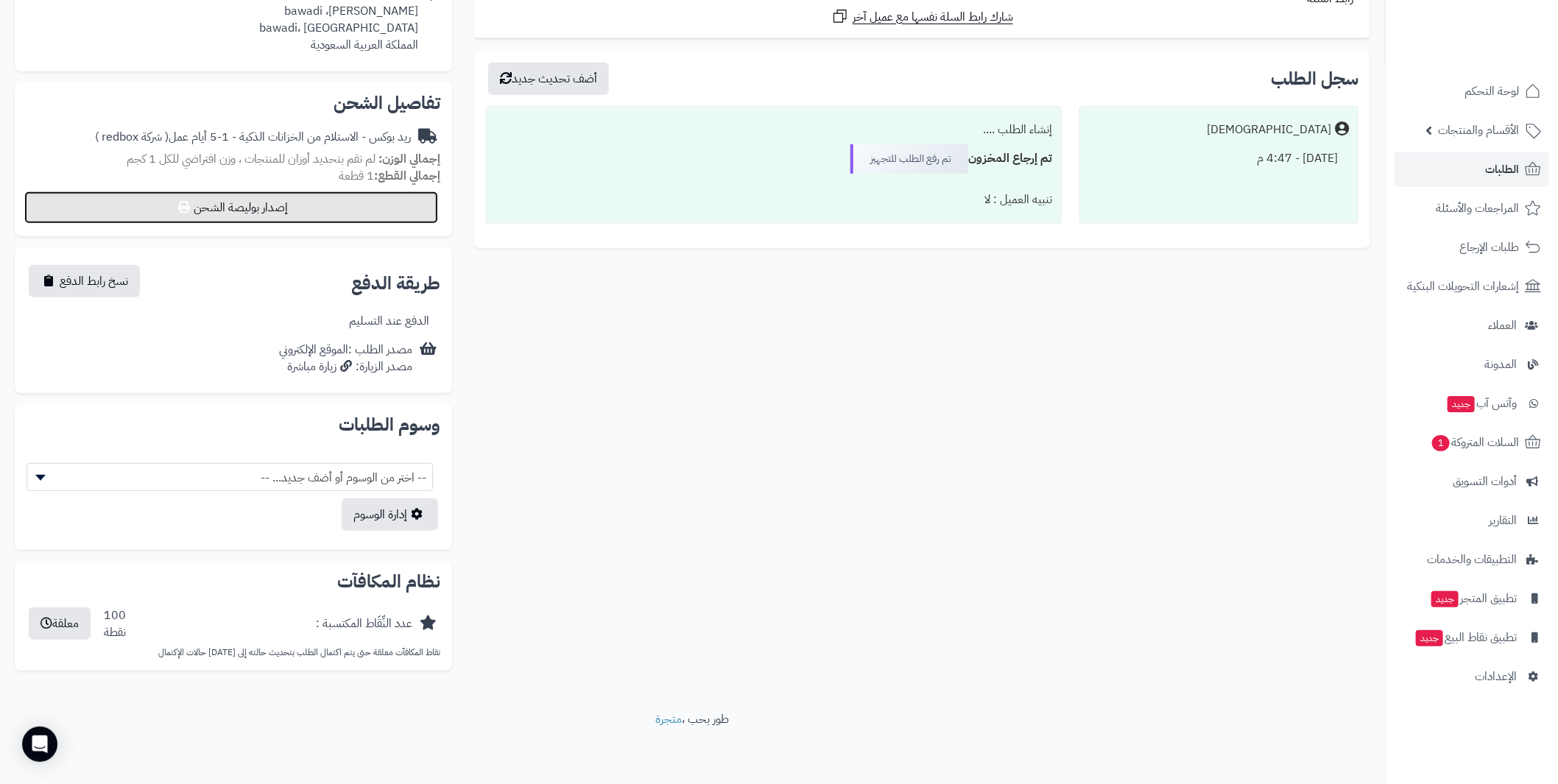
click at [293, 210] on button "إصدار بوليصة الشحن" at bounding box center [231, 207] width 413 height 33
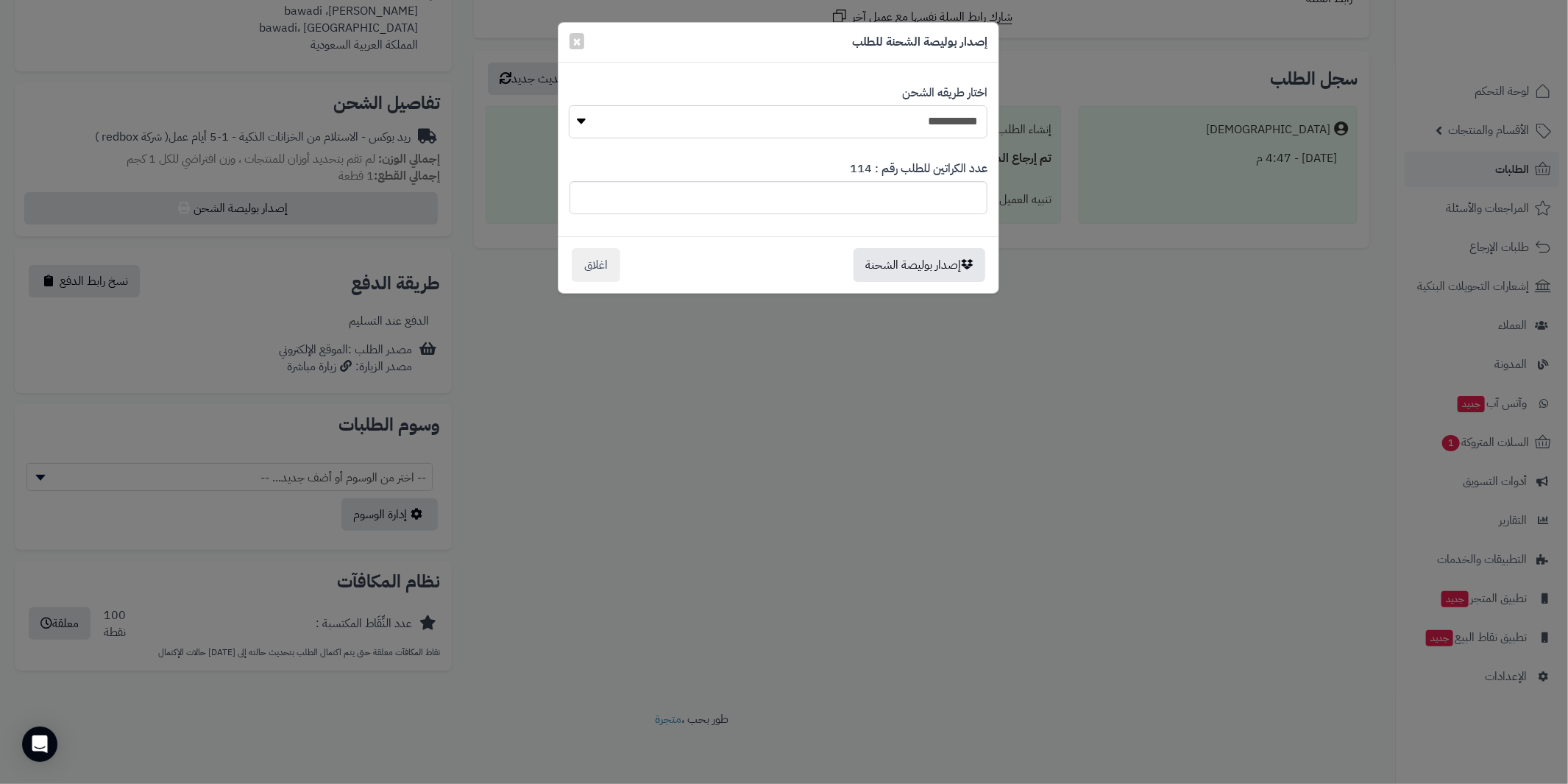
click at [872, 113] on select "**********" at bounding box center [779, 122] width 419 height 34
select select "***"
click at [569, 106] on select "**********" at bounding box center [779, 122] width 419 height 34
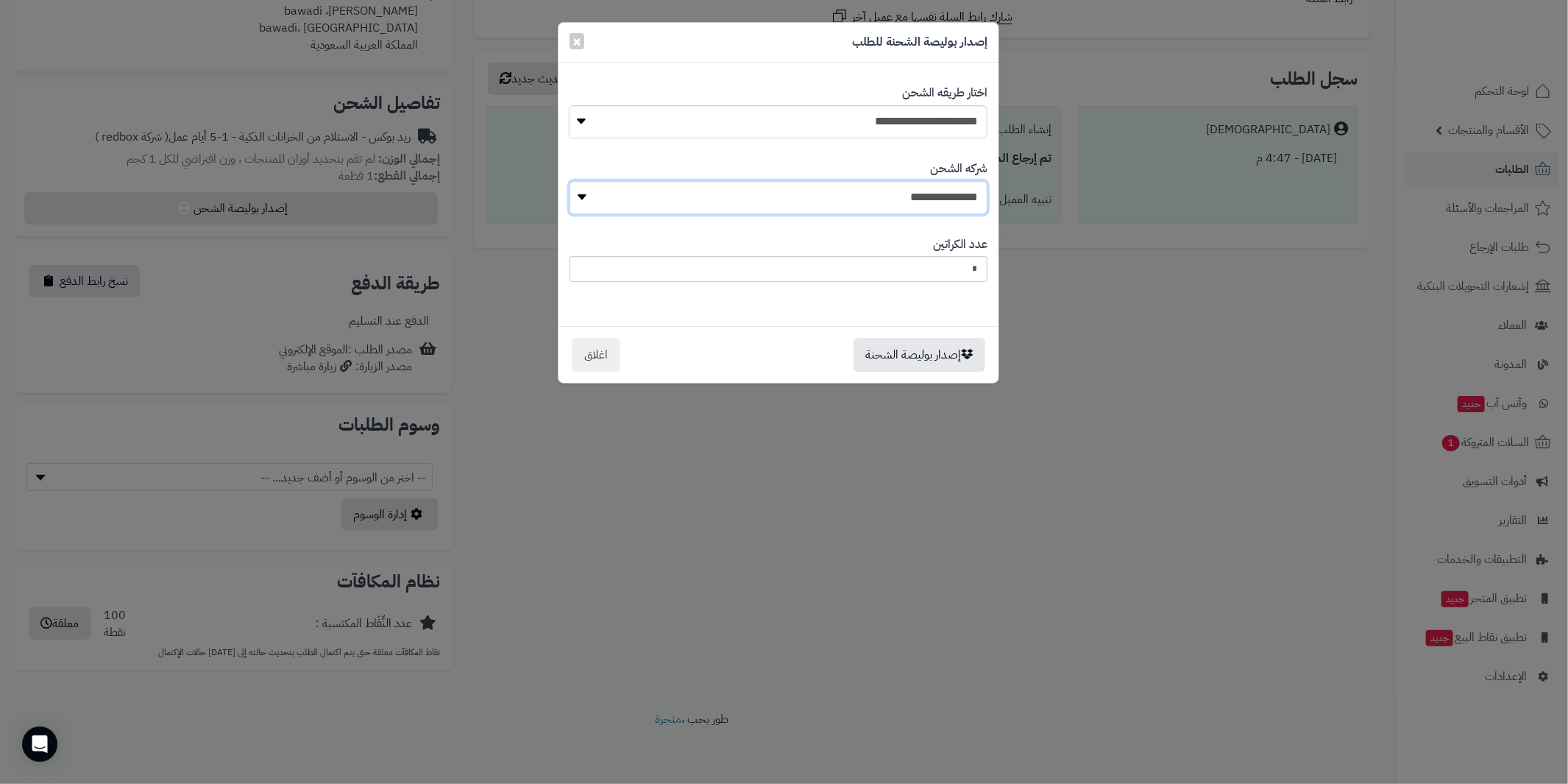
click at [908, 197] on select "**********" at bounding box center [779, 198] width 418 height 34
click at [577, 41] on span "×" at bounding box center [577, 40] width 9 height 22
